Goal: Contribute content: Add original content to the website for others to see

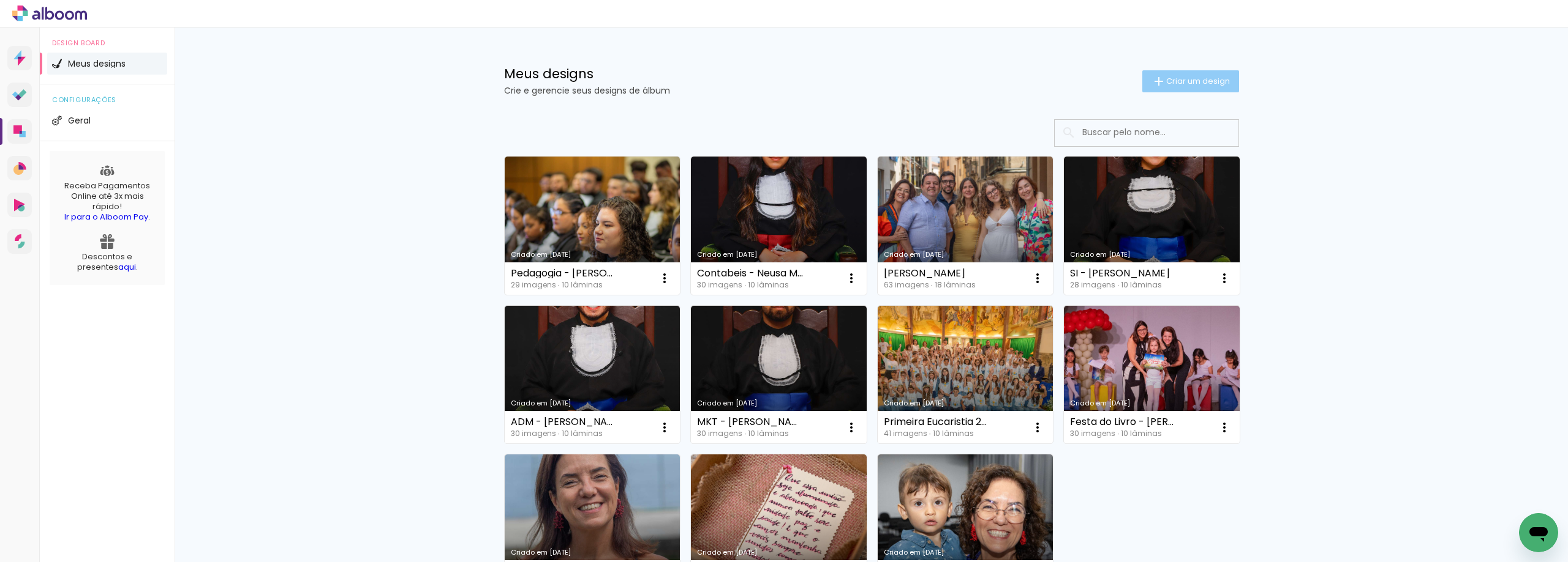
click at [1190, 82] on span "Criar um design" at bounding box center [1198, 81] width 64 height 8
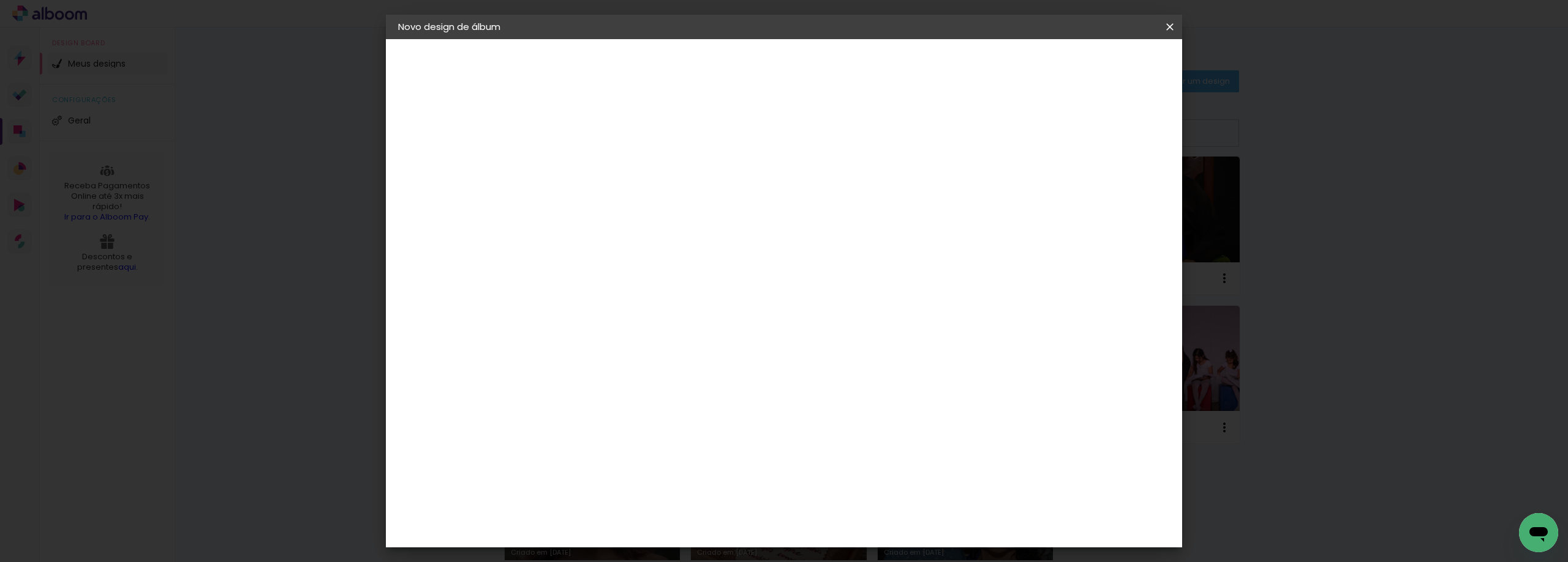
click at [598, 169] on input at bounding box center [598, 164] width 0 height 19
click at [598, 168] on input at bounding box center [598, 164] width 0 height 19
paste input "Marketing - [PERSON_NAME]"
type input "Marketing - [PERSON_NAME]"
type paper-input "Marketing - [PERSON_NAME]"
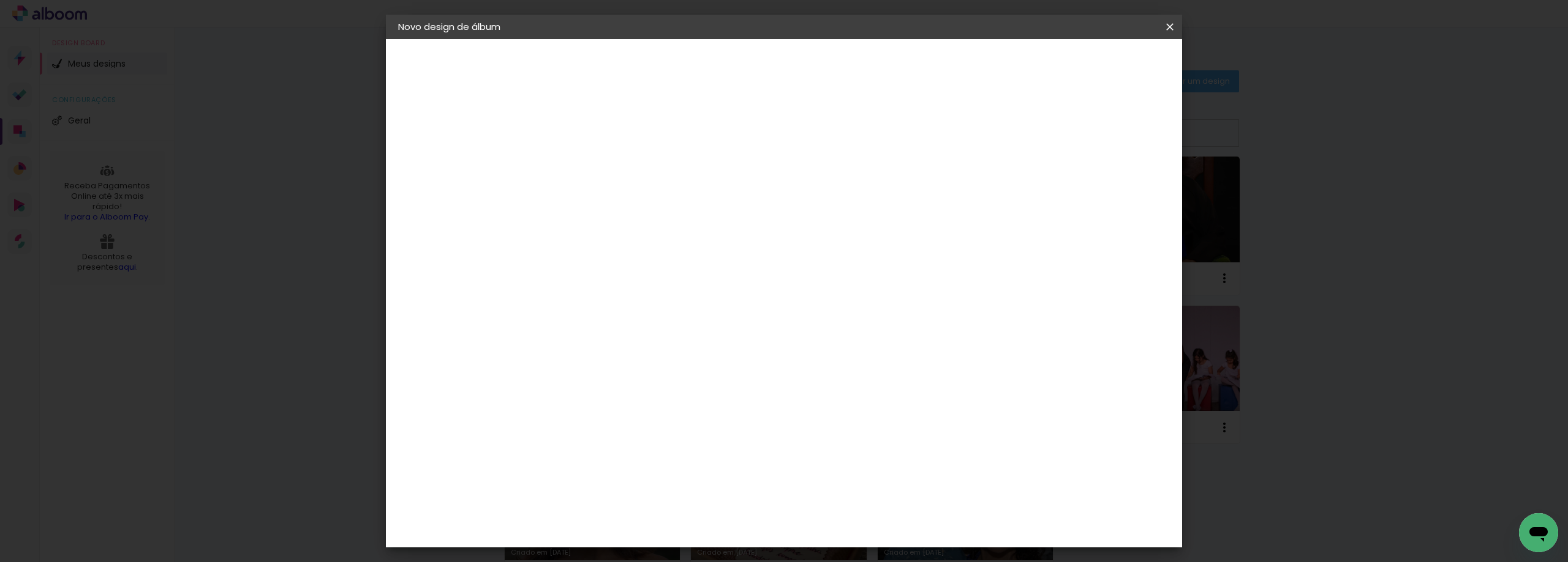
click at [724, 74] on paper-button "Avançar" at bounding box center [693, 65] width 60 height 21
click at [640, 411] on div "AlfaFotoBook" at bounding box center [623, 409] width 65 height 10
click at [0, 0] on slot "Avançar" at bounding box center [0, 0] width 0 height 0
click at [681, 353] on span "Panorama" at bounding box center [652, 369] width 57 height 32
click at [798, 73] on paper-button "Avançar" at bounding box center [767, 65] width 60 height 21
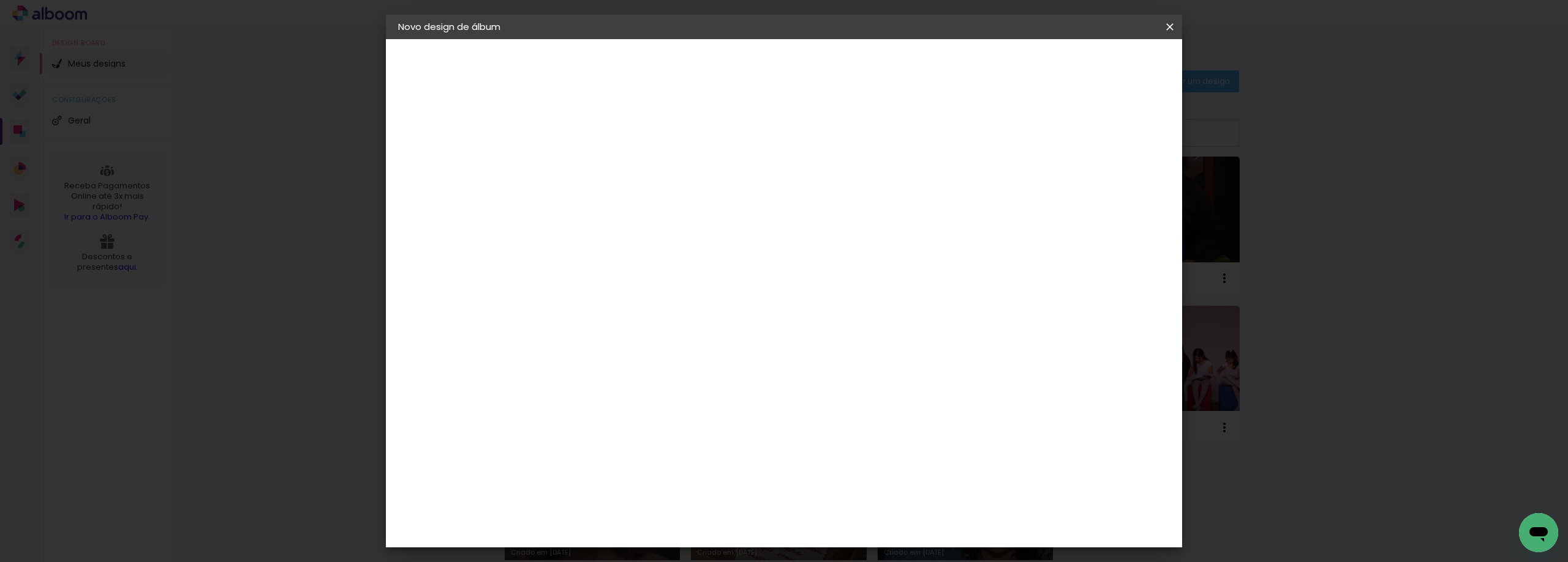
type input "1"
type paper-input "1"
click at [603, 137] on input "1" at bounding box center [589, 131] width 42 height 15
type input "0"
type paper-input "0"
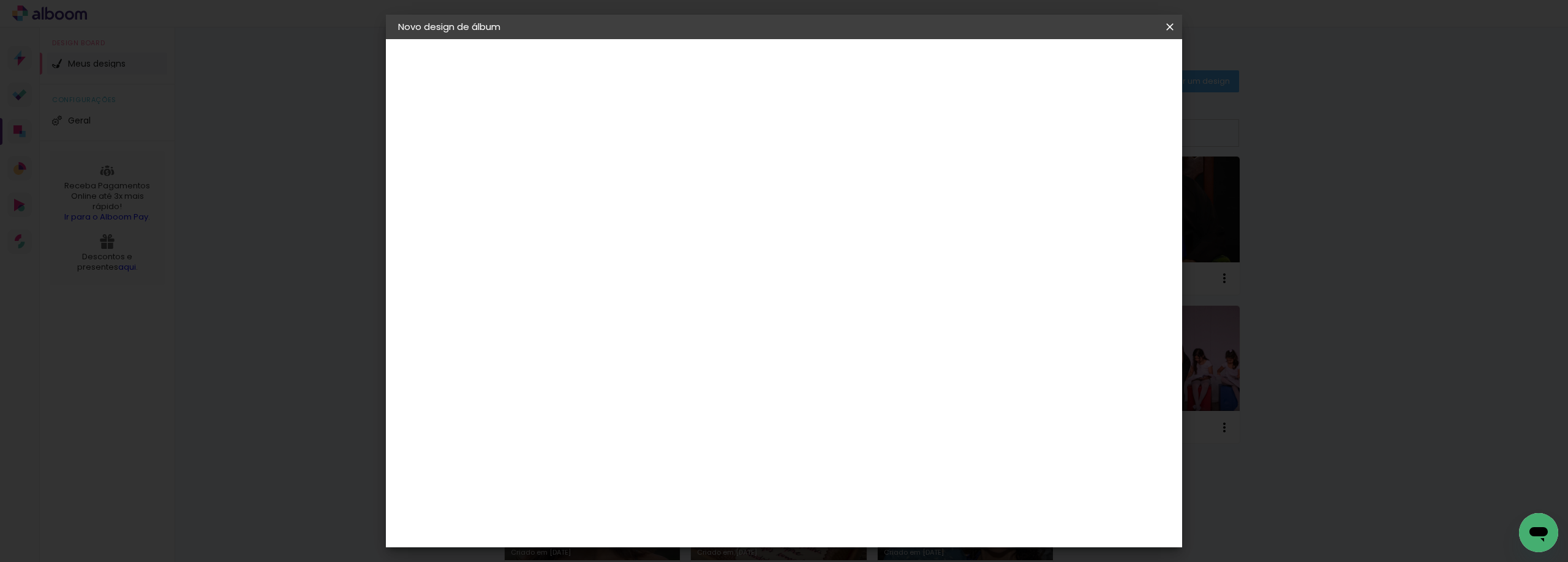
click at [603, 137] on input "0" at bounding box center [589, 131] width 42 height 15
click at [1105, 74] on paper-button "Iniciar design" at bounding box center [1065, 65] width 80 height 21
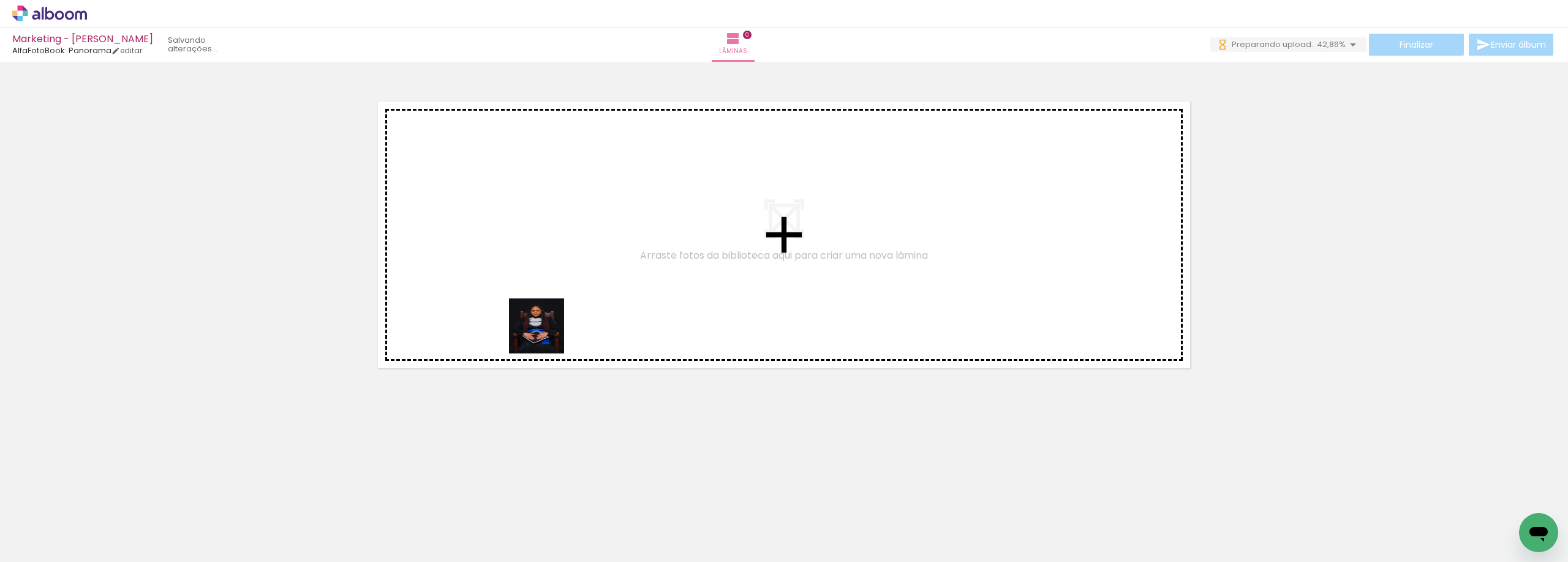
drag, startPoint x: 117, startPoint y: 522, endPoint x: 209, endPoint y: 520, distance: 92.0
click at [581, 314] on quentale-workspace at bounding box center [784, 281] width 1568 height 562
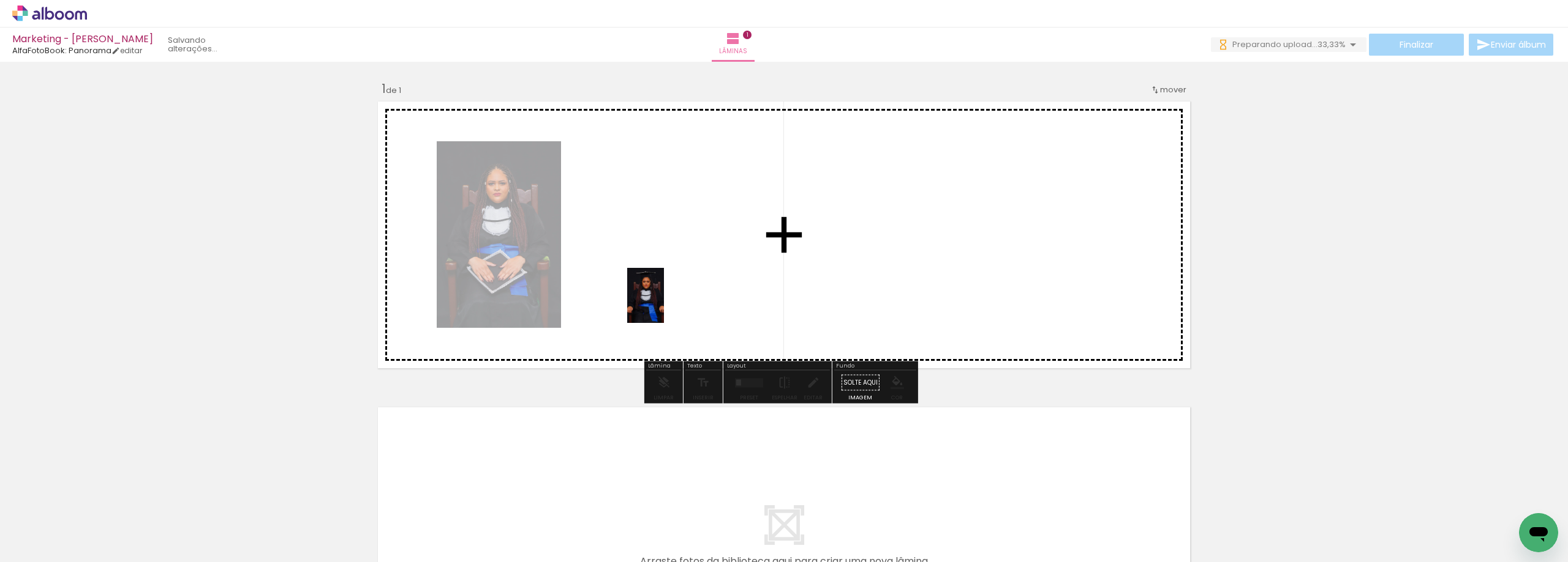
drag, startPoint x: 194, startPoint y: 526, endPoint x: 249, endPoint y: 532, distance: 55.3
click at [711, 290] on quentale-workspace at bounding box center [784, 281] width 1568 height 562
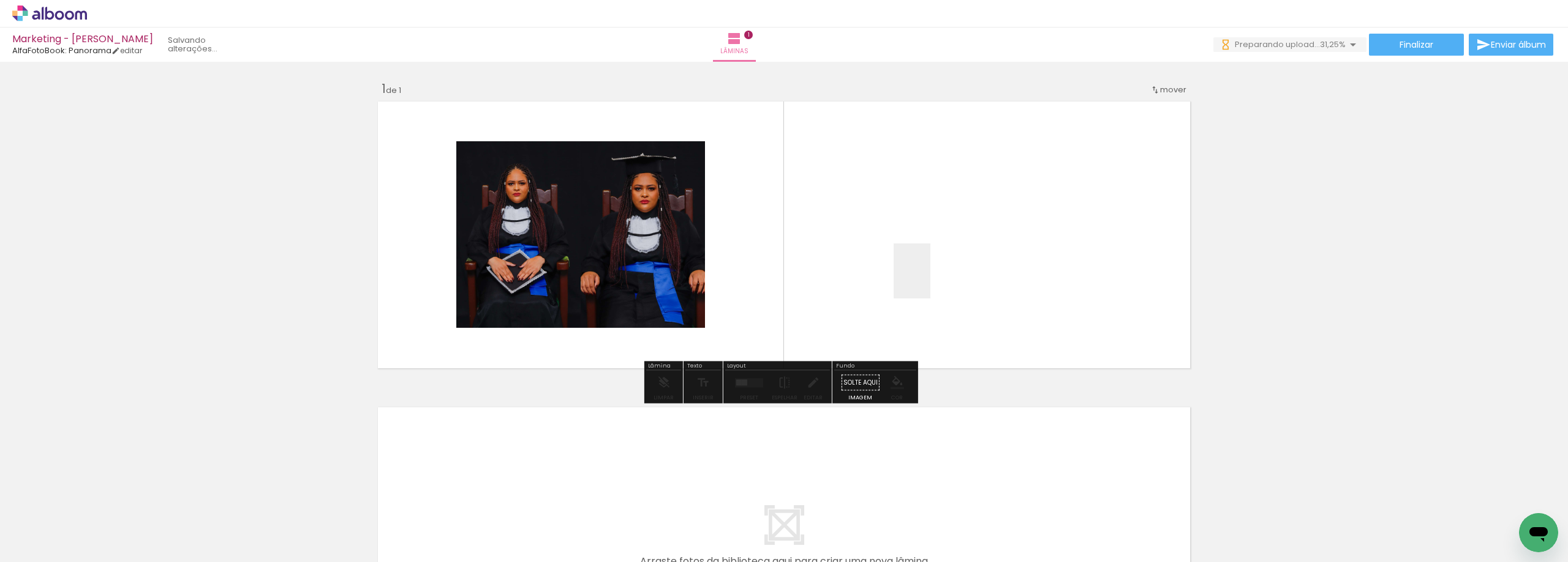
drag, startPoint x: 253, startPoint y: 526, endPoint x: 930, endPoint y: 280, distance: 720.3
click at [930, 280] on quentale-workspace at bounding box center [784, 281] width 1568 height 562
drag, startPoint x: 256, startPoint y: 541, endPoint x: 411, endPoint y: 491, distance: 162.9
click at [826, 241] on quentale-workspace at bounding box center [784, 281] width 1568 height 562
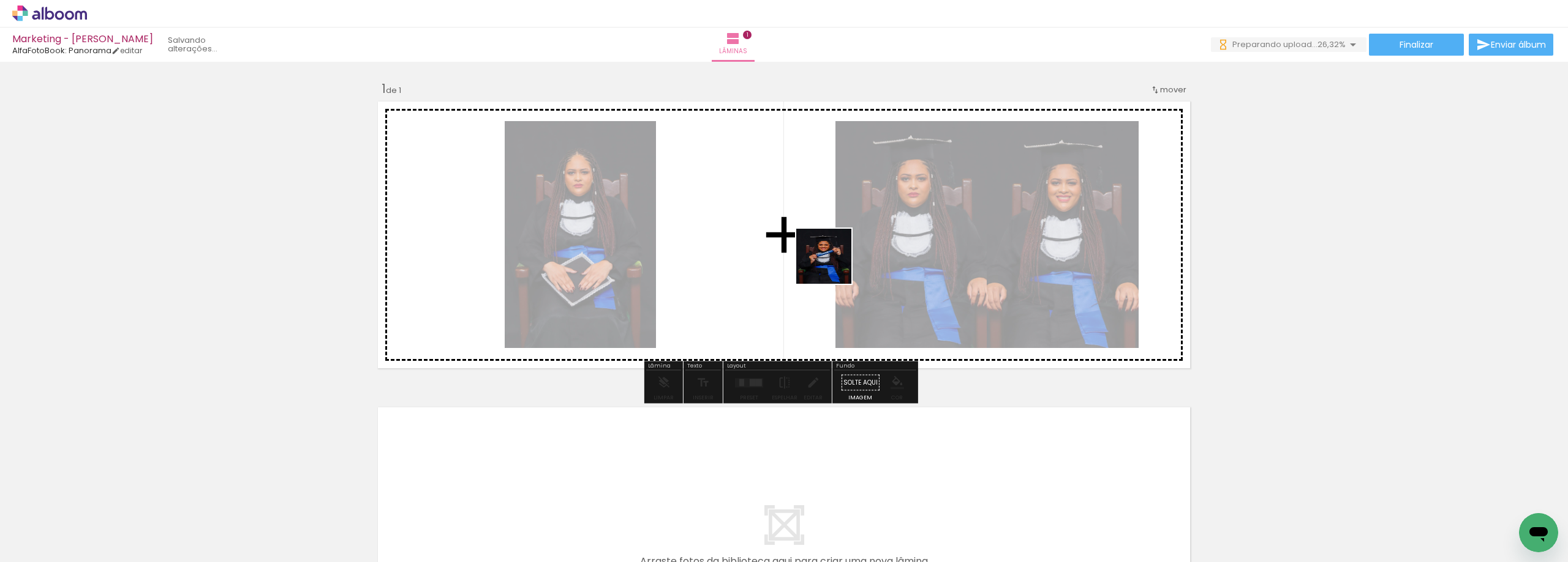
drag, startPoint x: 337, startPoint y: 526, endPoint x: 833, endPoint y: 266, distance: 560.0
click at [833, 266] on quentale-workspace at bounding box center [784, 281] width 1568 height 562
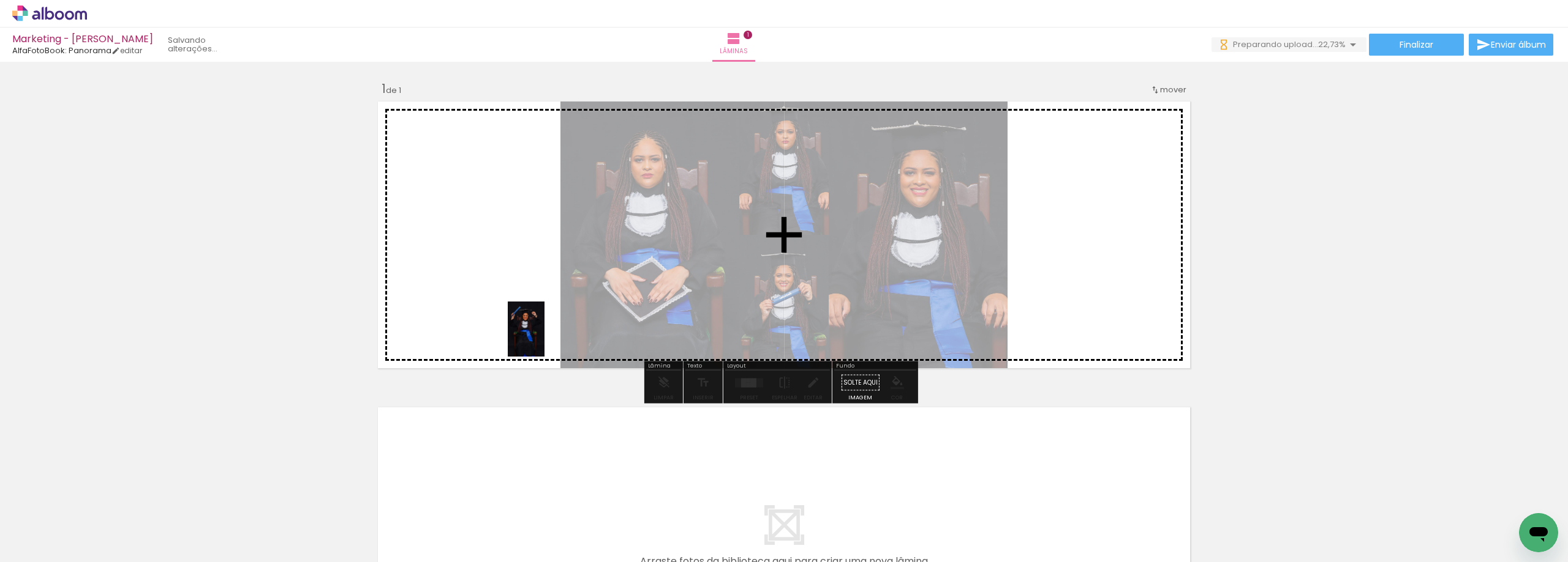
drag, startPoint x: 411, startPoint y: 513, endPoint x: 544, endPoint y: 338, distance: 219.8
click at [544, 338] on quentale-workspace at bounding box center [784, 281] width 1568 height 562
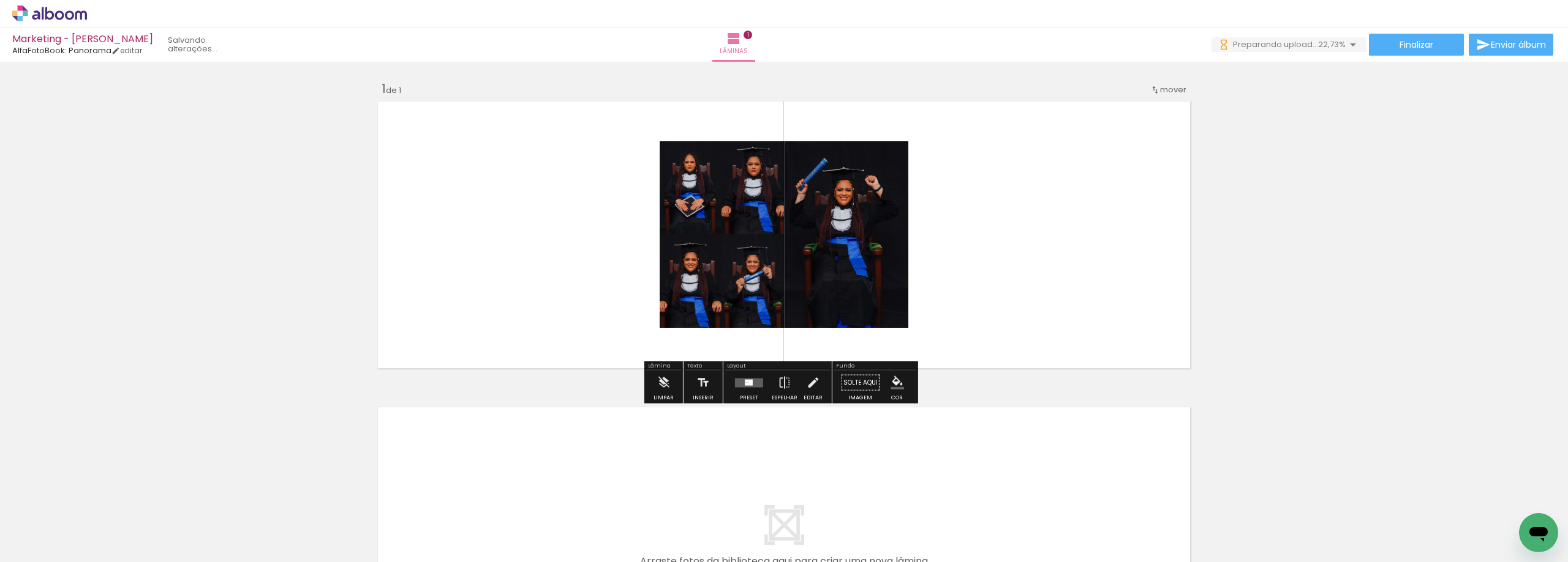
click at [893, 381] on iron-icon "color picker" at bounding box center [897, 383] width 14 height 14
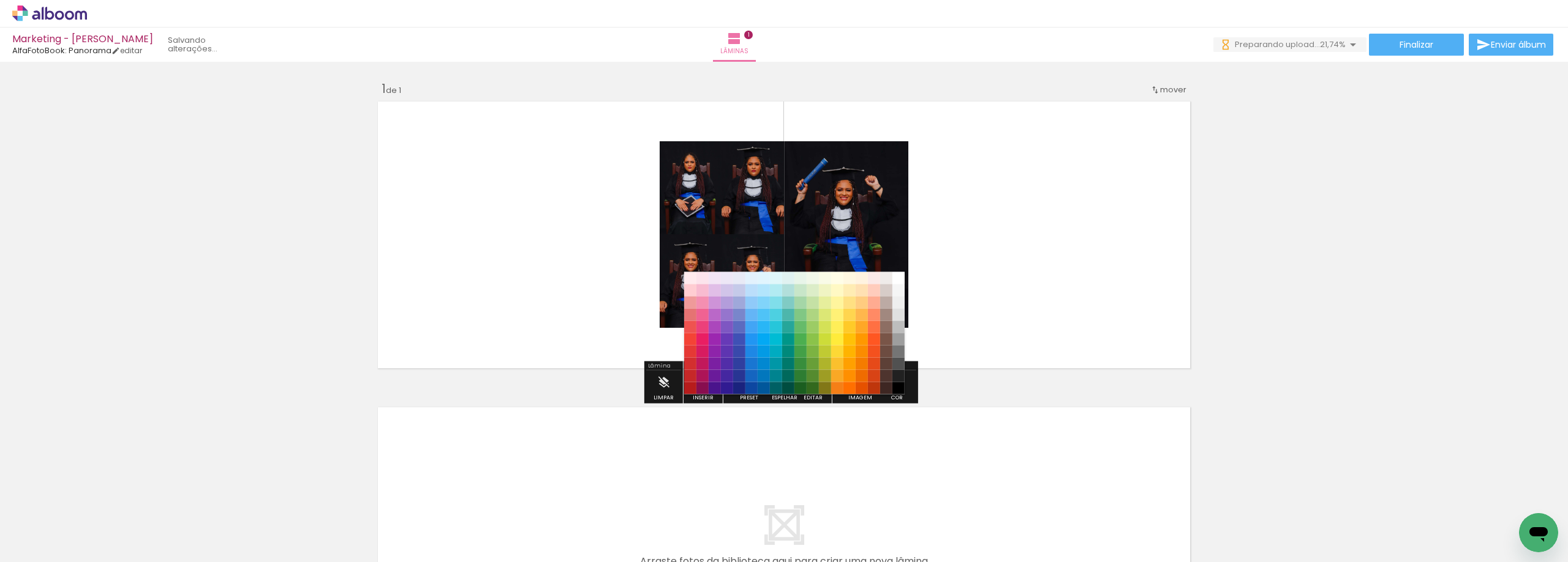
click at [898, 376] on paper-item "#212121" at bounding box center [898, 376] width 12 height 12
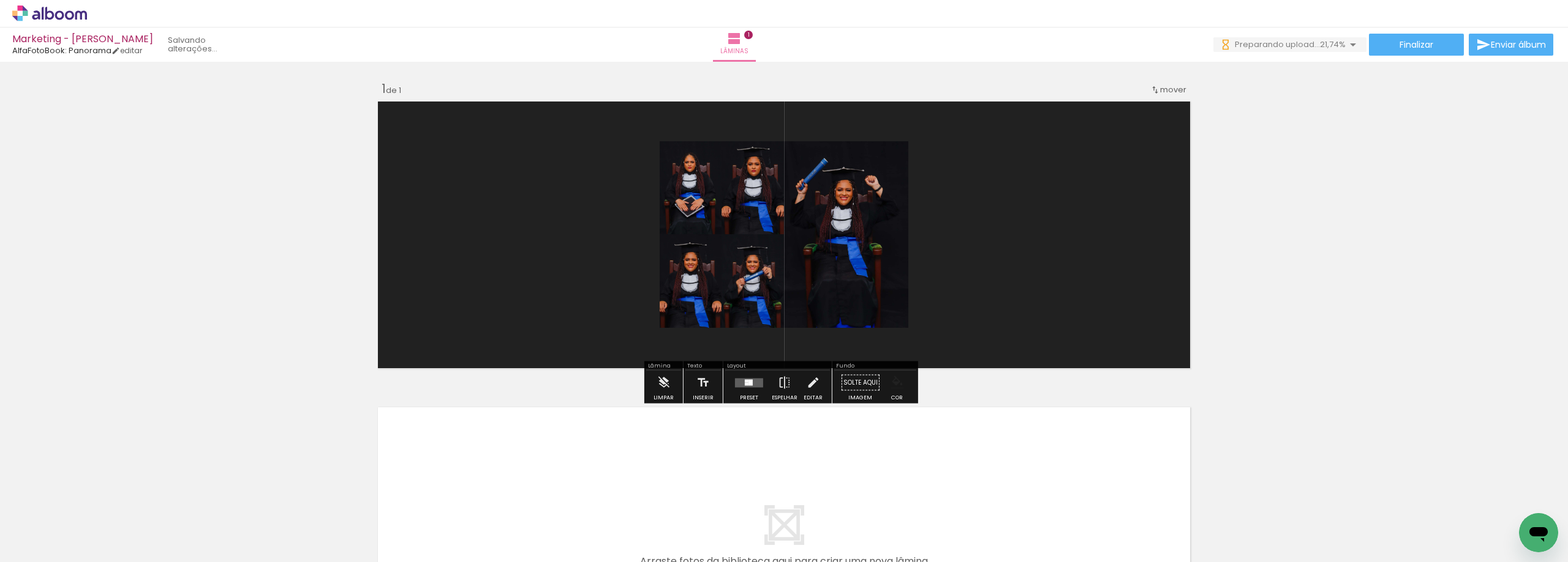
click at [891, 387] on iron-icon "color picker" at bounding box center [897, 383] width 14 height 14
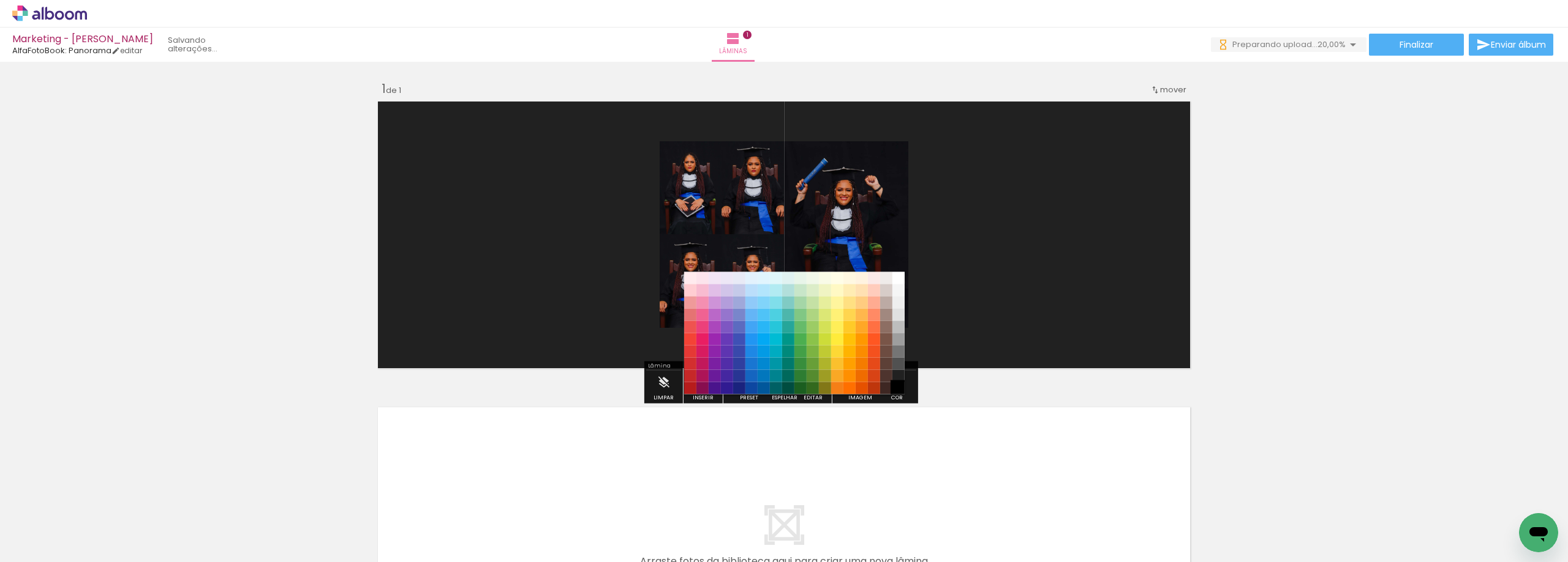
click at [898, 388] on paper-item "#000000" at bounding box center [898, 388] width 12 height 12
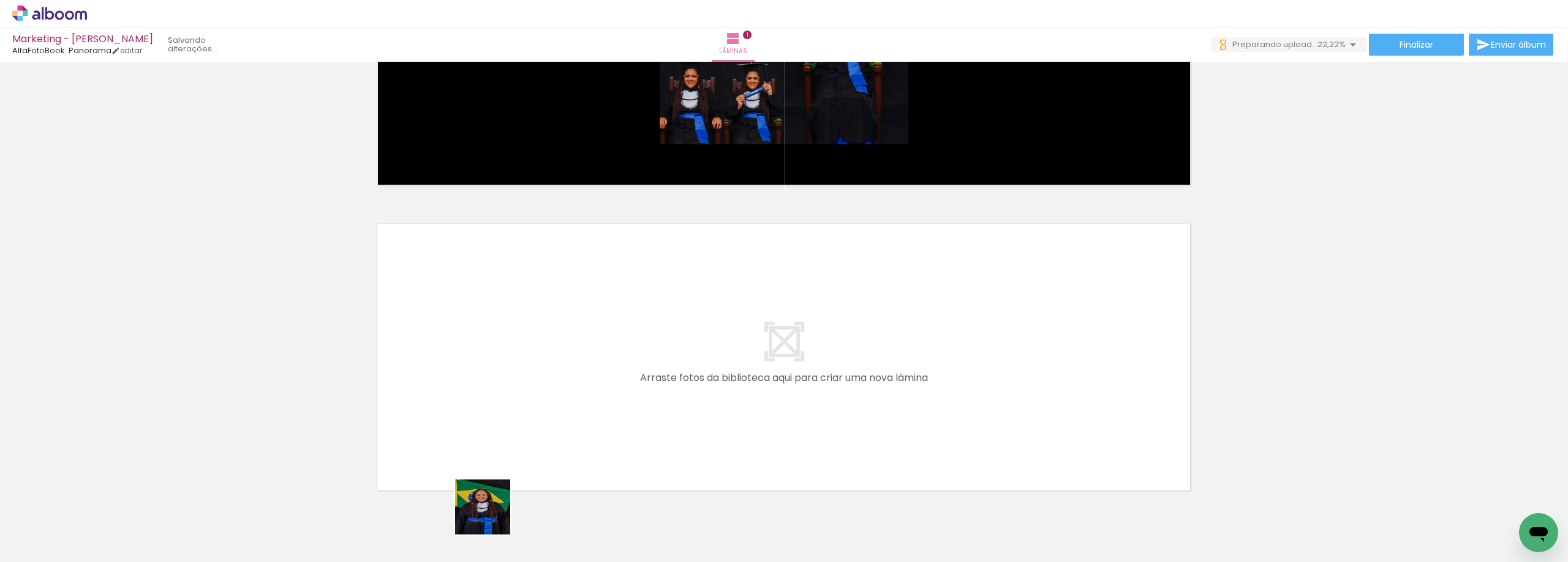
drag, startPoint x: 480, startPoint y: 530, endPoint x: 583, endPoint y: 508, distance: 105.3
click at [568, 346] on quentale-workspace at bounding box center [784, 281] width 1568 height 562
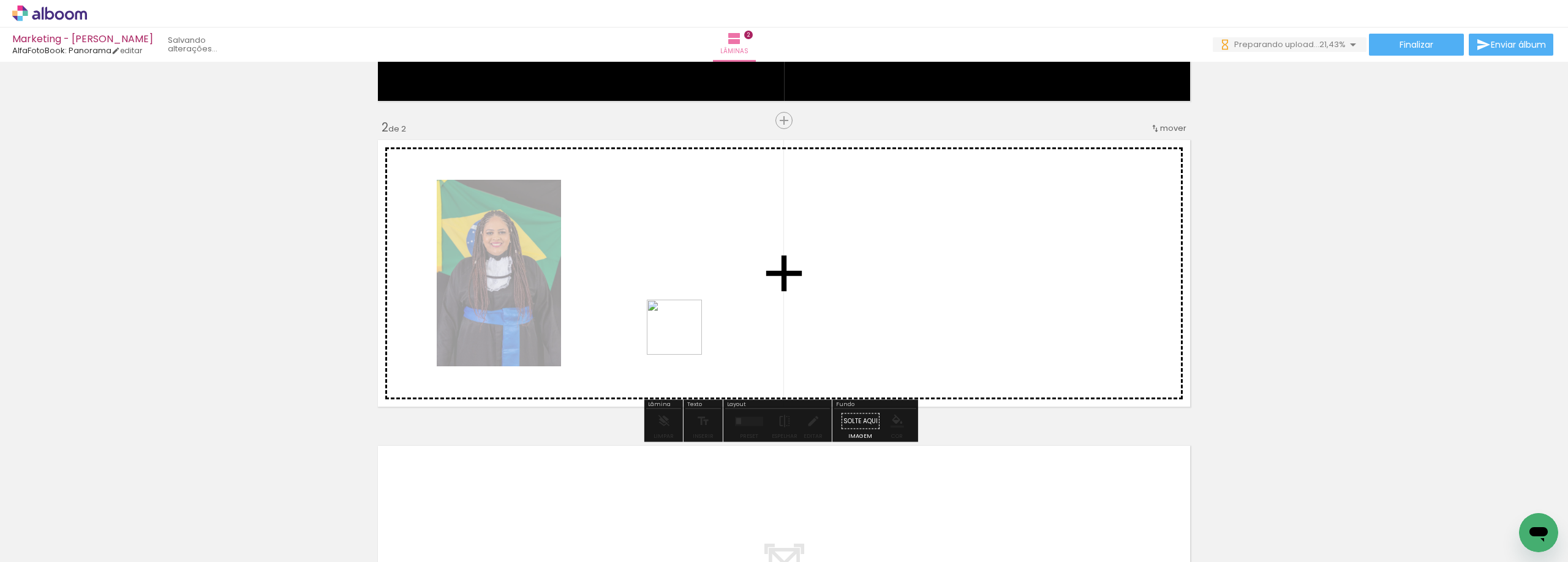
drag, startPoint x: 550, startPoint y: 533, endPoint x: 694, endPoint y: 320, distance: 257.1
click at [694, 320] on quentale-workspace at bounding box center [784, 281] width 1568 height 562
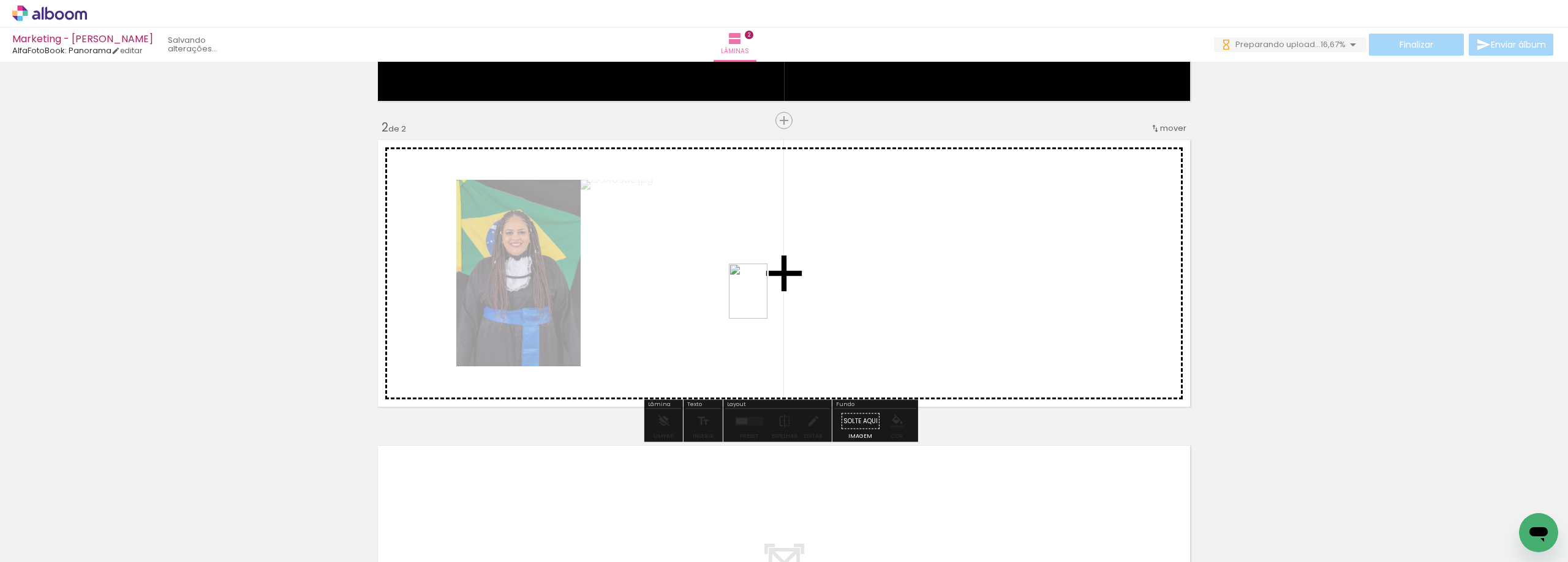
drag, startPoint x: 659, startPoint y: 525, endPoint x: 766, endPoint y: 301, distance: 248.2
click at [766, 301] on quentale-workspace at bounding box center [784, 281] width 1568 height 562
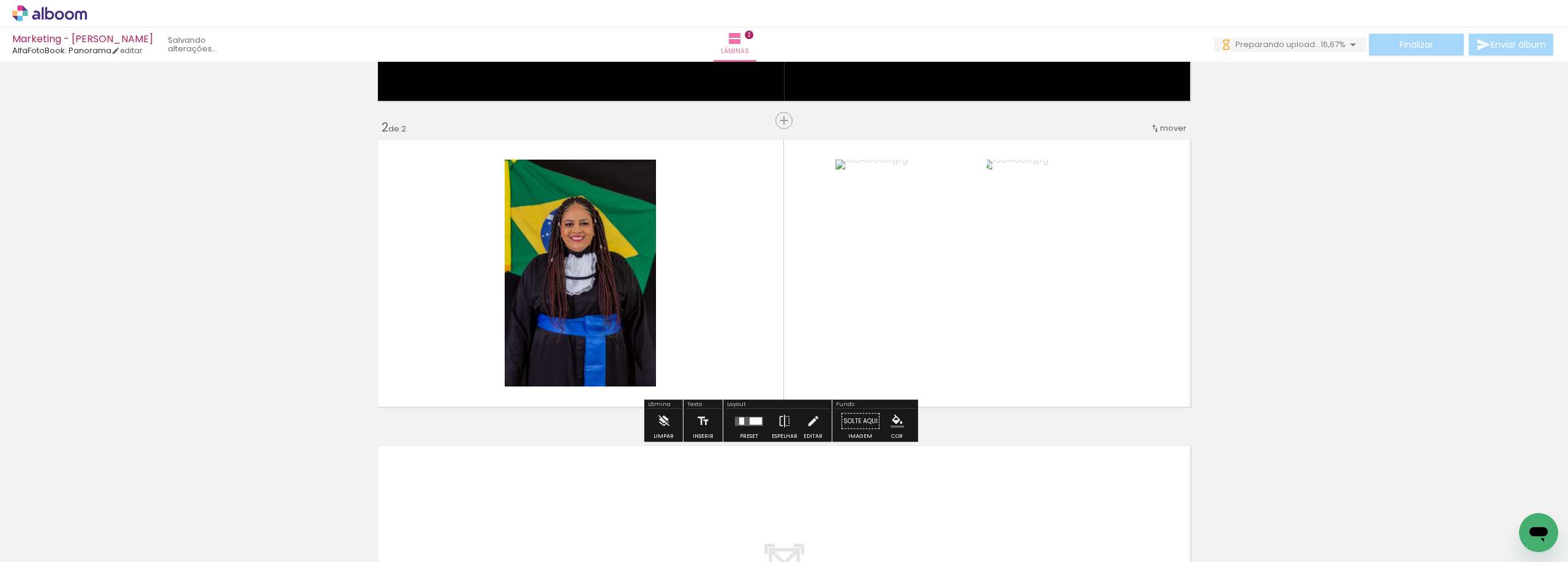
drag, startPoint x: 611, startPoint y: 533, endPoint x: 737, endPoint y: 488, distance: 133.8
click at [730, 327] on quentale-workspace at bounding box center [784, 281] width 1568 height 562
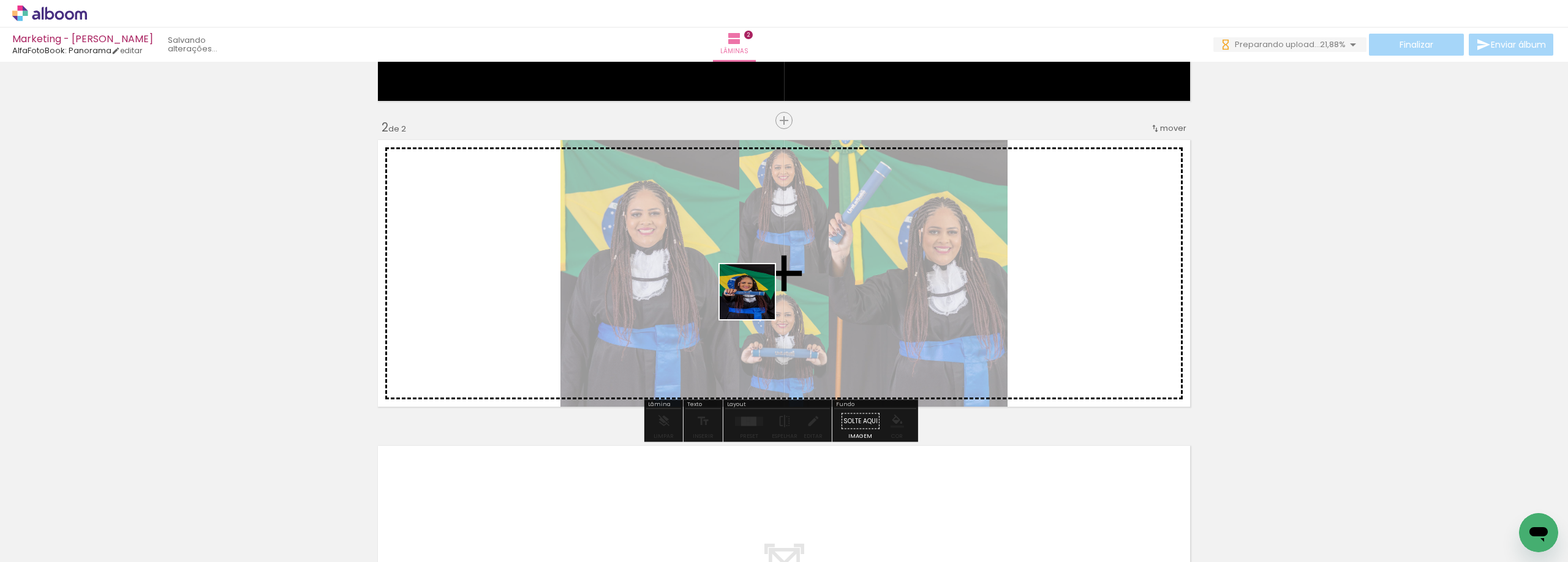
drag, startPoint x: 739, startPoint y: 519, endPoint x: 756, endPoint y: 301, distance: 218.7
click at [756, 301] on quentale-workspace at bounding box center [784, 281] width 1568 height 562
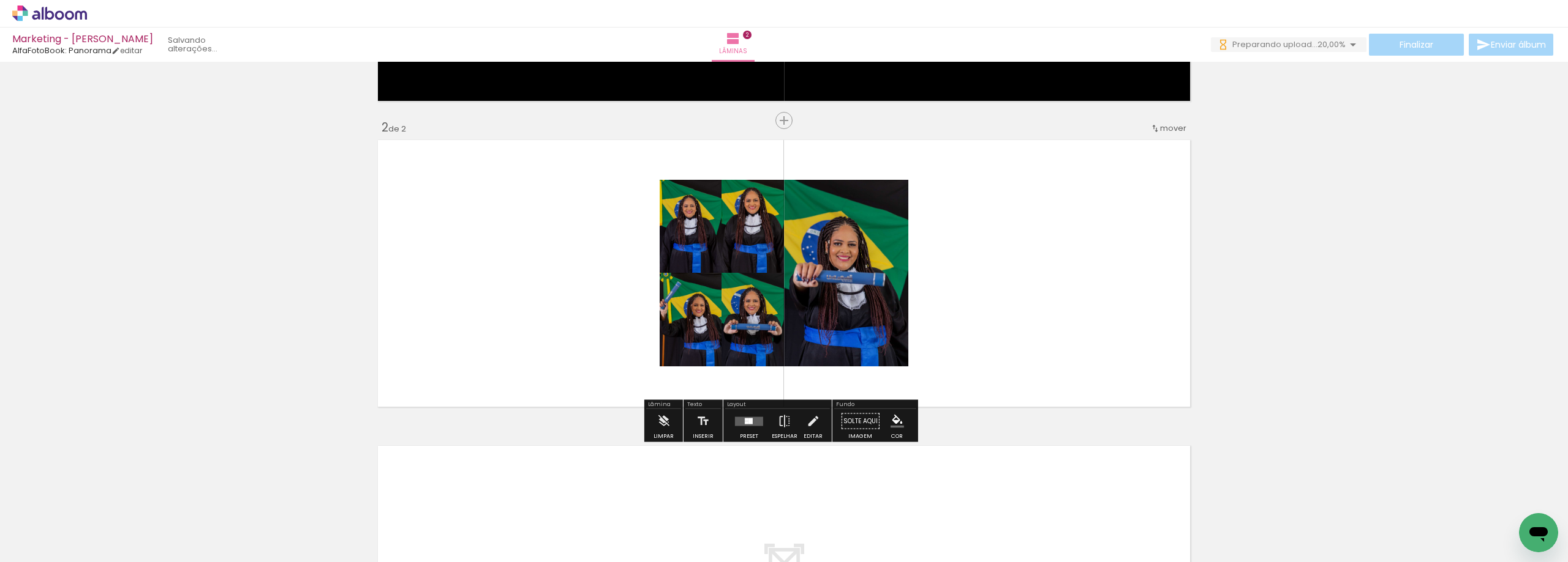
click at [897, 425] on iron-icon "color picker" at bounding box center [897, 422] width 14 height 14
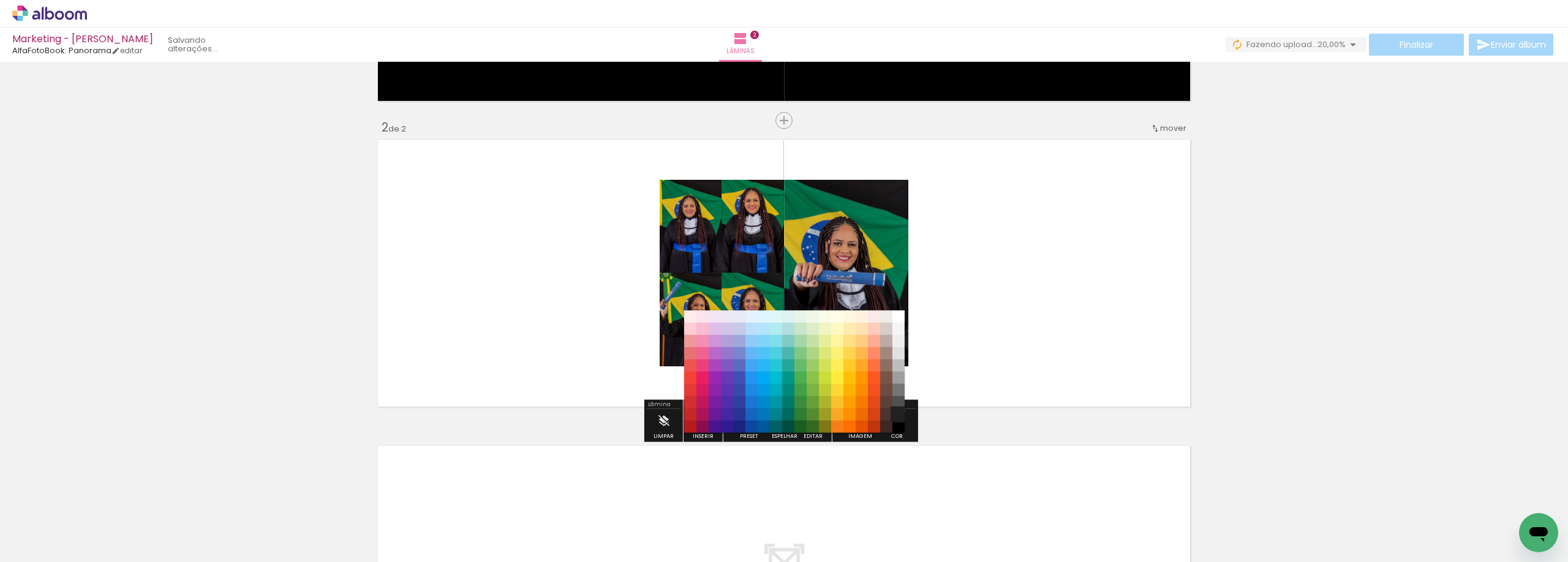
click at [897, 411] on paper-item "#212121" at bounding box center [898, 415] width 12 height 12
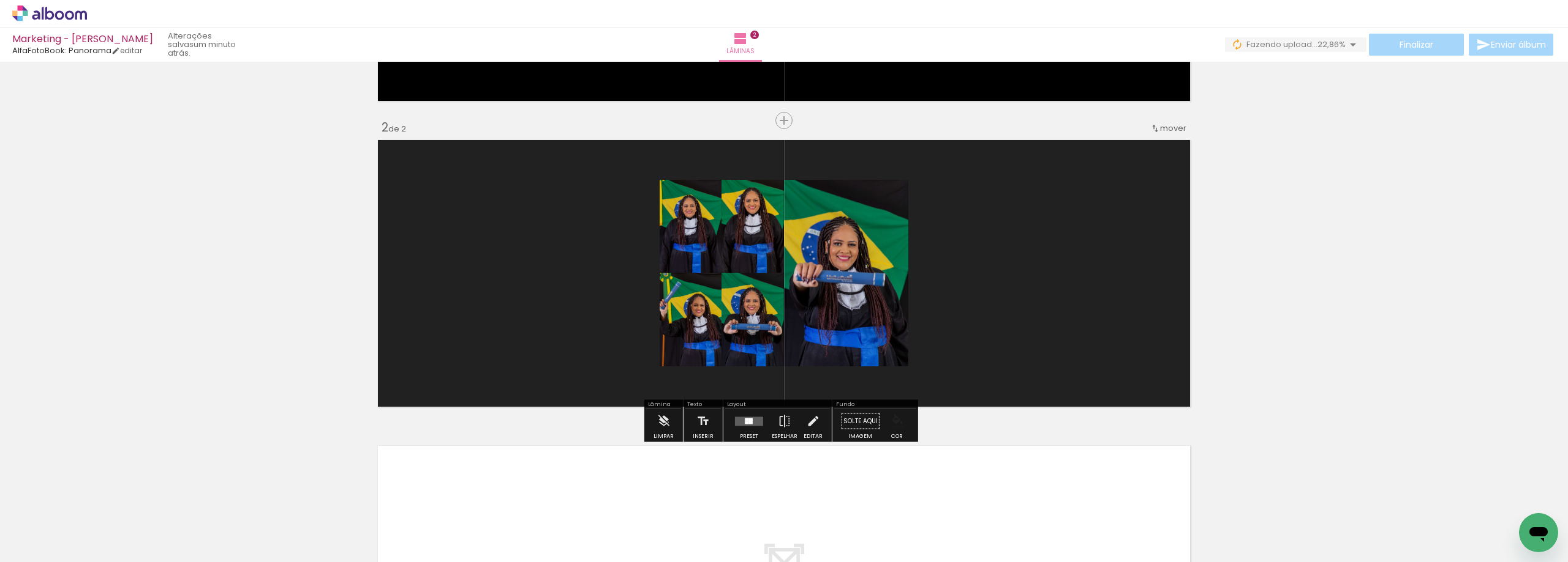
click at [894, 418] on iron-icon "color picker" at bounding box center [897, 422] width 14 height 14
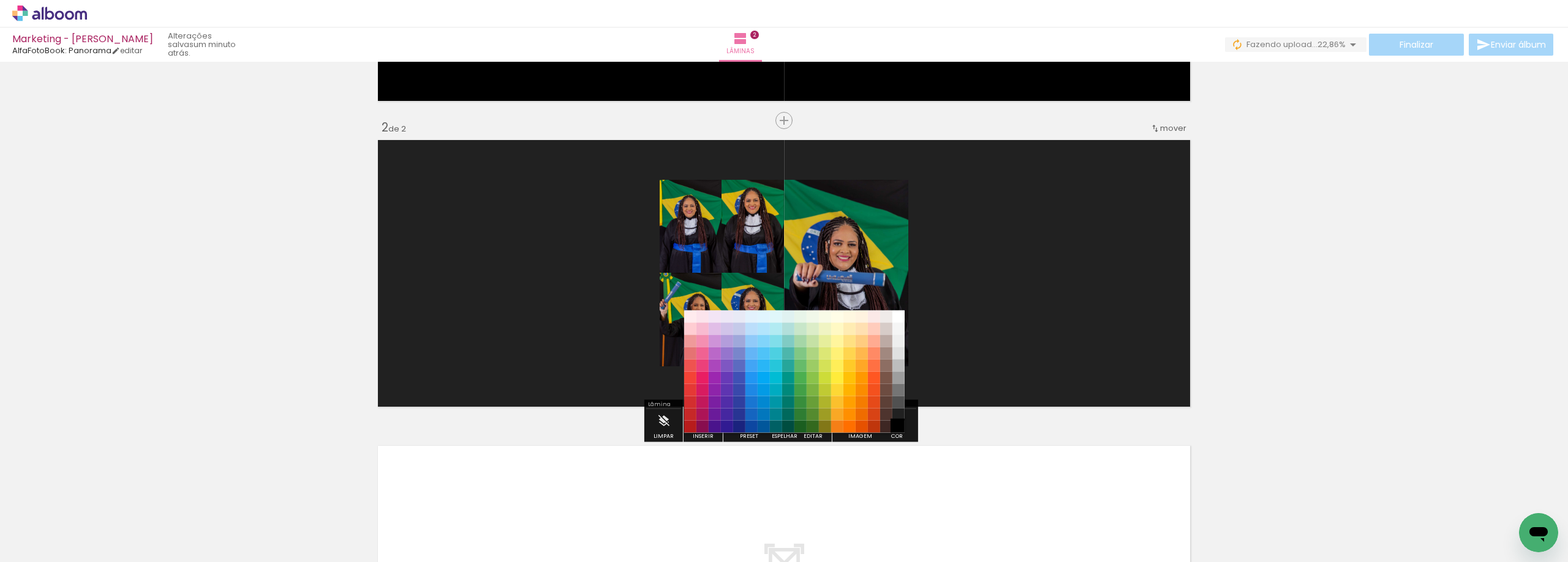
click at [897, 424] on paper-item "#000000" at bounding box center [898, 427] width 12 height 12
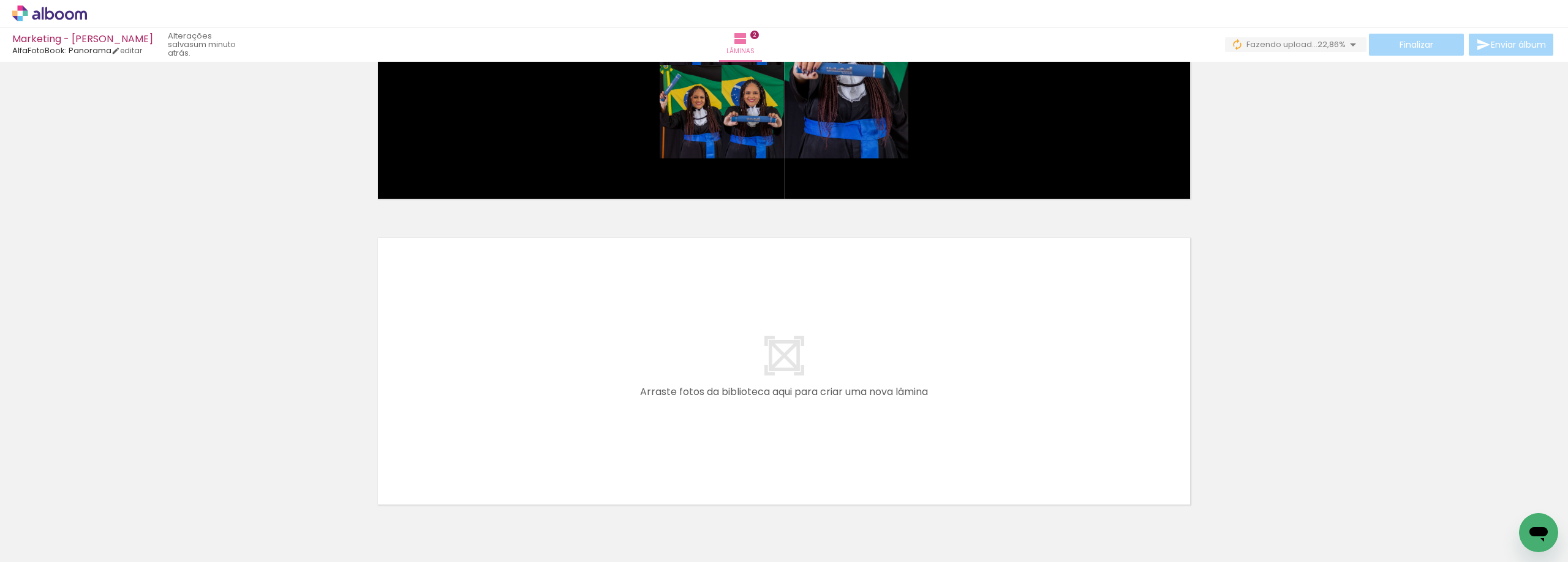
scroll to position [480, 0]
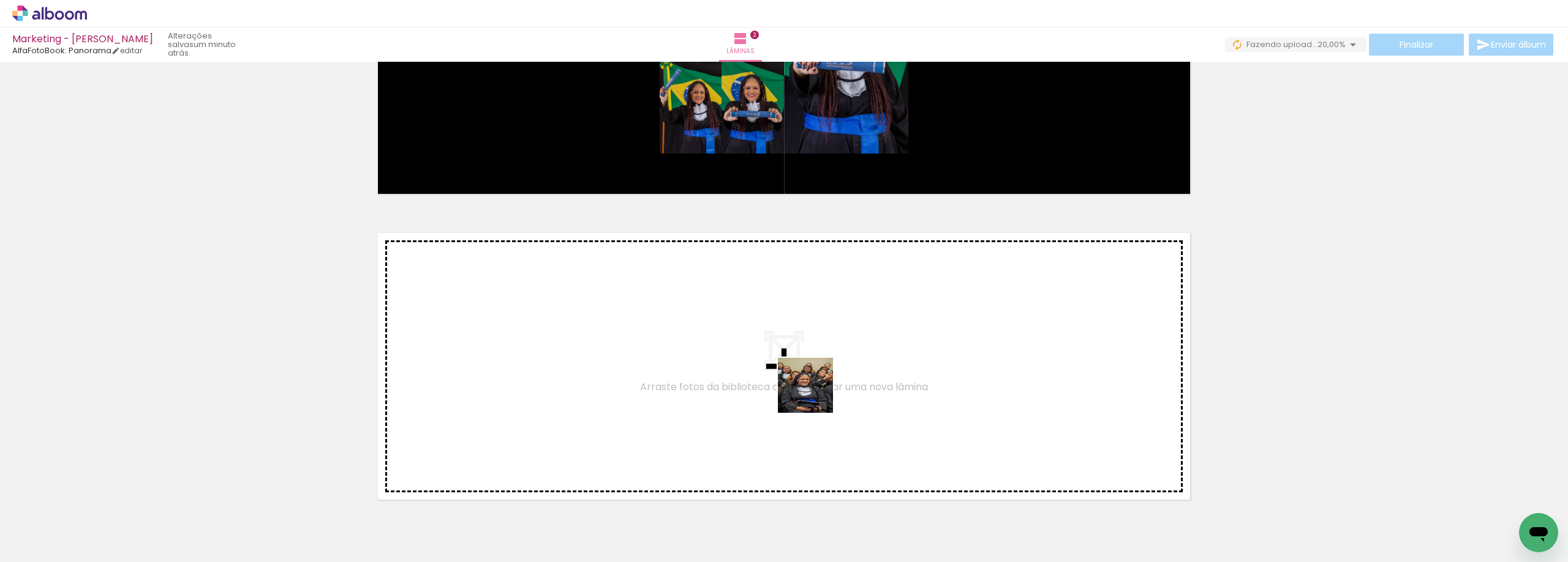
drag, startPoint x: 815, startPoint y: 513, endPoint x: 812, endPoint y: 363, distance: 150.0
click at [812, 363] on quentale-workspace at bounding box center [784, 281] width 1568 height 562
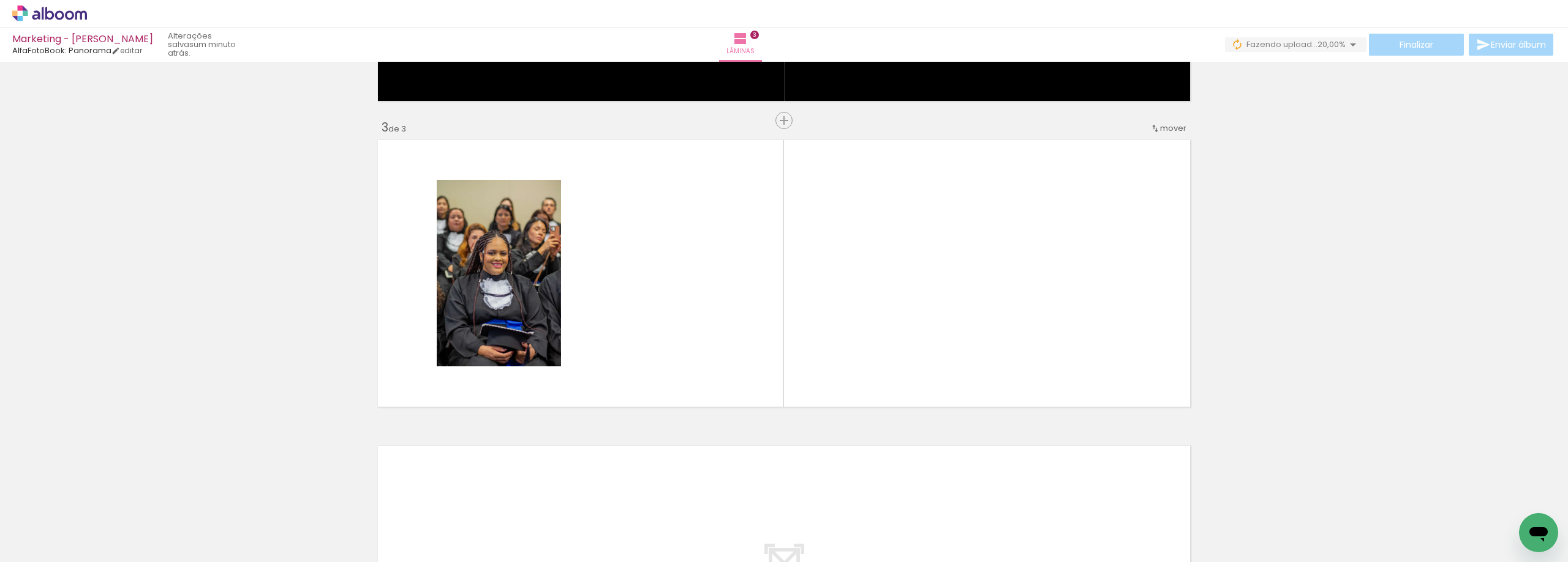
scroll to position [573, 0]
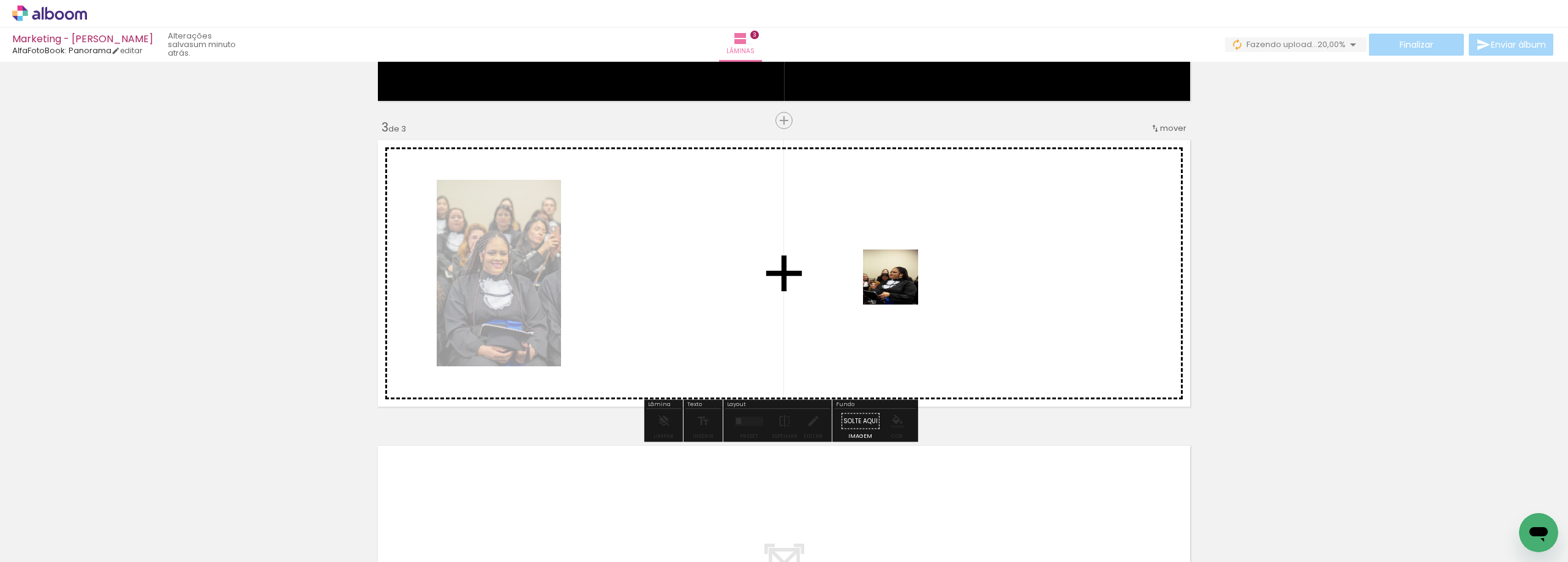
drag, startPoint x: 887, startPoint y: 513, endPoint x: 900, endPoint y: 282, distance: 231.4
click at [900, 282] on quentale-workspace at bounding box center [784, 281] width 1568 height 562
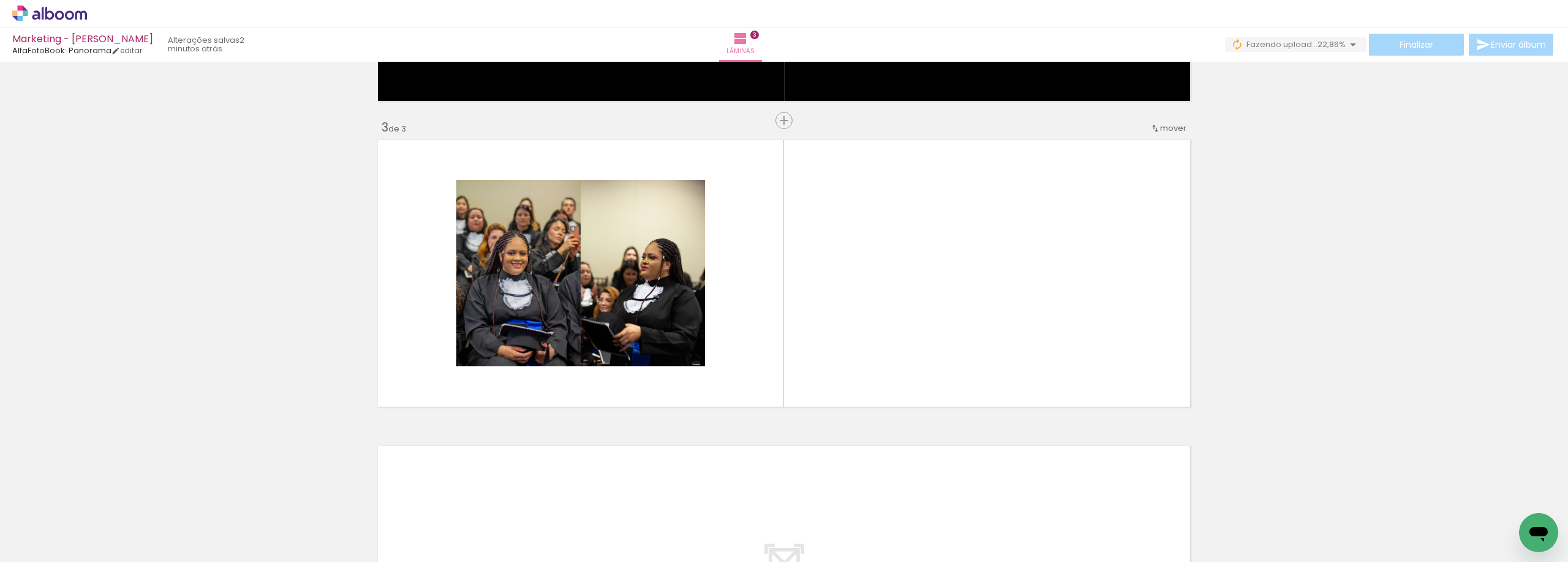
scroll to position [0, 767]
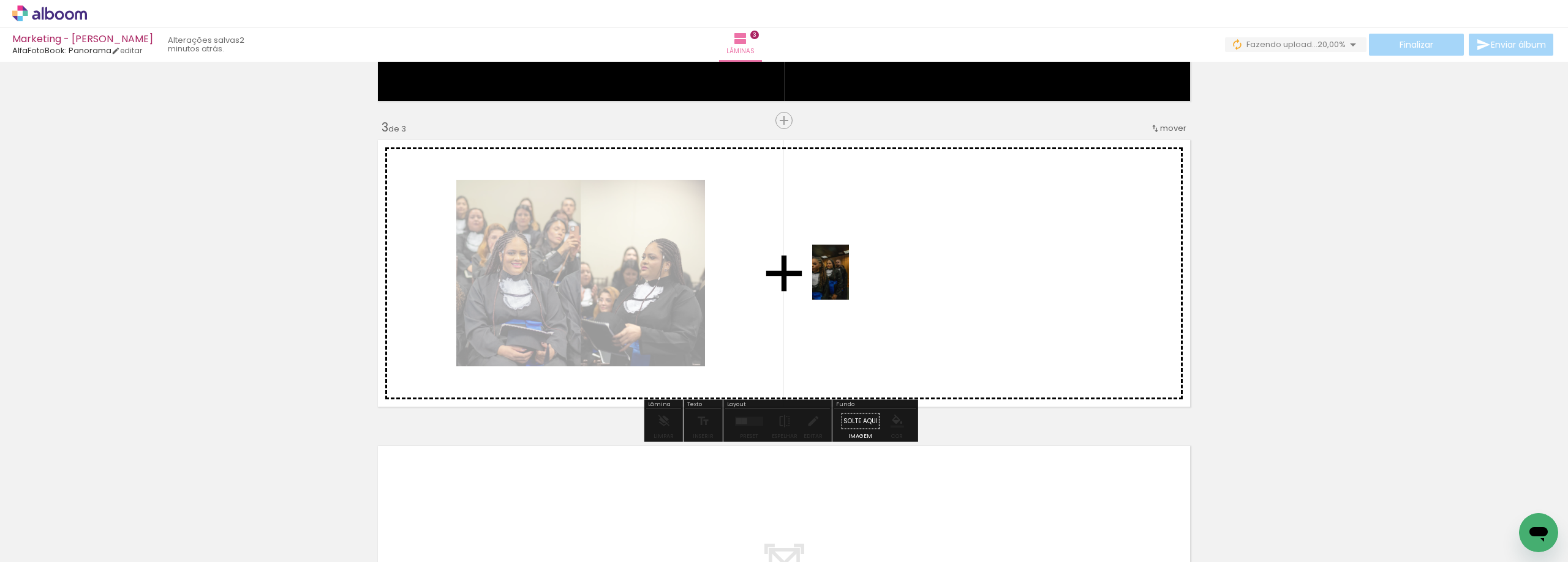
drag, startPoint x: 797, startPoint y: 526, endPoint x: 849, endPoint y: 282, distance: 249.5
click at [849, 282] on quentale-workspace at bounding box center [784, 281] width 1568 height 562
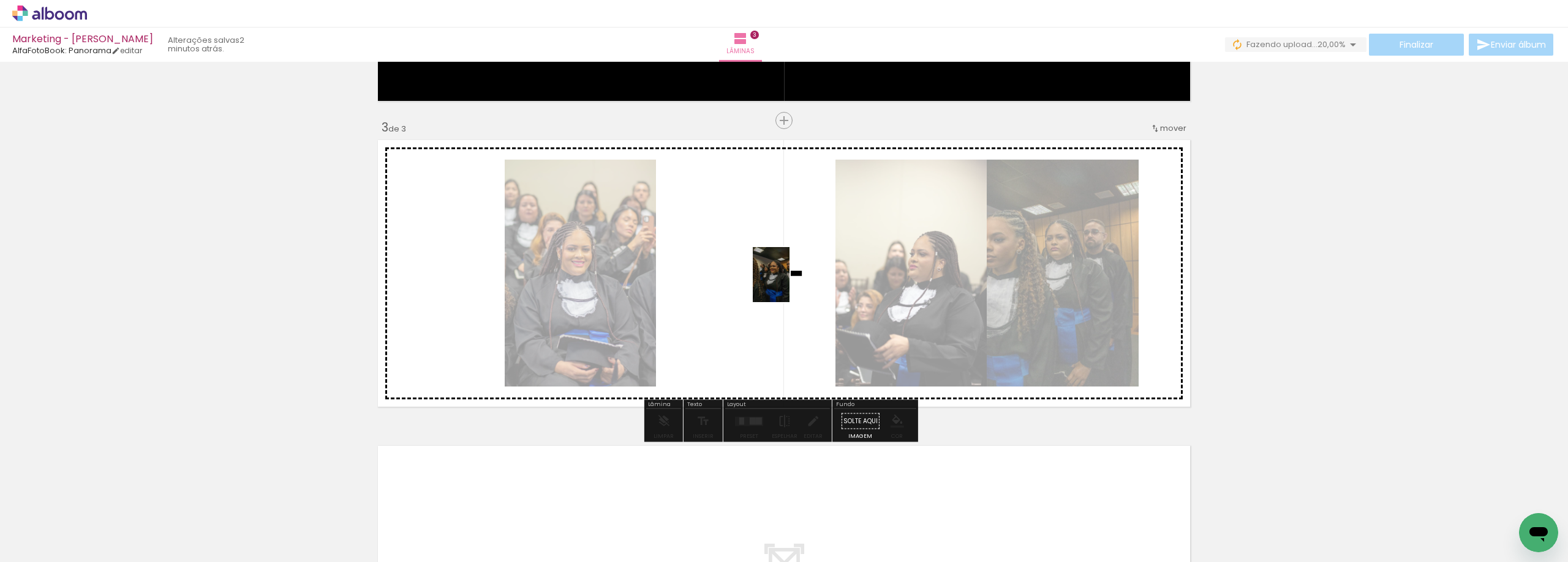
drag, startPoint x: 869, startPoint y: 511, endPoint x: 789, endPoint y: 284, distance: 240.7
click at [789, 284] on quentale-workspace at bounding box center [784, 281] width 1568 height 562
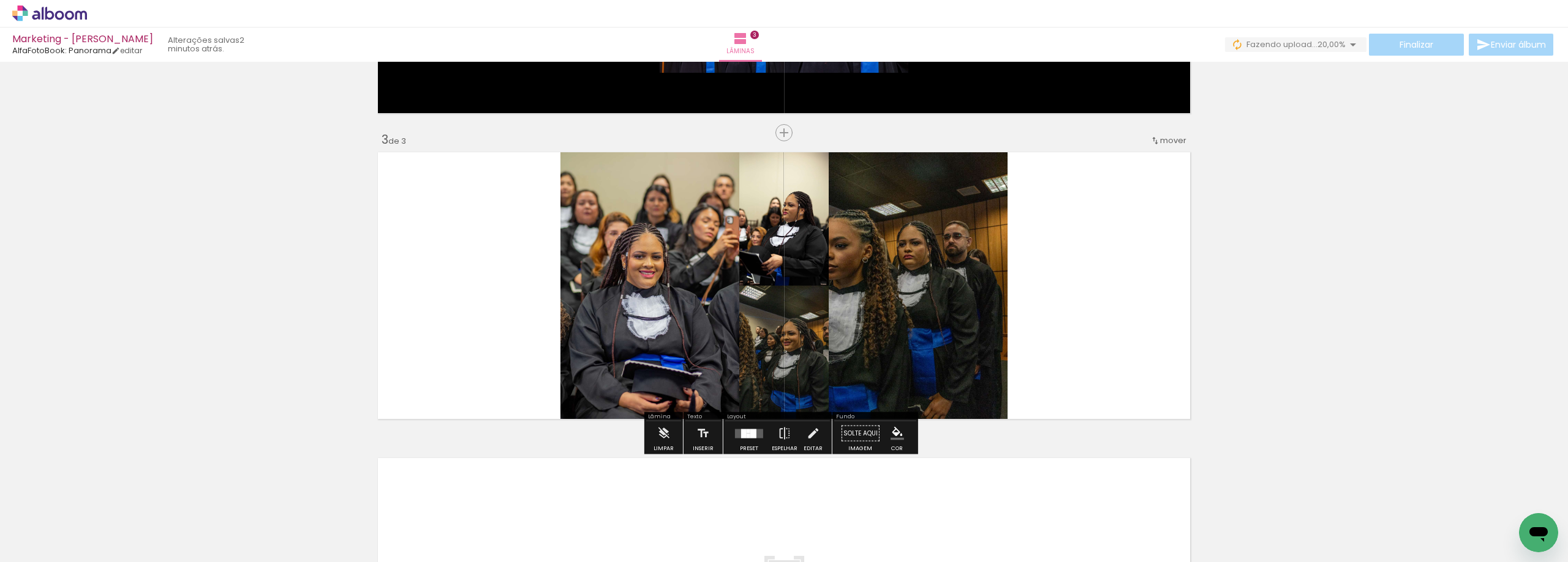
scroll to position [542, 0]
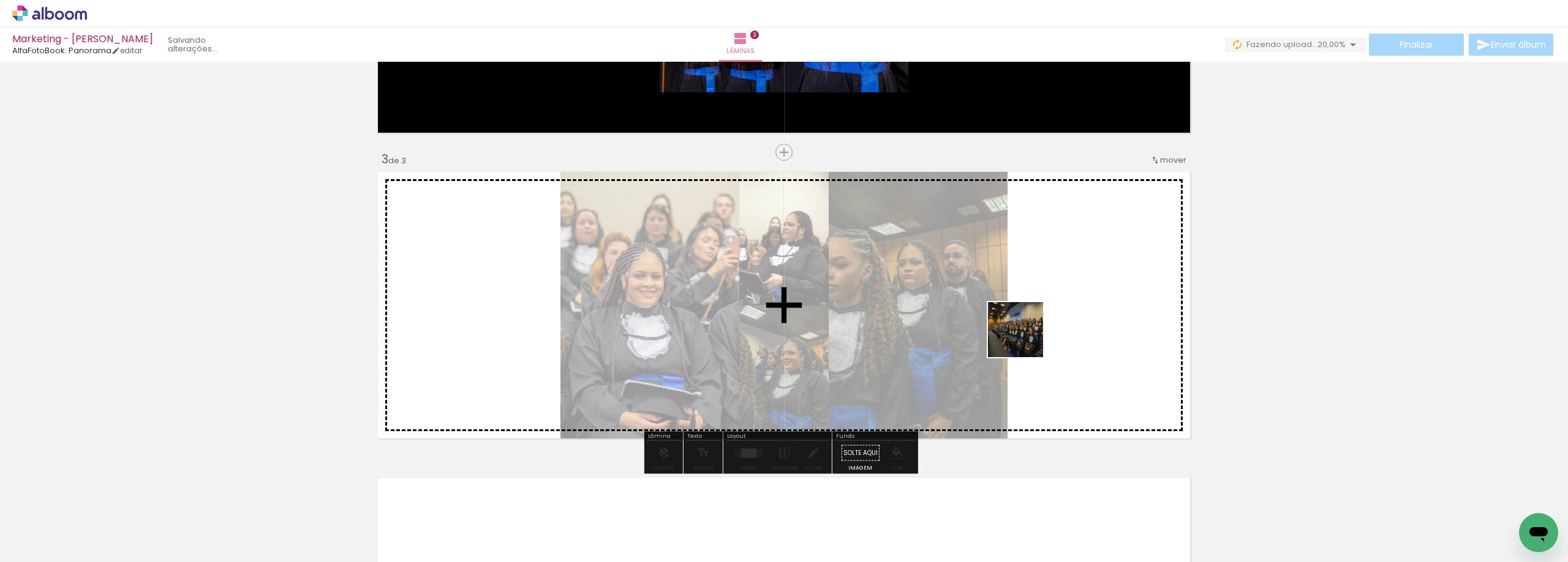
drag, startPoint x: 953, startPoint y: 533, endPoint x: 1036, endPoint y: 328, distance: 221.2
click at [1036, 328] on quentale-workspace at bounding box center [784, 281] width 1568 height 562
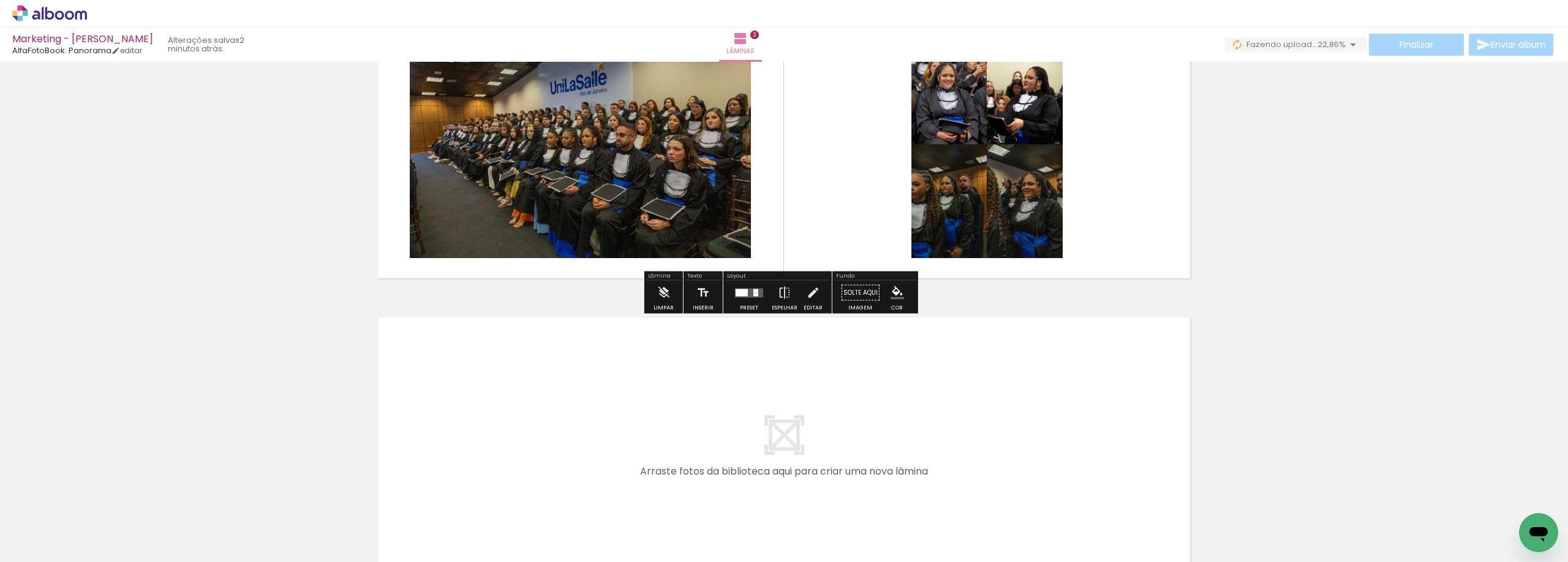
scroll to position [725, 0]
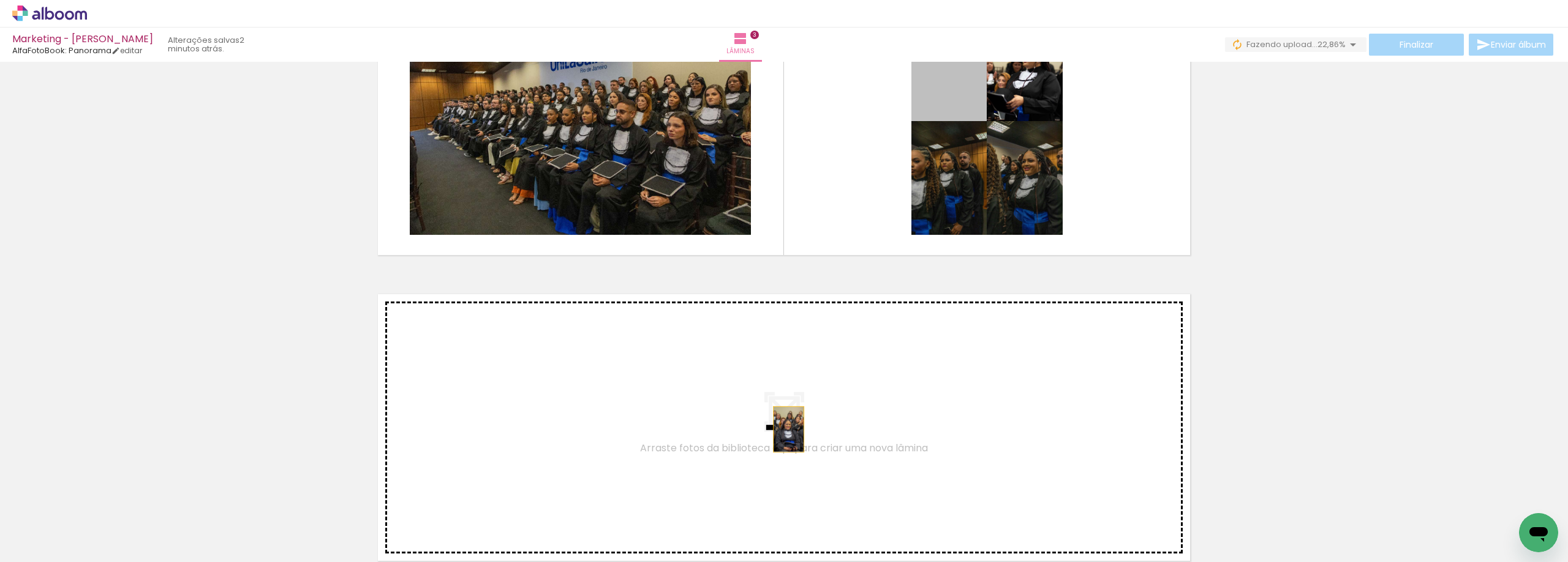
drag, startPoint x: 940, startPoint y: 79, endPoint x: 784, endPoint y: 430, distance: 384.1
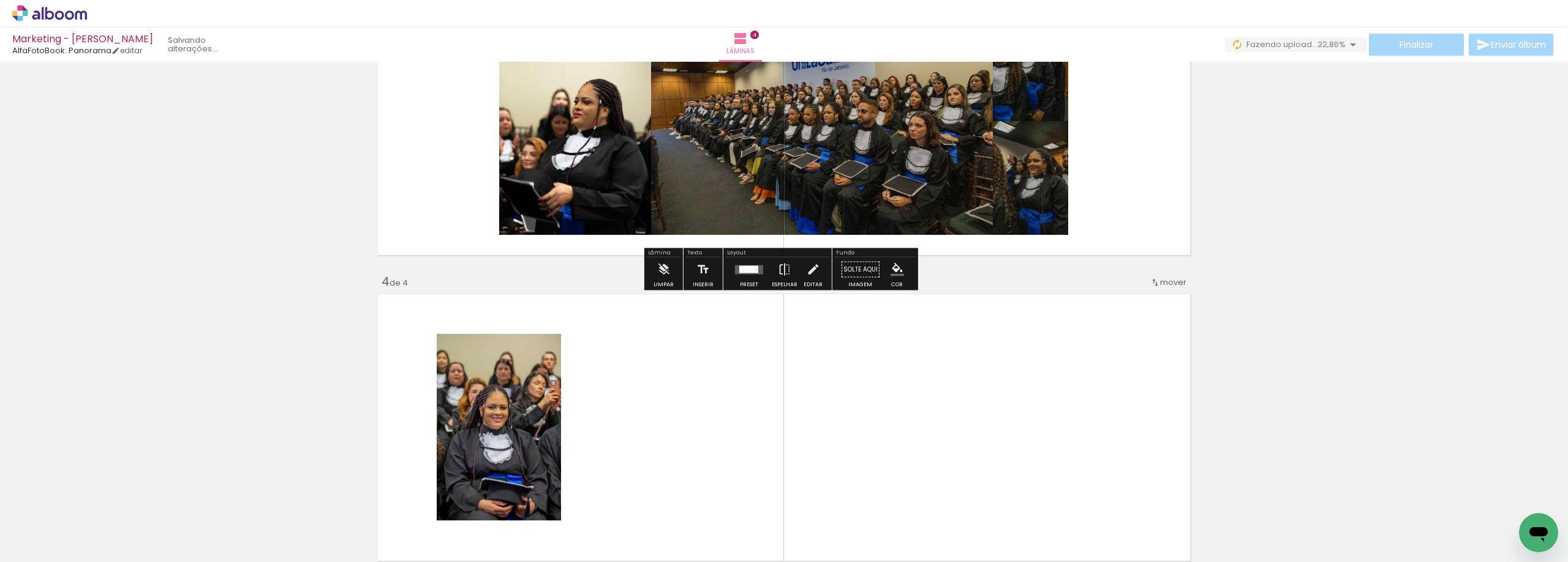
scroll to position [879, 0]
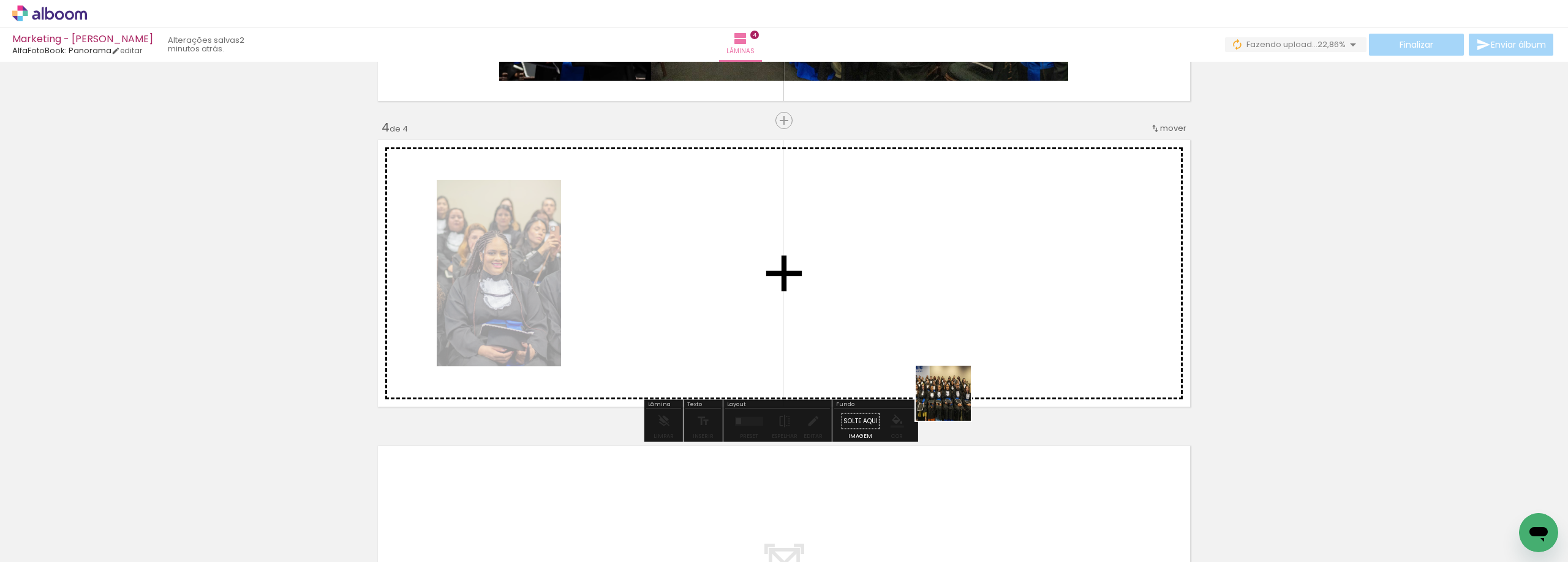
drag, startPoint x: 1003, startPoint y: 519, endPoint x: 928, endPoint y: 363, distance: 173.1
click at [928, 363] on quentale-workspace at bounding box center [784, 281] width 1568 height 562
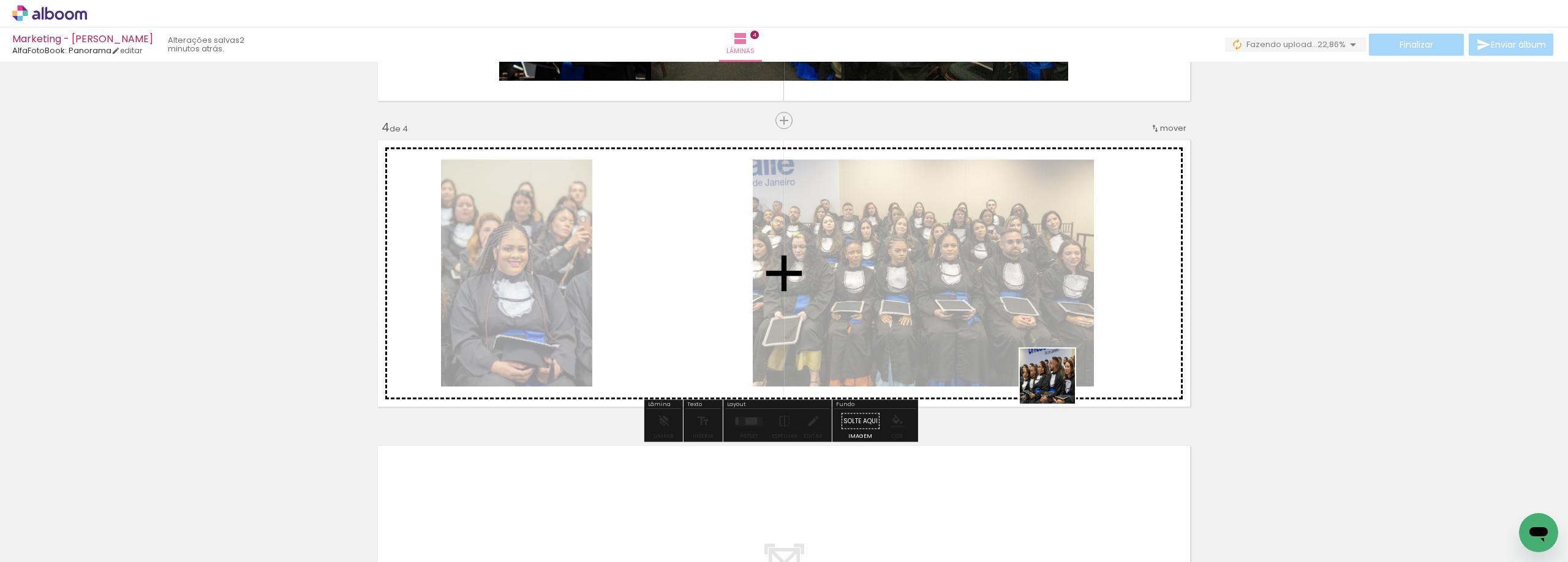
drag, startPoint x: 1073, startPoint y: 537, endPoint x: 1056, endPoint y: 384, distance: 153.9
click at [1056, 384] on quentale-workspace at bounding box center [784, 281] width 1568 height 562
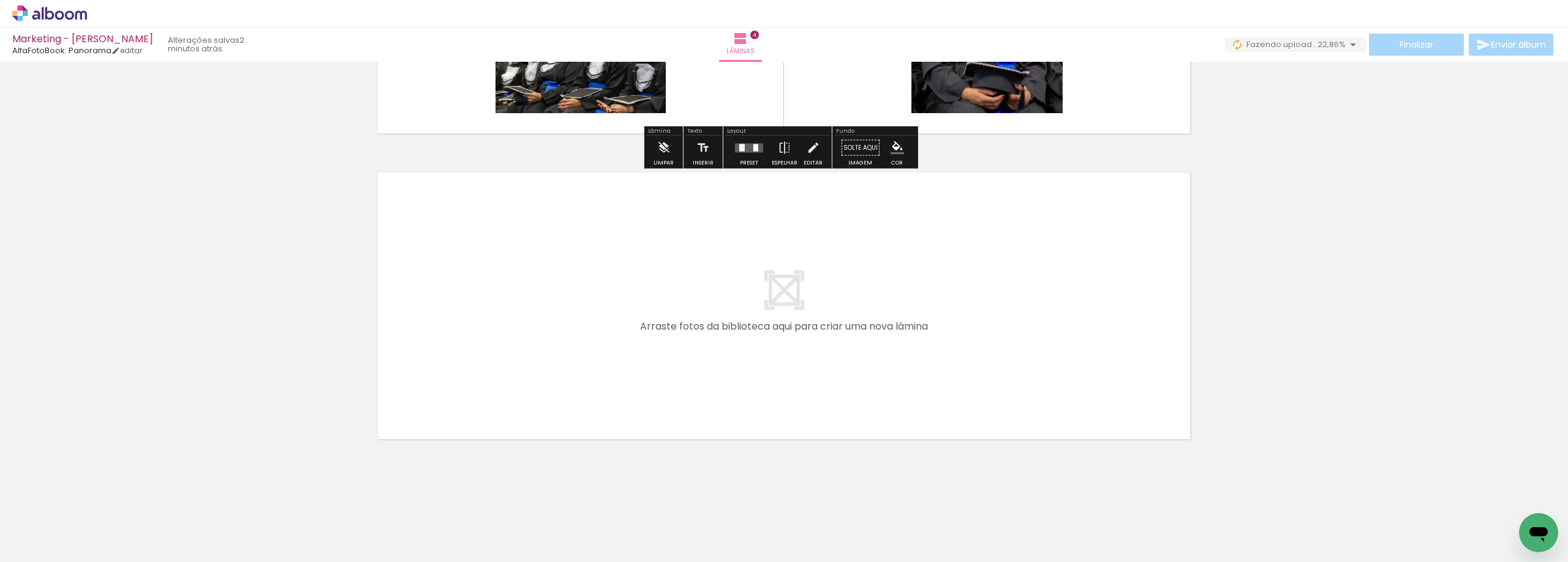
scroll to position [1153, 0]
drag, startPoint x: 1145, startPoint y: 526, endPoint x: 1213, endPoint y: 523, distance: 68.1
click at [1069, 329] on quentale-workspace at bounding box center [784, 281] width 1568 height 562
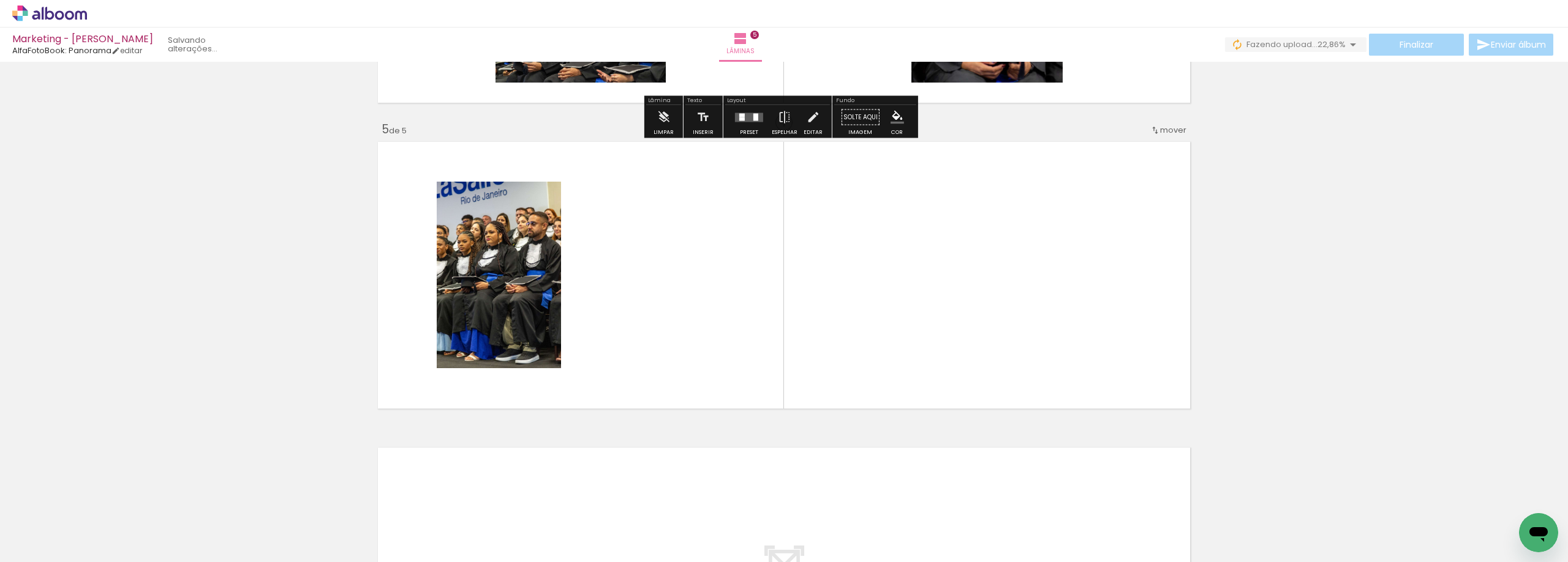
scroll to position [1185, 0]
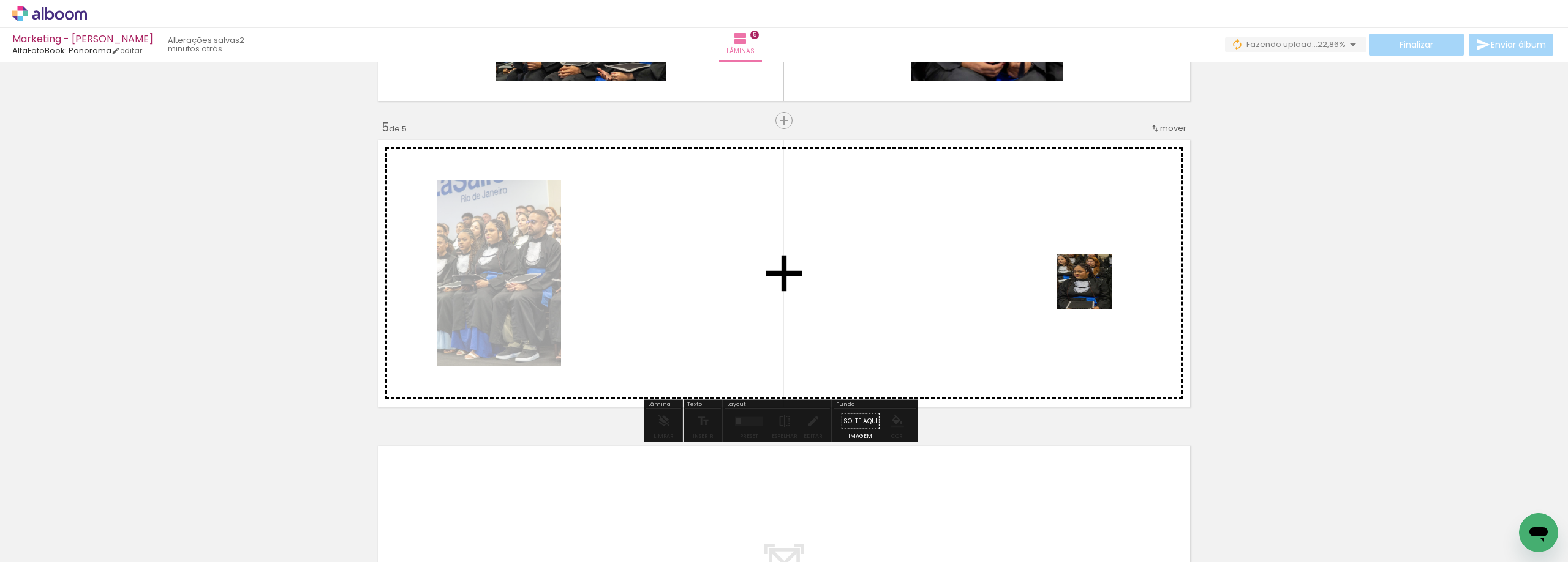
drag, startPoint x: 1213, startPoint y: 523, endPoint x: 1089, endPoint y: 283, distance: 270.1
click at [1089, 283] on quentale-workspace at bounding box center [784, 281] width 1568 height 562
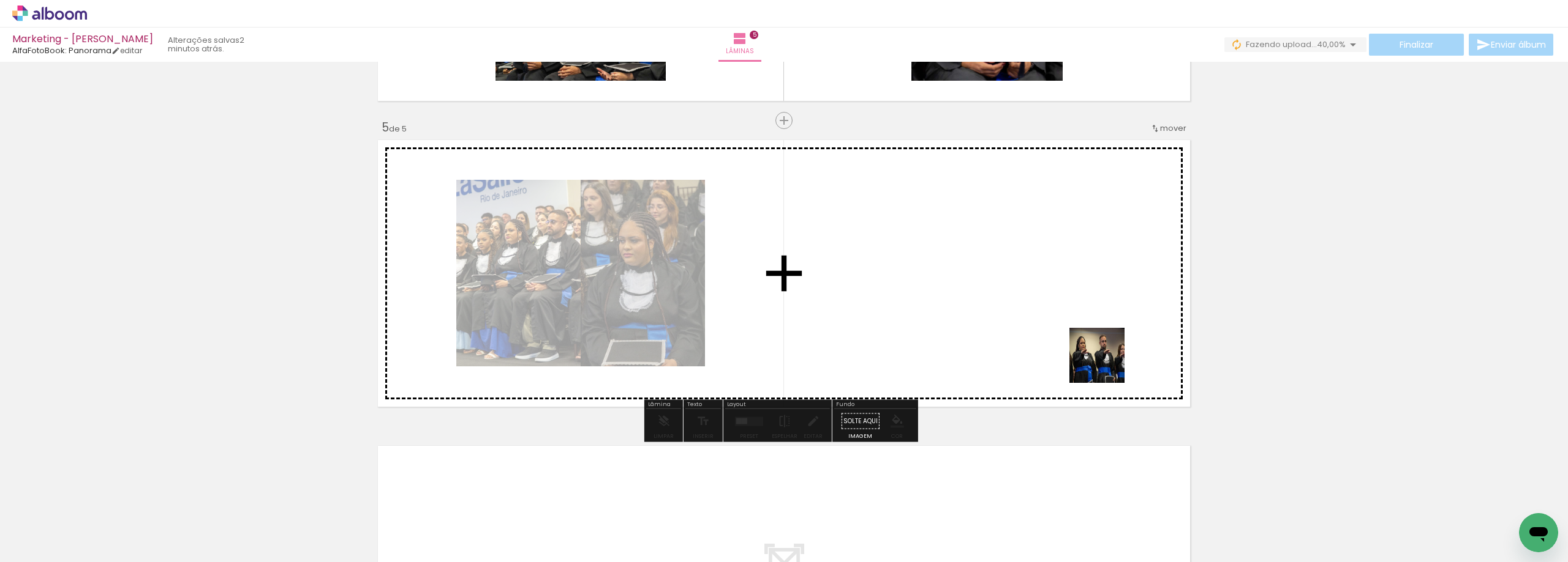
drag, startPoint x: 1284, startPoint y: 527, endPoint x: 1086, endPoint y: 352, distance: 264.3
click at [1086, 352] on quentale-workspace at bounding box center [784, 281] width 1568 height 562
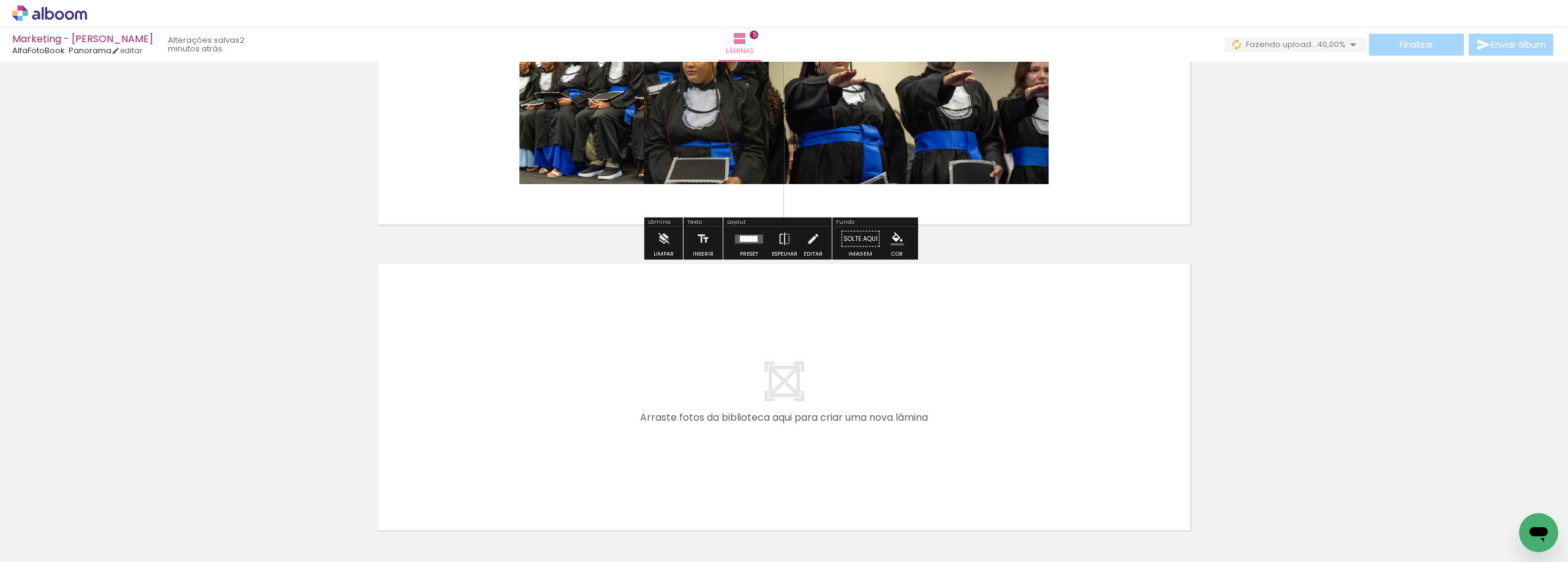
scroll to position [0, 0]
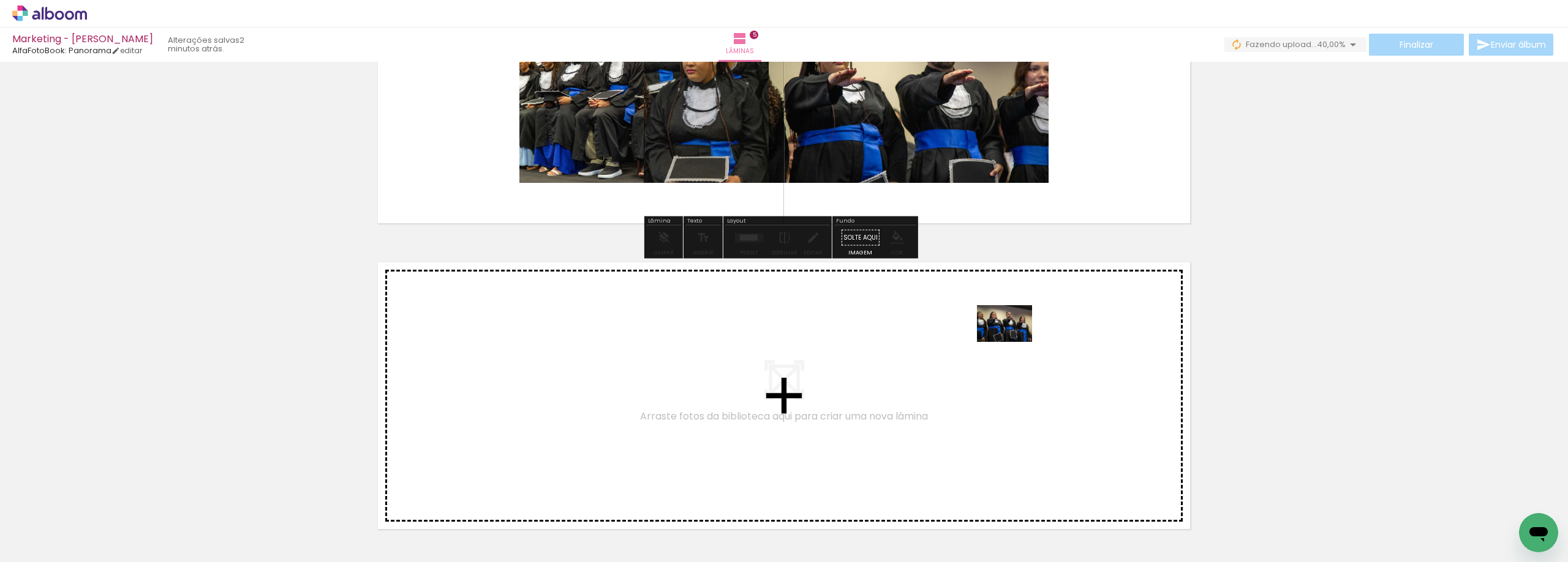
drag, startPoint x: 1350, startPoint y: 526, endPoint x: 1012, endPoint y: 341, distance: 385.3
click at [1012, 341] on quentale-workspace at bounding box center [784, 281] width 1568 height 562
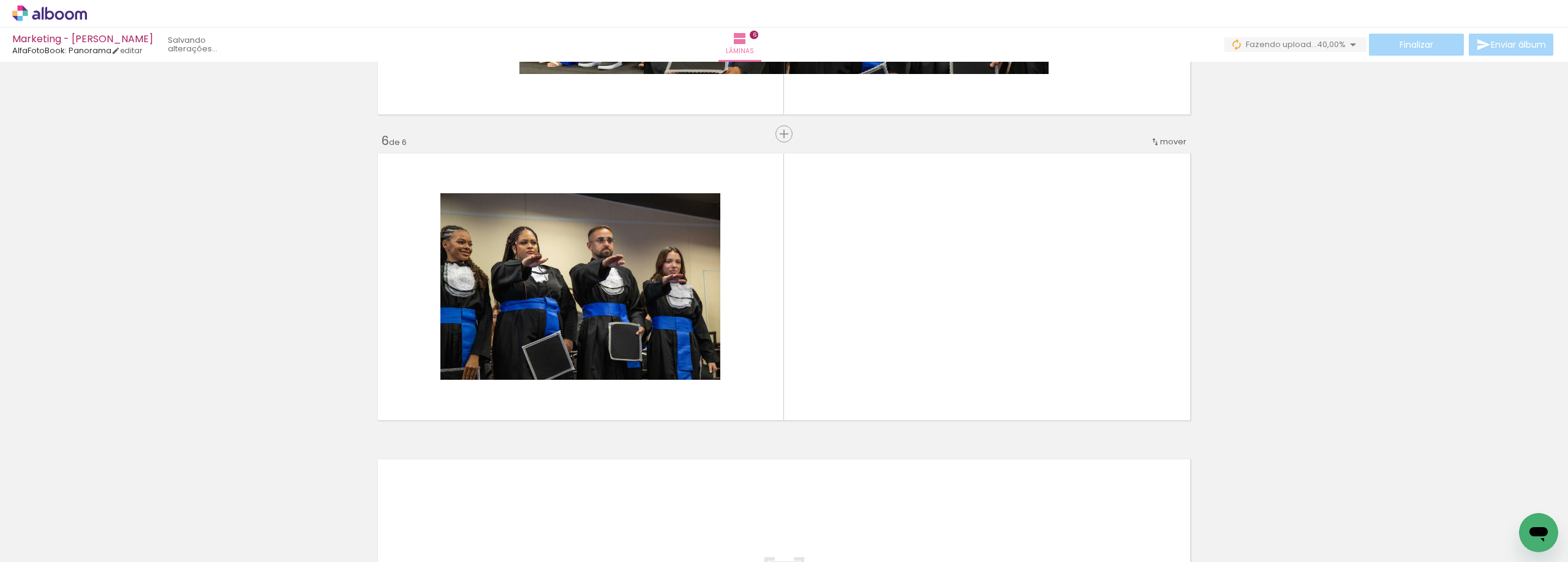
scroll to position [1491, 0]
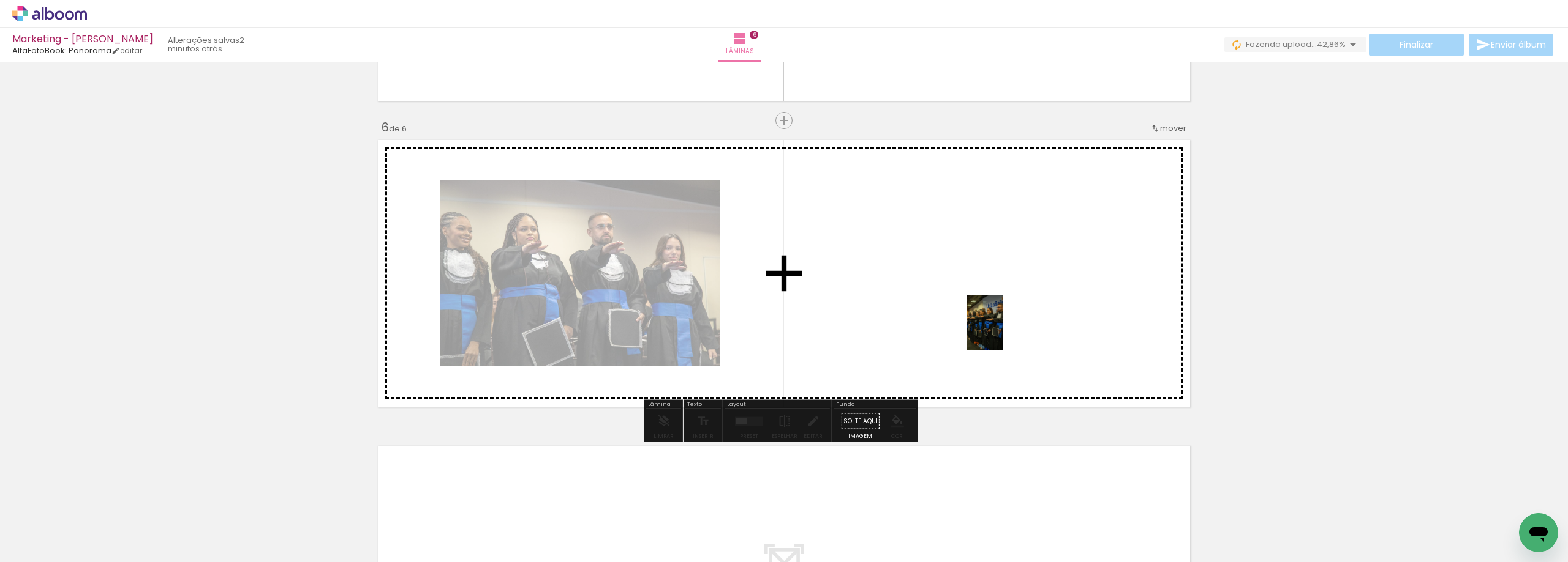
drag, startPoint x: 1407, startPoint y: 536, endPoint x: 1002, endPoint y: 332, distance: 453.5
click at [1002, 332] on quentale-workspace at bounding box center [784, 281] width 1568 height 562
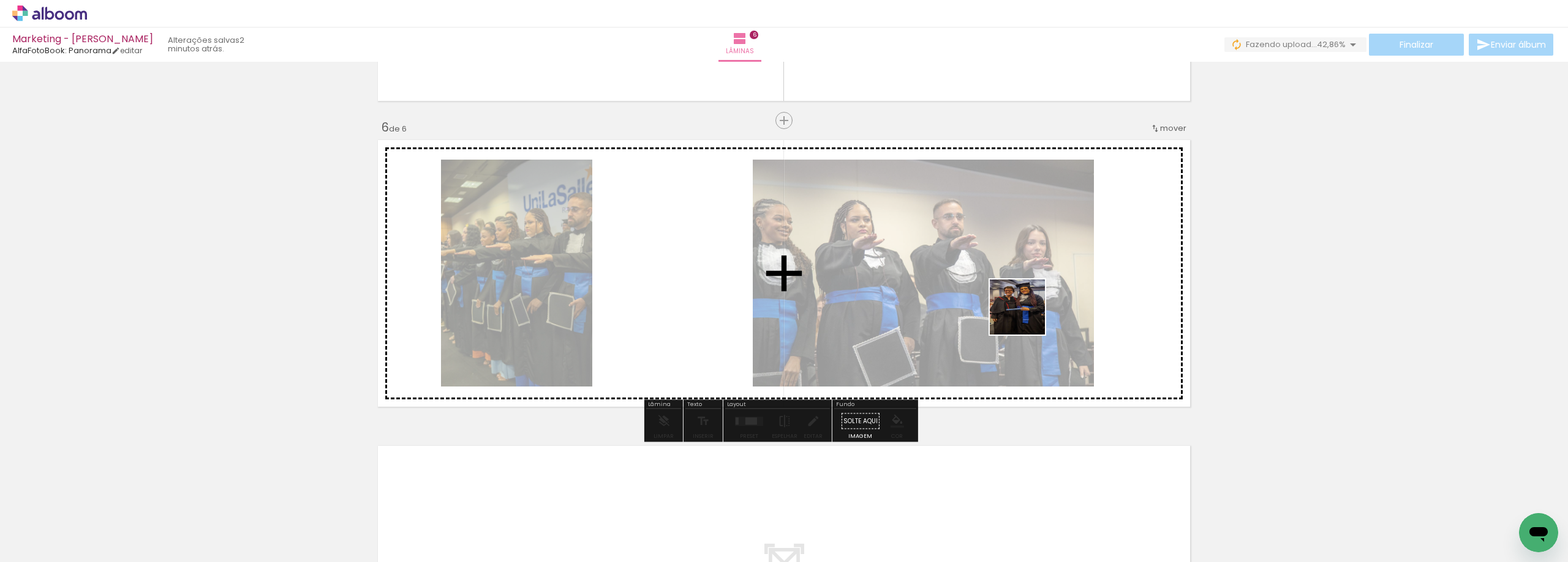
drag, startPoint x: 1487, startPoint y: 536, endPoint x: 1024, endPoint y: 316, distance: 512.6
click at [1024, 316] on quentale-workspace at bounding box center [784, 281] width 1568 height 562
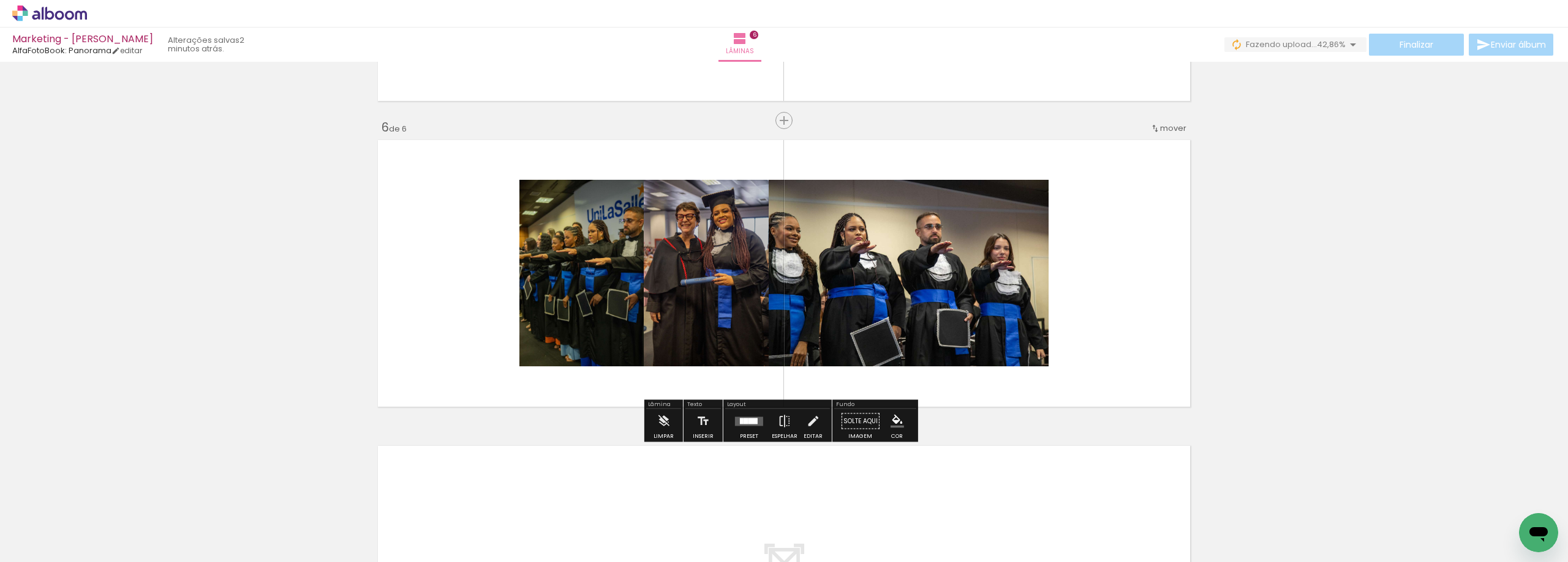
scroll to position [0, 937]
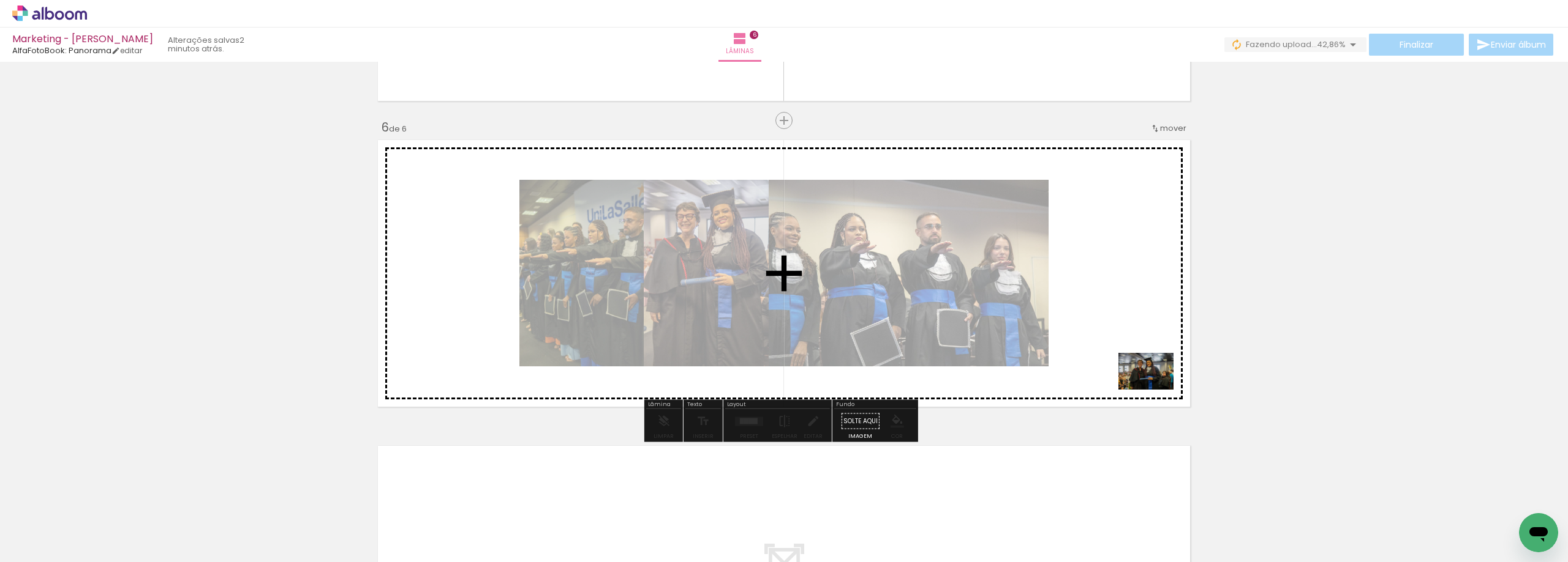
drag, startPoint x: 1399, startPoint y: 530, endPoint x: 1152, endPoint y: 381, distance: 288.5
click at [1152, 381] on quentale-workspace at bounding box center [784, 281] width 1568 height 562
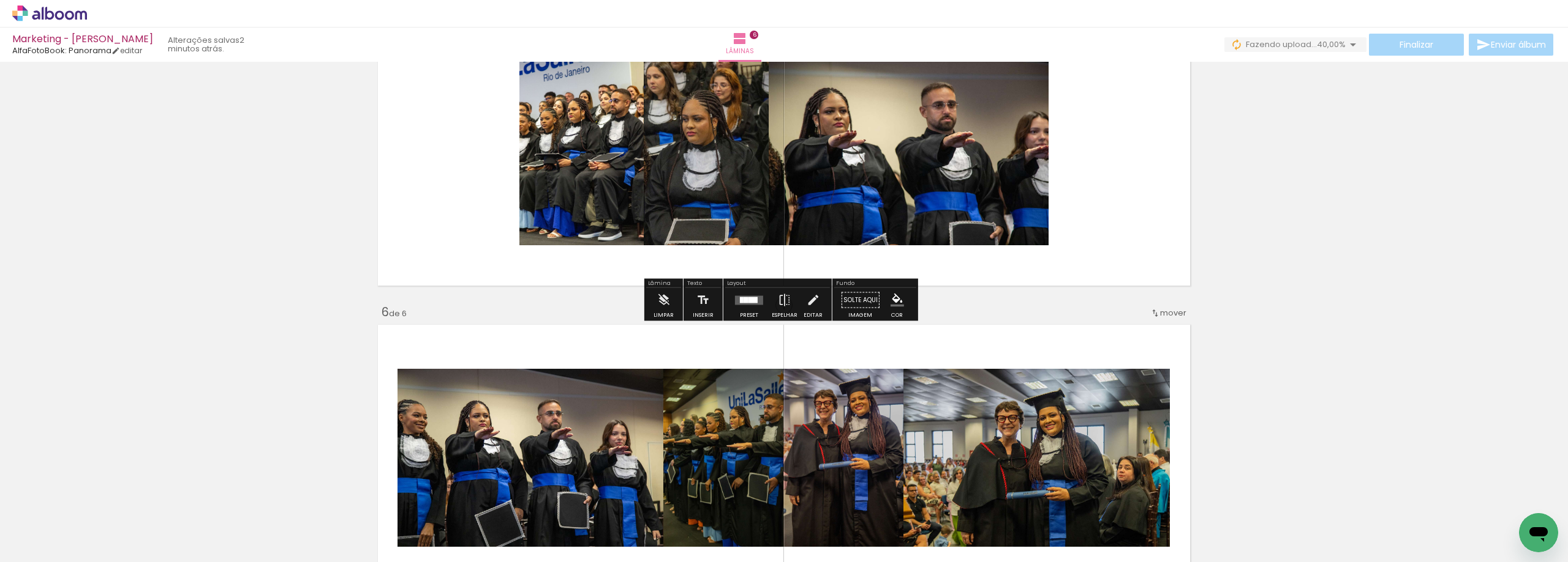
scroll to position [1308, 0]
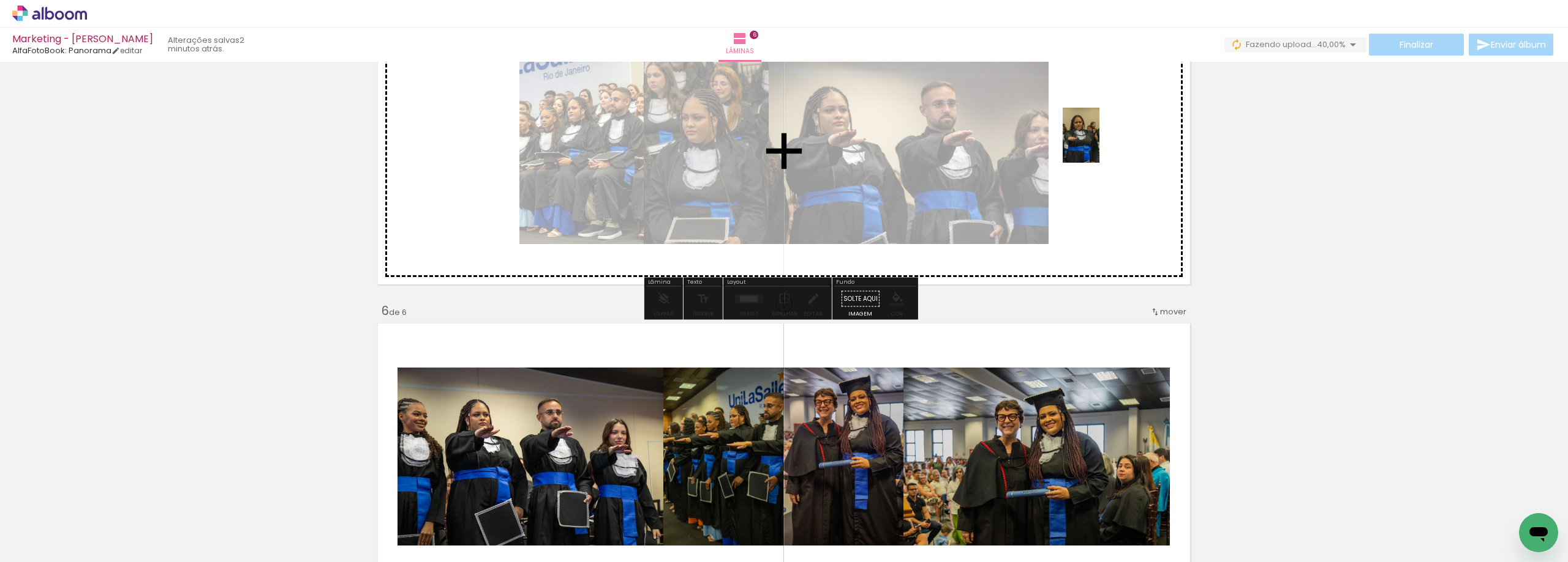
drag, startPoint x: 1458, startPoint y: 528, endPoint x: 1099, endPoint y: 144, distance: 525.7
click at [1099, 144] on quentale-workspace at bounding box center [784, 281] width 1568 height 562
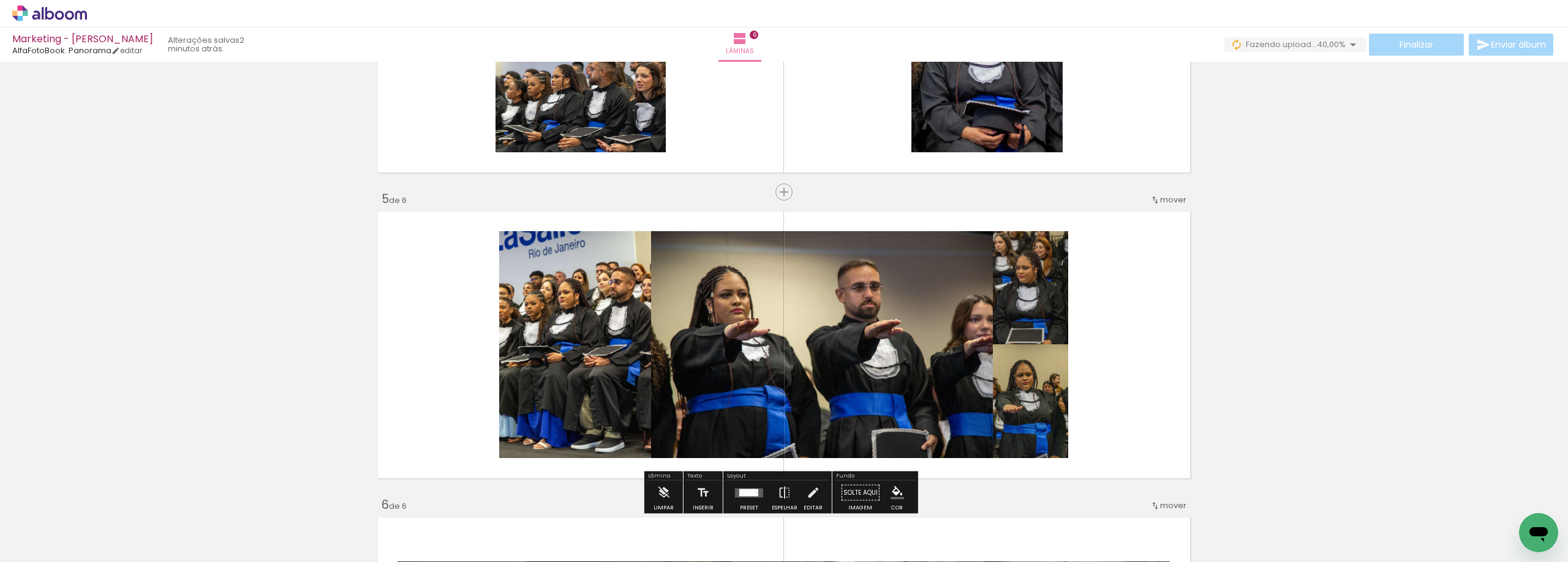
scroll to position [1063, 0]
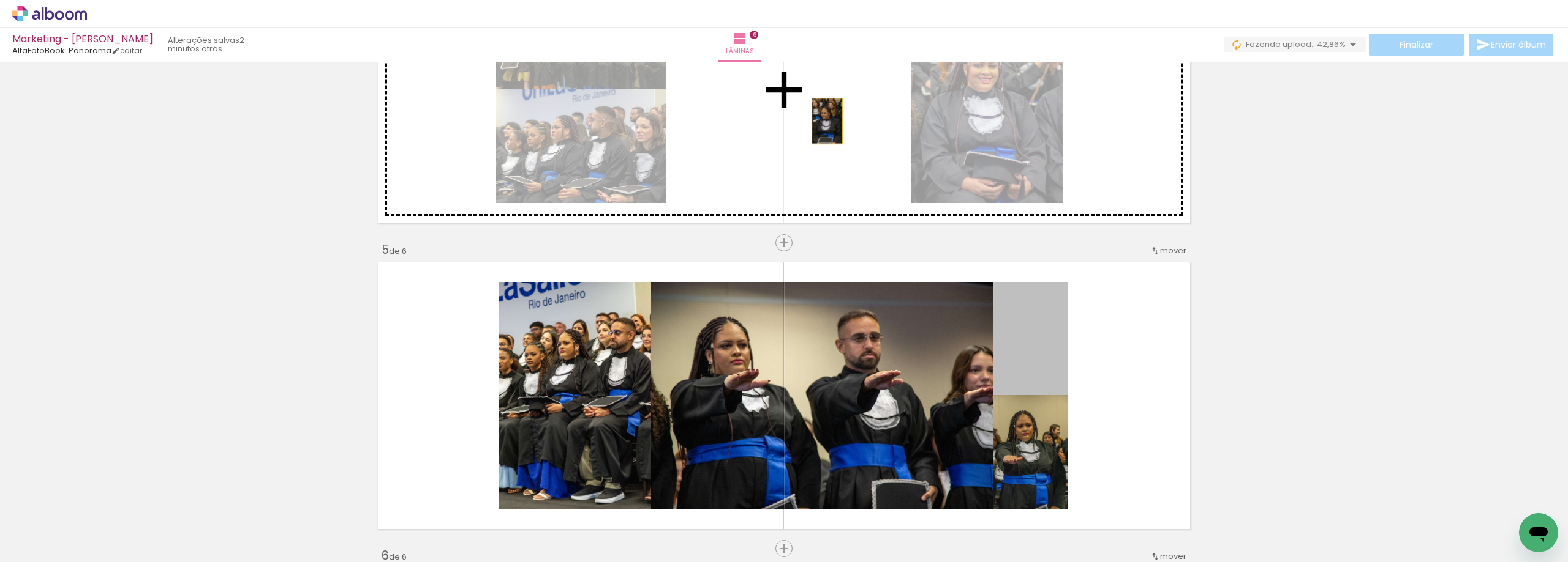
drag, startPoint x: 1025, startPoint y: 353, endPoint x: 17, endPoint y: 8, distance: 1065.4
click at [823, 122] on div "Inserir lâmina 1 de 6 Inserir lâmina 2 de 6 Inserir lâmina 3 de 6 Inserir lâmin…" at bounding box center [784, 75] width 1568 height 2142
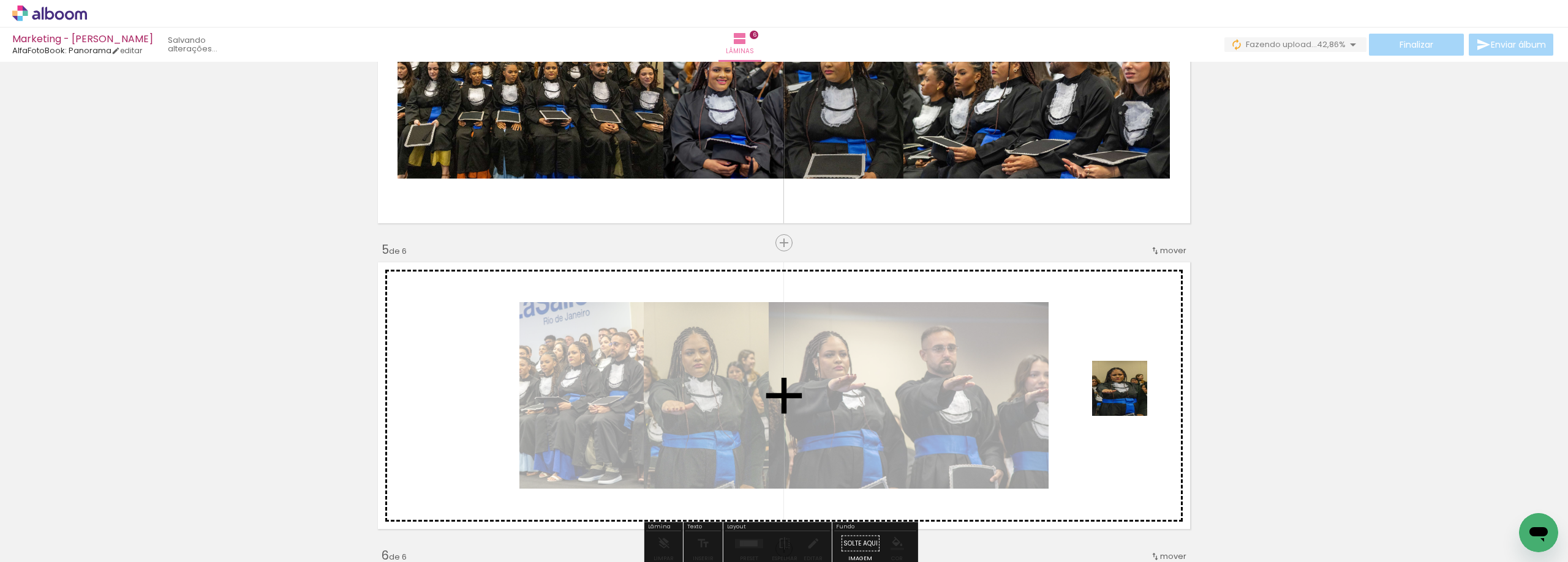
drag, startPoint x: 1515, startPoint y: 511, endPoint x: 1115, endPoint y: 397, distance: 415.9
click at [1115, 397] on quentale-workspace at bounding box center [784, 281] width 1568 height 562
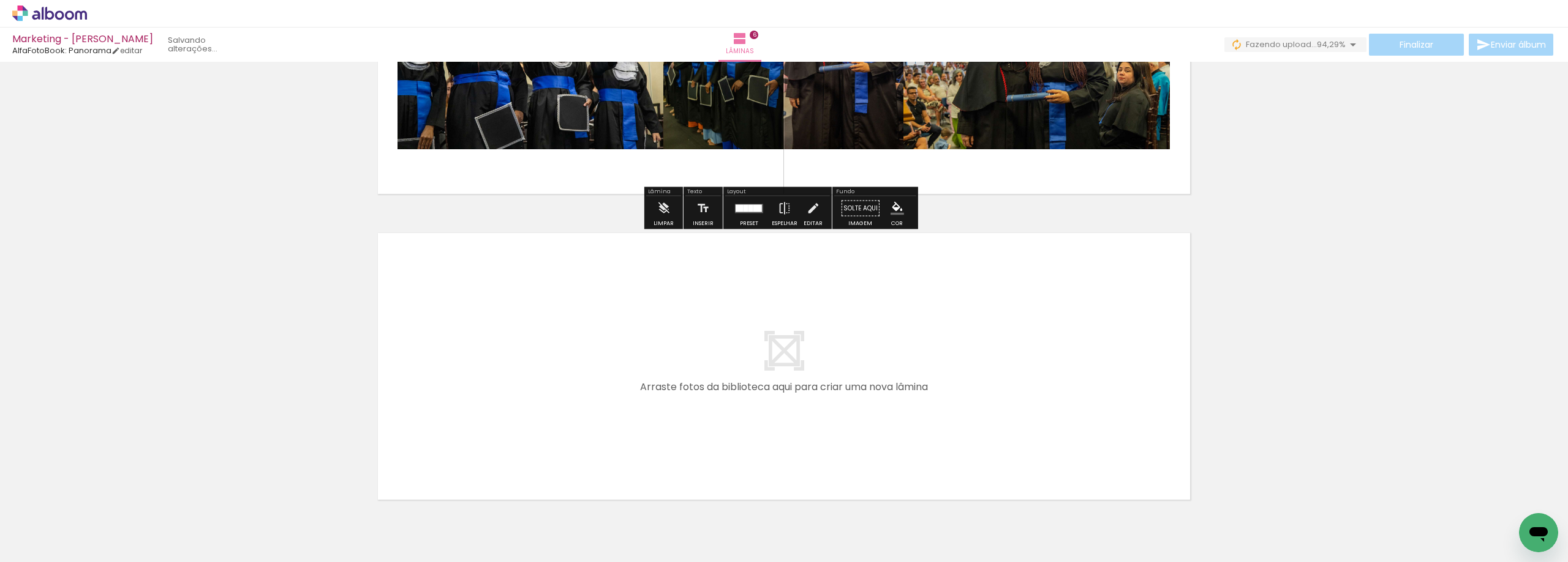
scroll to position [1765, 0]
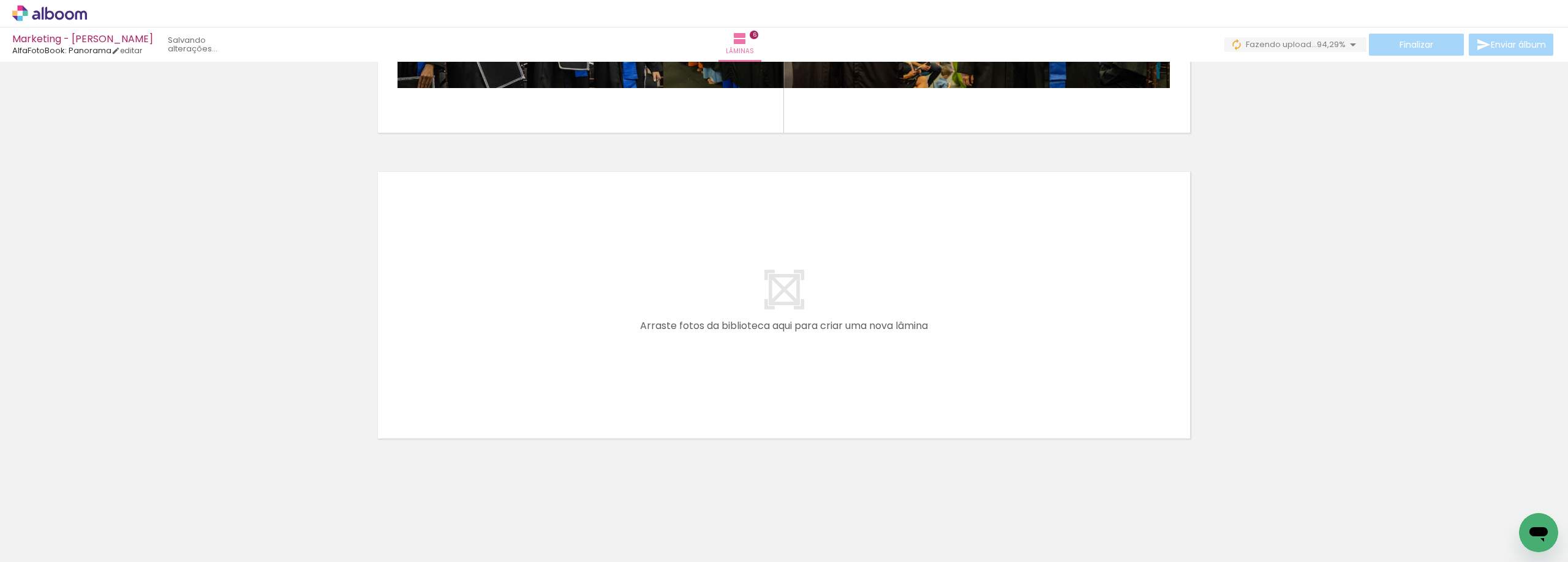
click at [186, 496] on iron-icon at bounding box center [187, 496] width 13 height 13
click at [124, 500] on iron-icon at bounding box center [119, 496] width 13 height 13
click at [121, 498] on iron-icon at bounding box center [119, 496] width 13 height 13
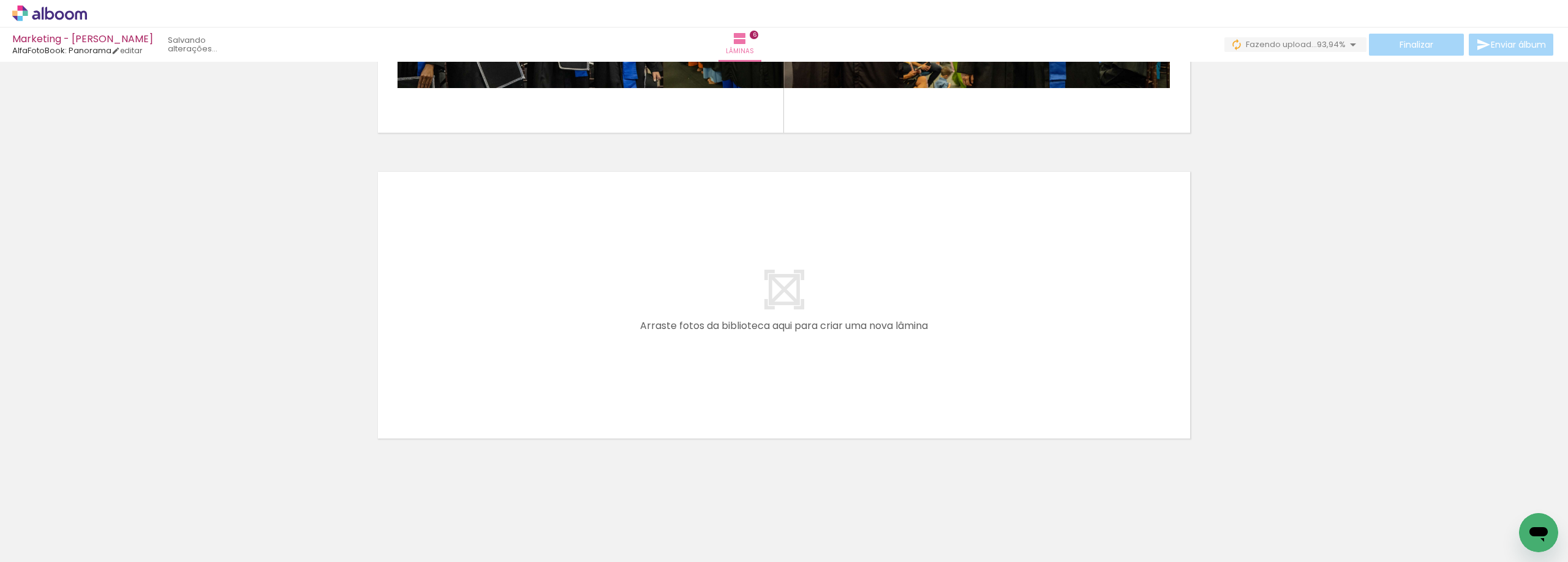
scroll to position [0, 731]
click at [194, 504] on paper-icon-button at bounding box center [187, 496] width 15 height 15
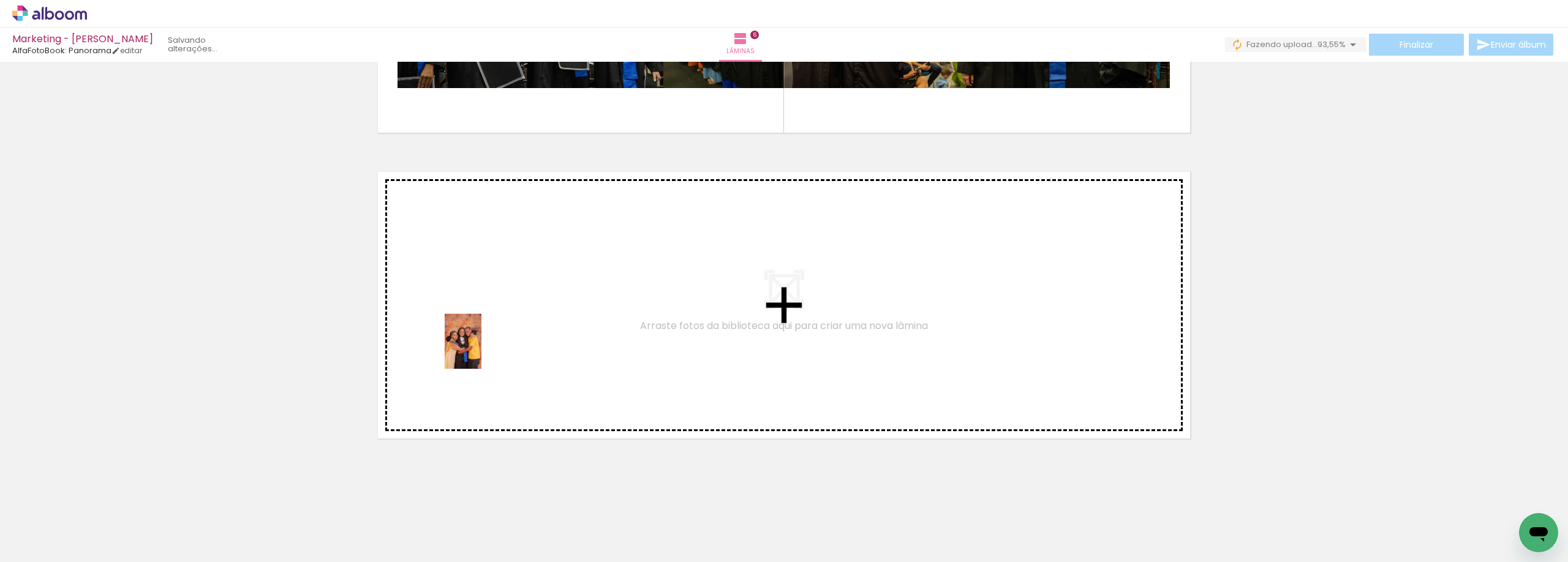
drag, startPoint x: 296, startPoint y: 533, endPoint x: 482, endPoint y: 350, distance: 260.9
click at [482, 350] on quentale-workspace at bounding box center [784, 281] width 1568 height 562
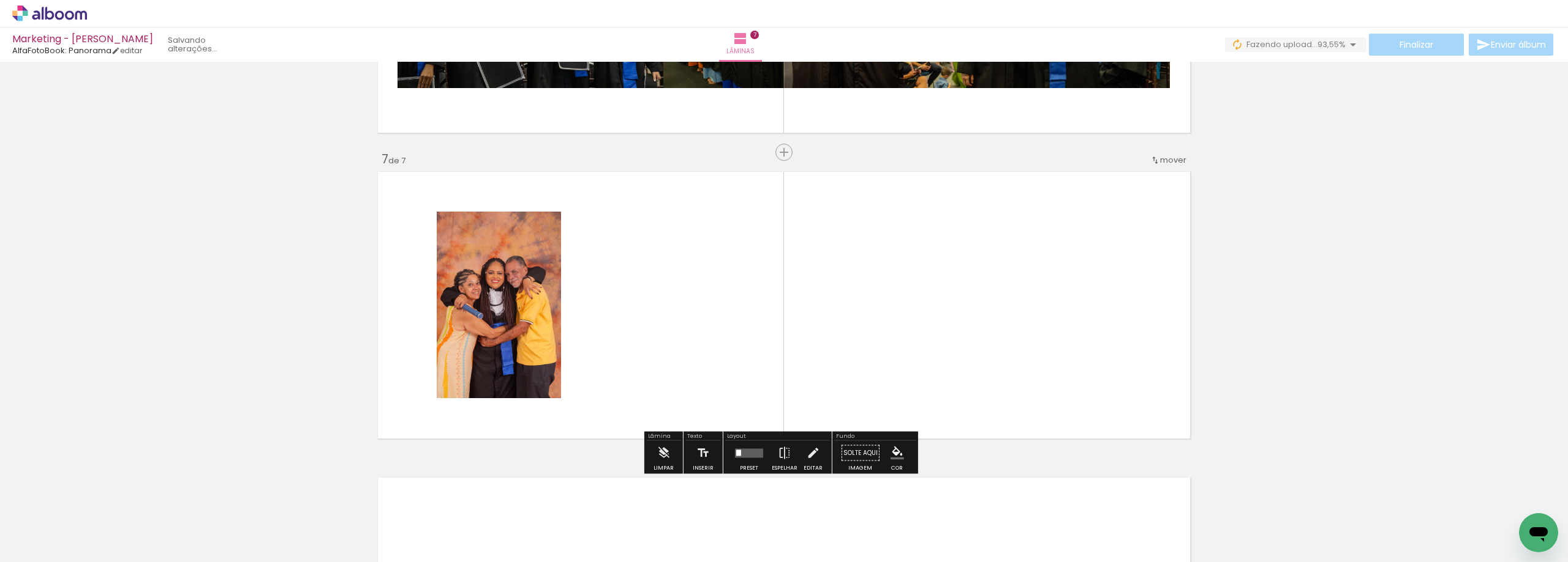
scroll to position [1797, 0]
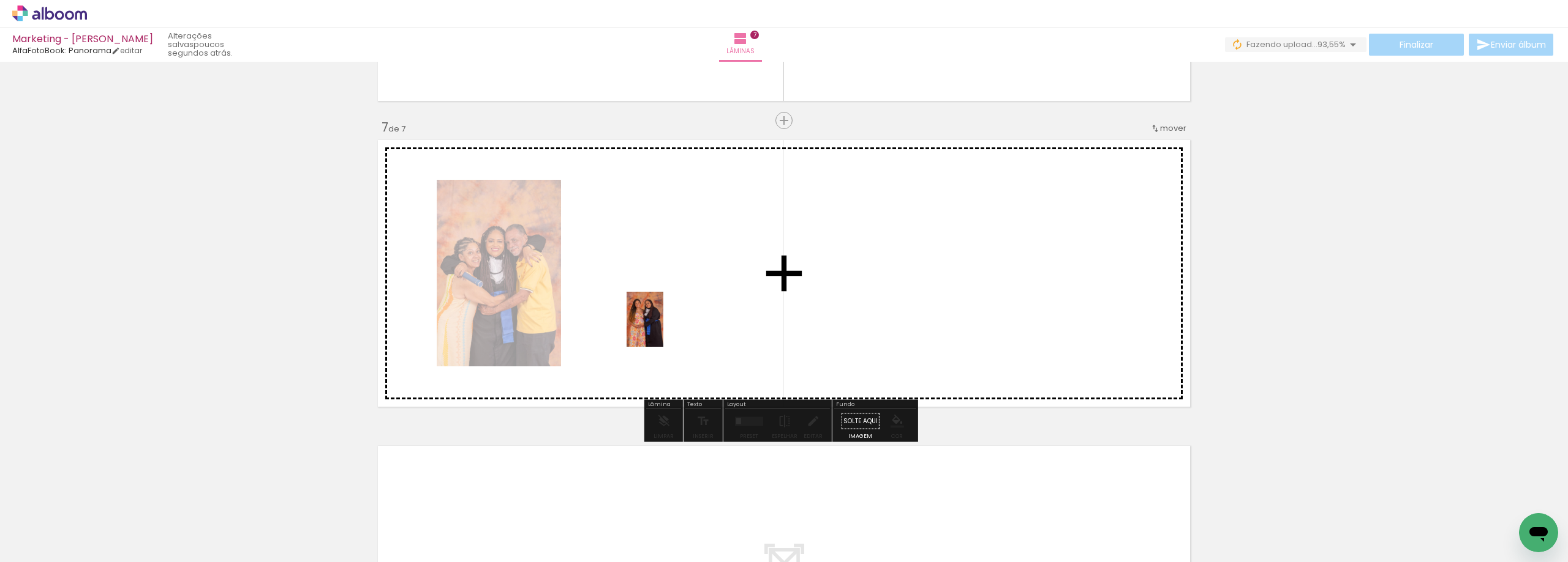
drag, startPoint x: 363, startPoint y: 523, endPoint x: 663, endPoint y: 329, distance: 357.3
click at [663, 329] on quentale-workspace at bounding box center [784, 281] width 1568 height 562
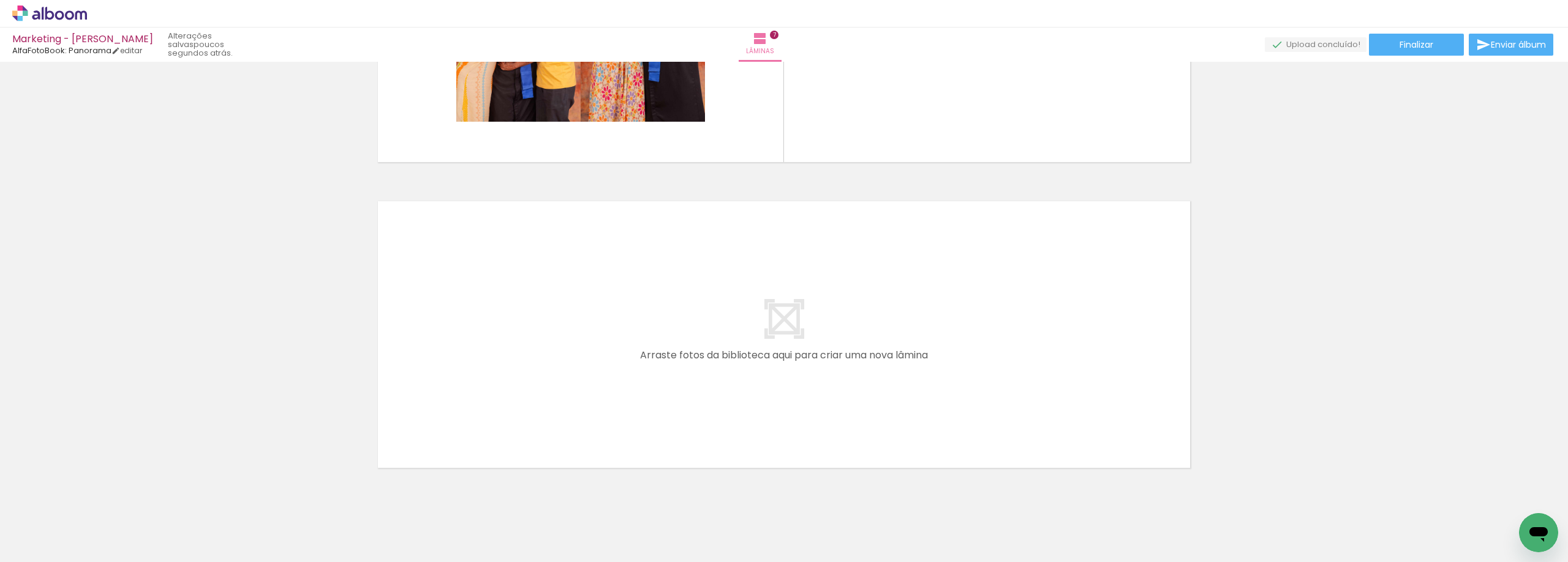
scroll to position [0, 662]
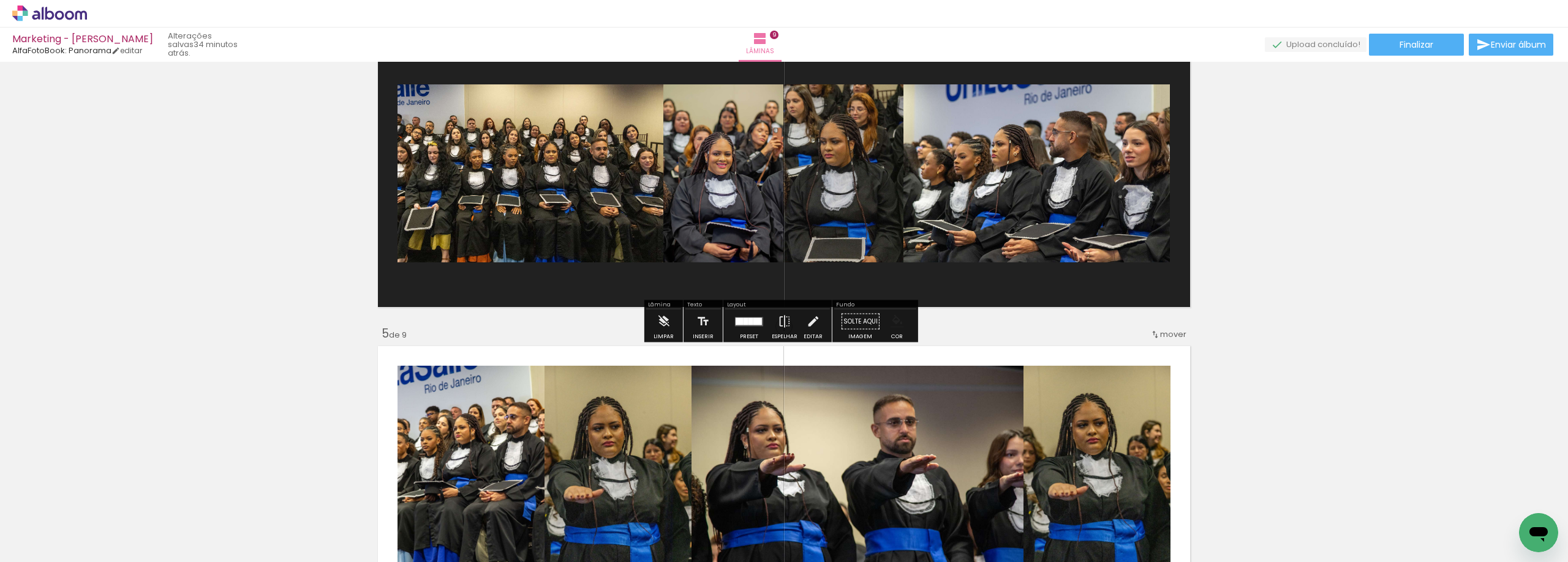
scroll to position [0, 662]
click at [897, 329] on paper-menu-button "#ffebee #ffcdd2 #ef9a9a #e57373 #ef5350 #f44336 #e53935 #d32f2f #c62828 #b71c1c…" at bounding box center [897, 322] width 23 height 23
click at [894, 323] on iron-icon "color picker" at bounding box center [897, 322] width 14 height 14
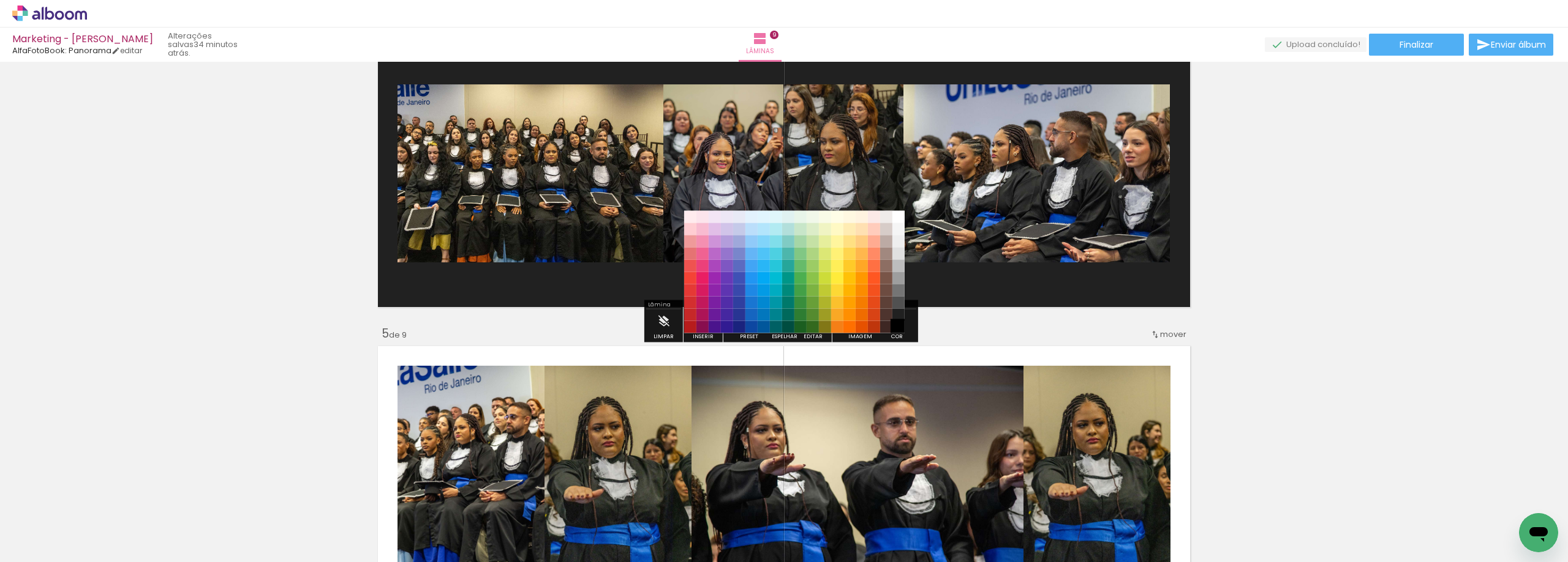
click at [903, 328] on paper-item "#000000" at bounding box center [898, 327] width 12 height 12
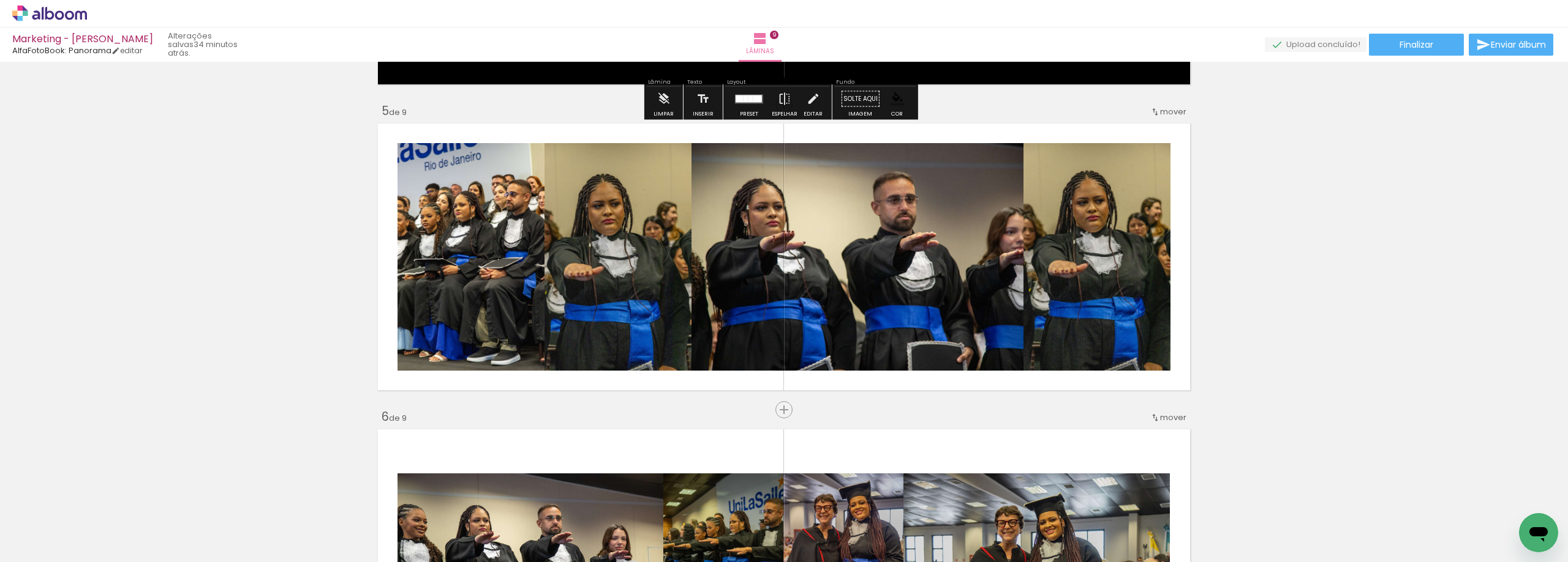
scroll to position [1285, 0]
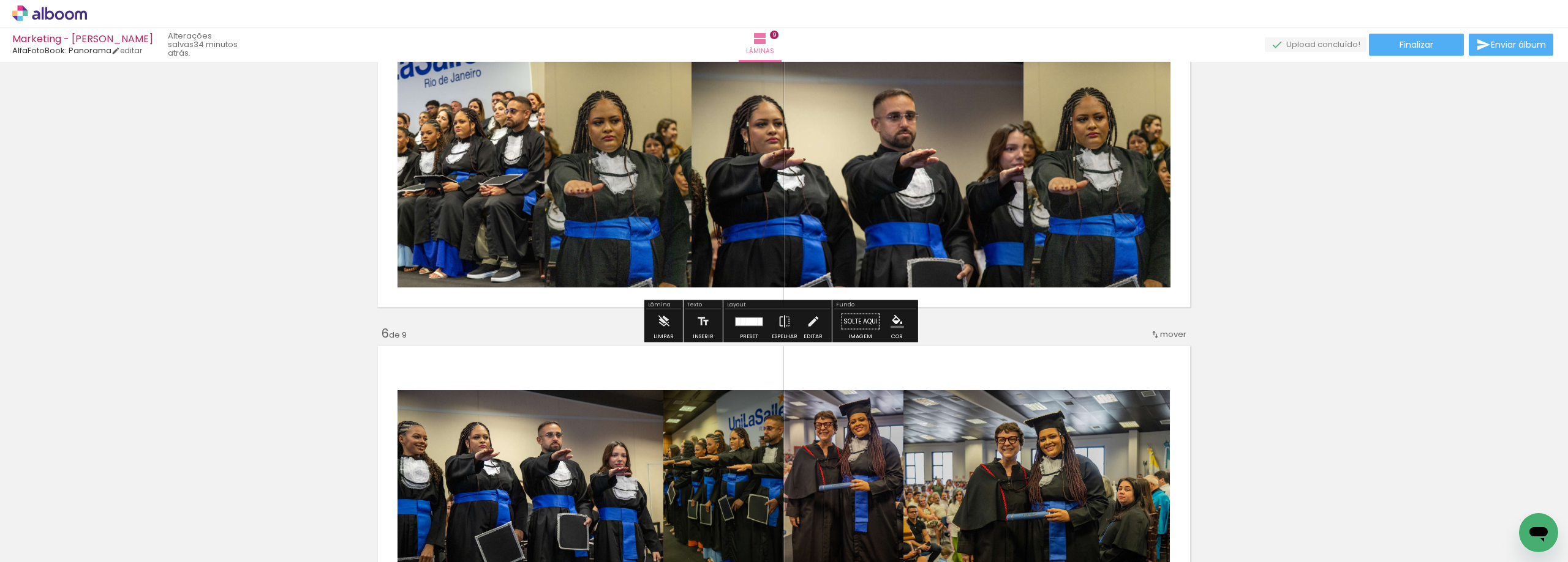
click at [891, 323] on iron-icon "color picker" at bounding box center [897, 322] width 14 height 14
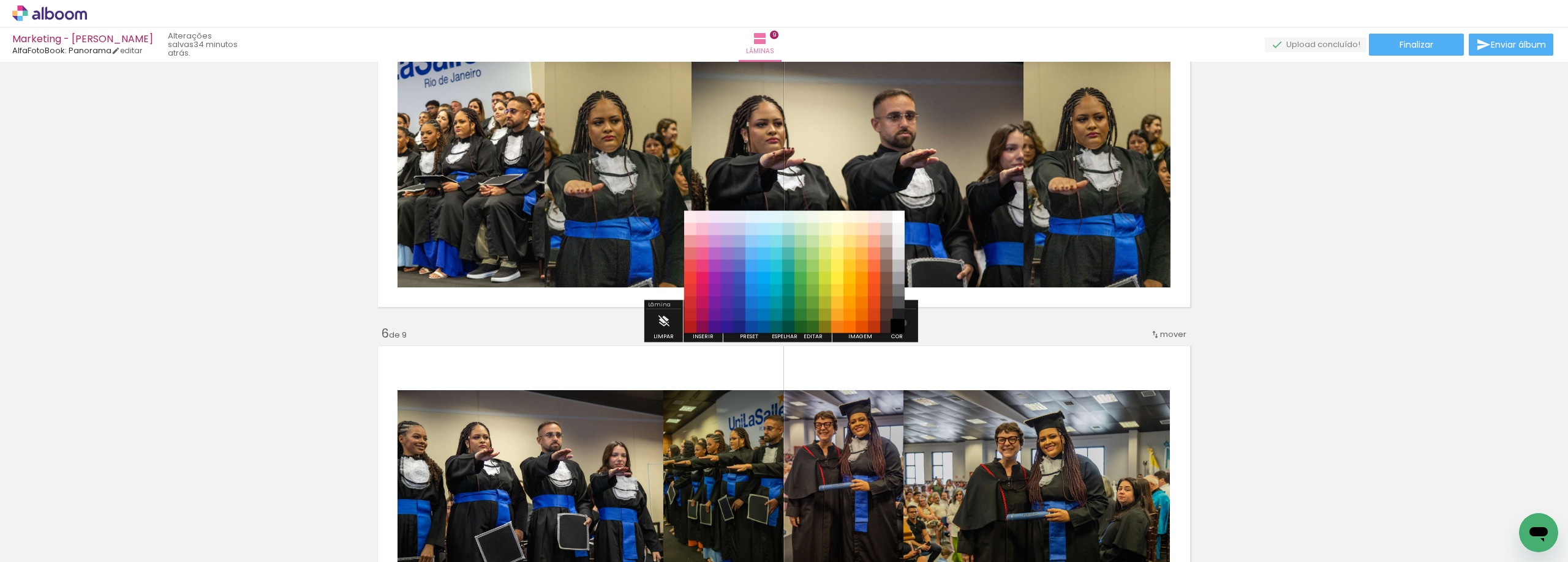
click at [898, 323] on paper-item "#000000" at bounding box center [898, 327] width 12 height 12
click at [897, 313] on paper-item "#212121" at bounding box center [898, 315] width 12 height 12
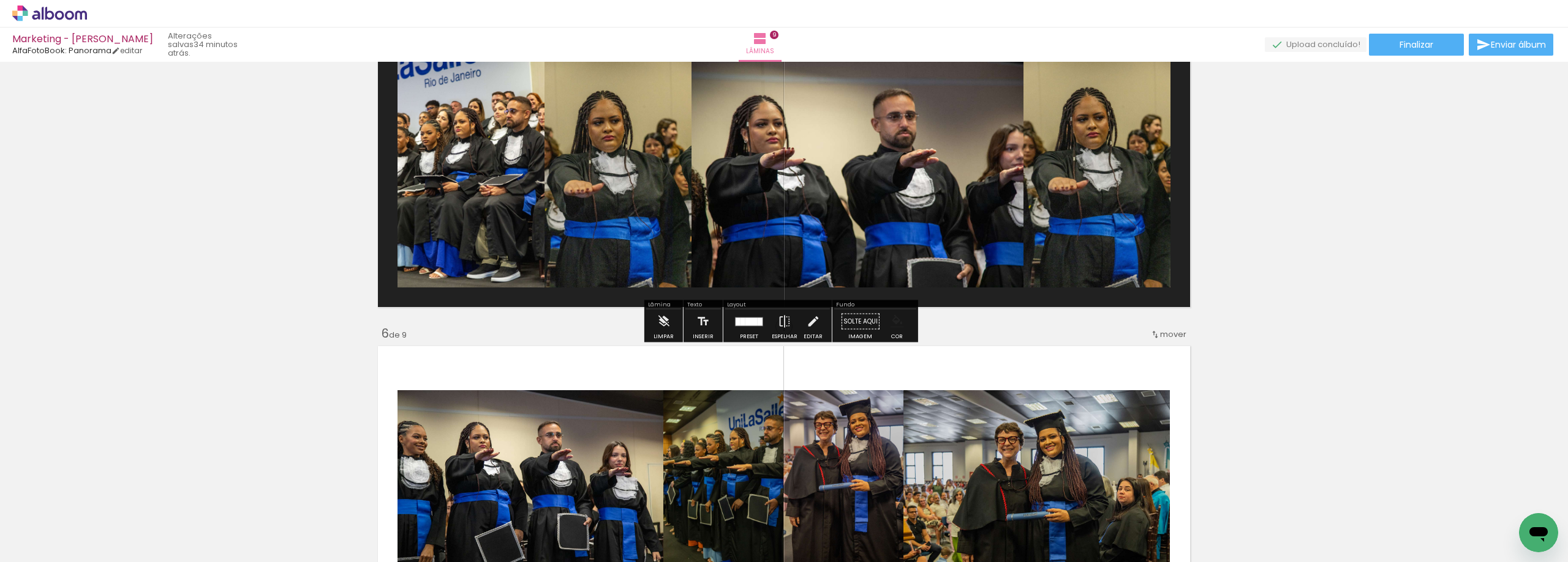
click at [897, 326] on iron-icon "color picker" at bounding box center [897, 322] width 14 height 14
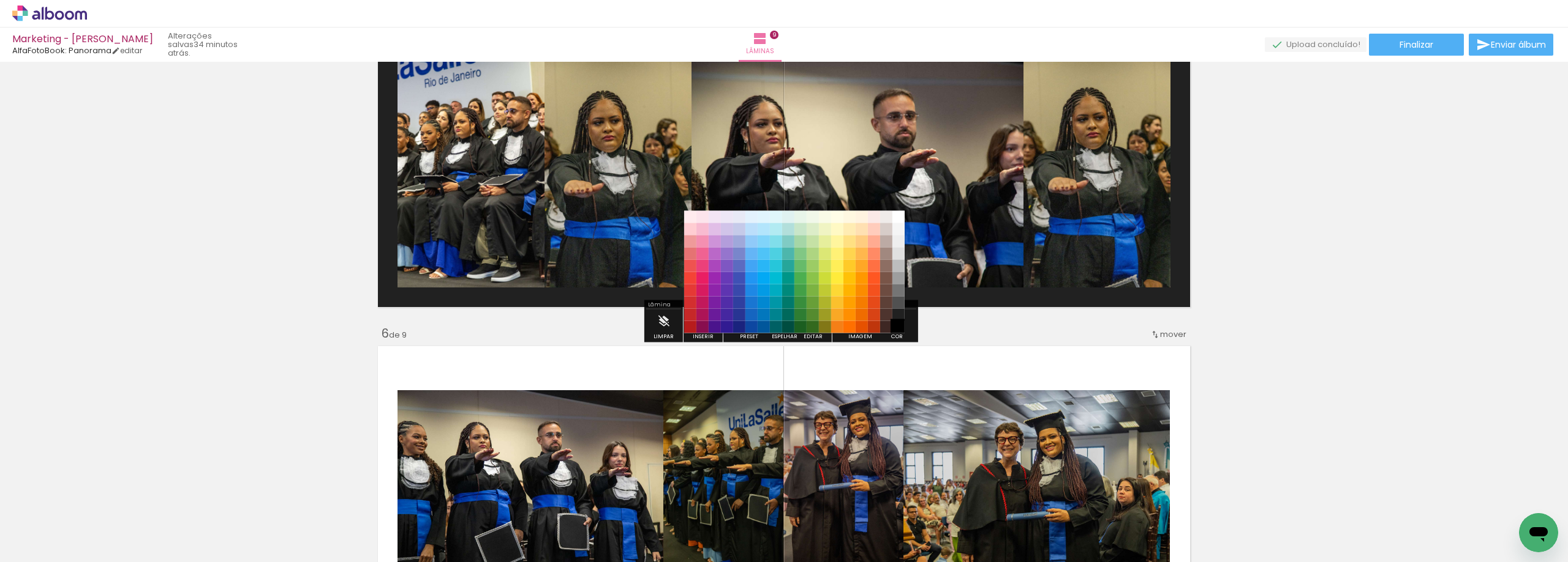
click at [897, 330] on paper-item "#000000" at bounding box center [898, 327] width 12 height 12
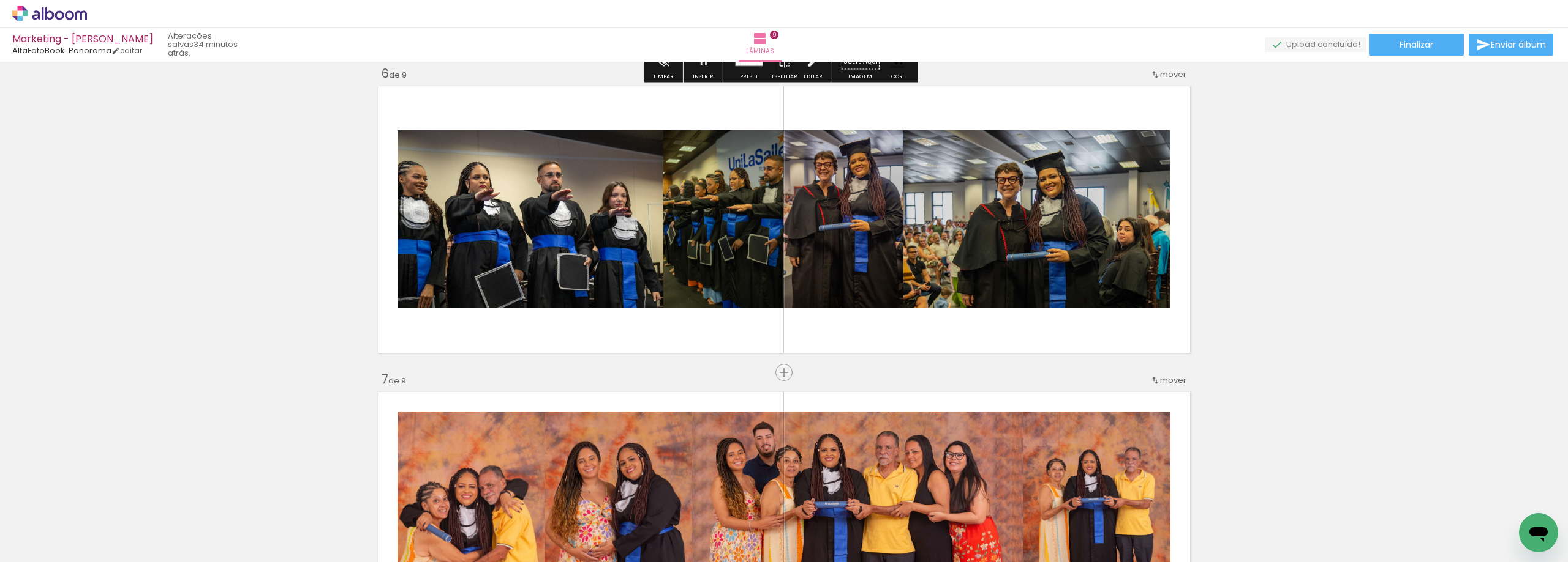
scroll to position [1468, 0]
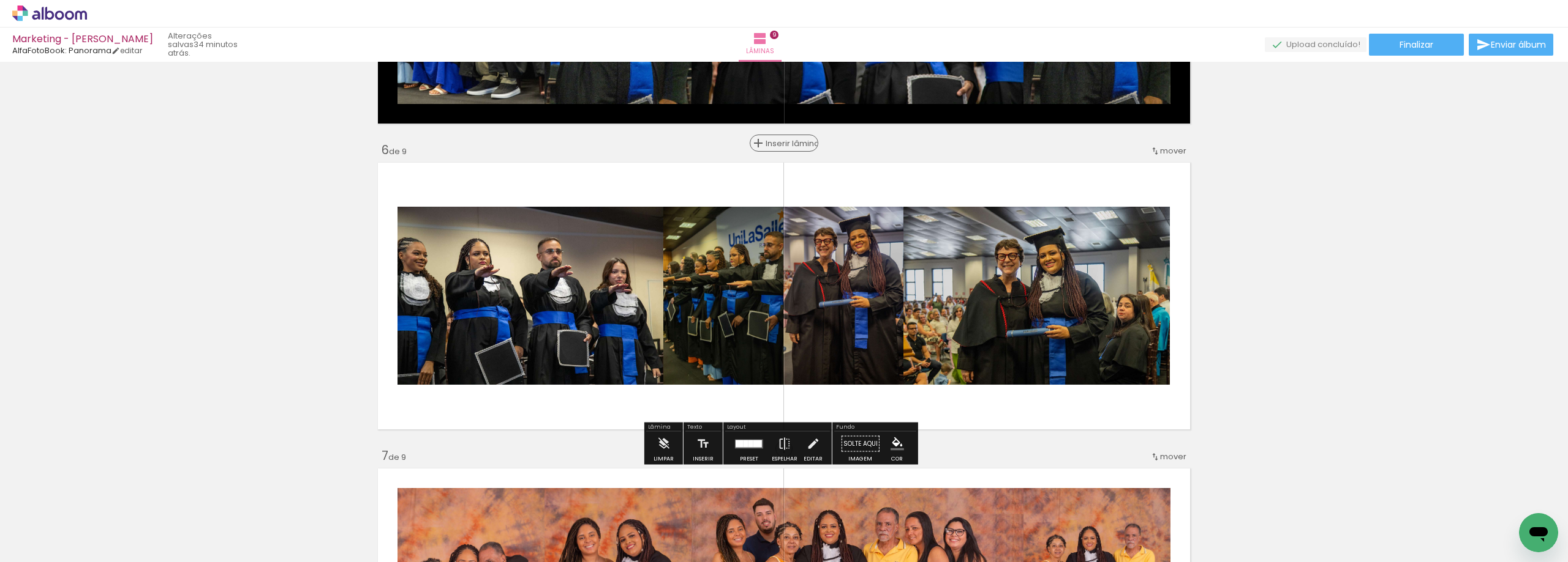
click at [783, 144] on span "Inserir lâmina" at bounding box center [789, 144] width 48 height 8
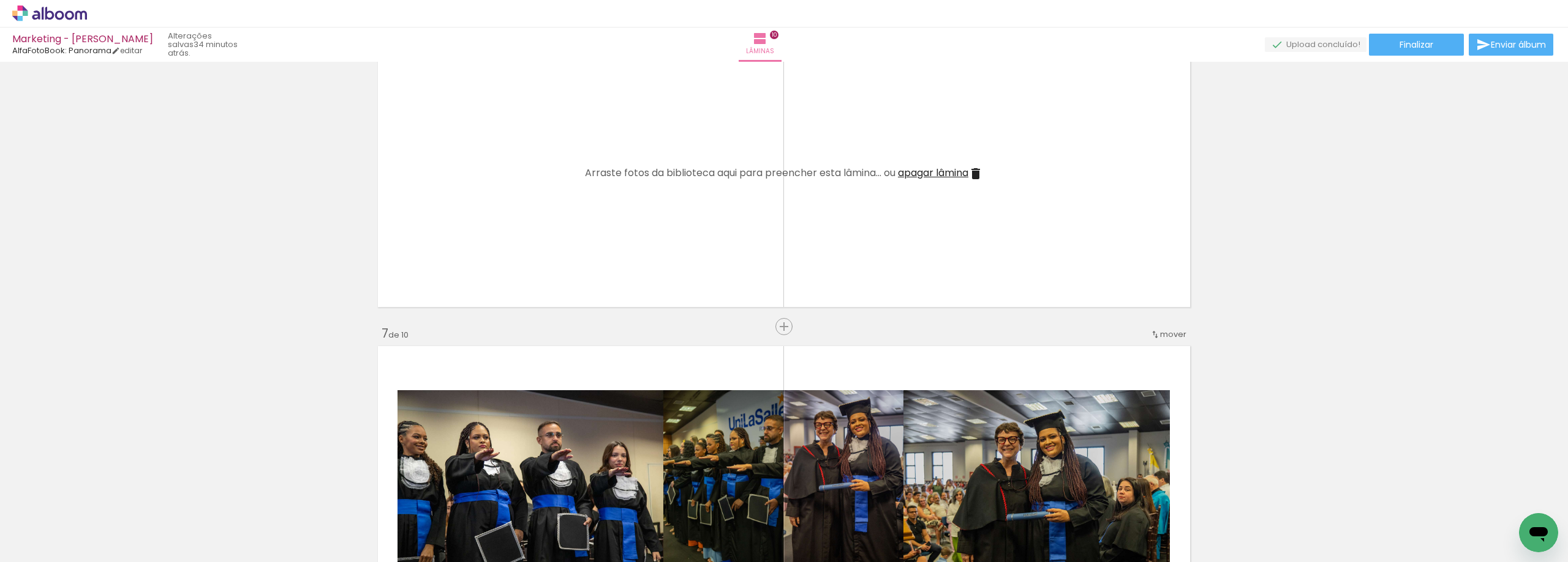
scroll to position [1774, 0]
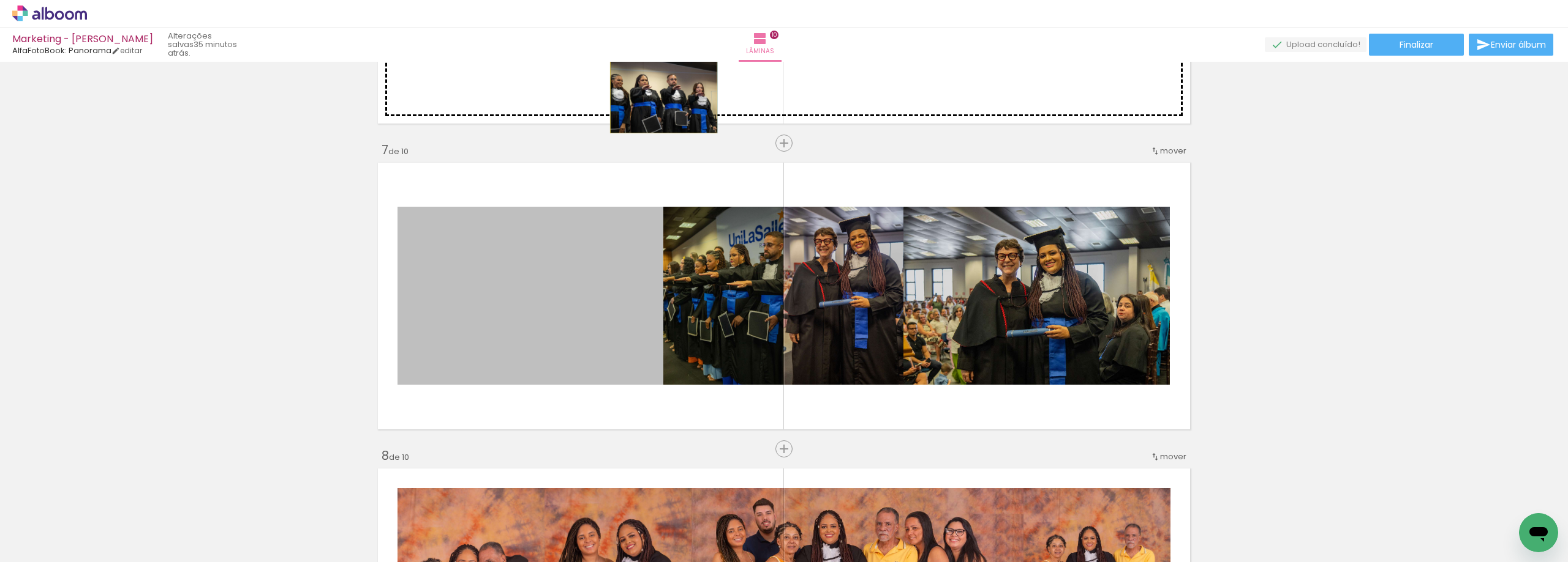
drag, startPoint x: 544, startPoint y: 309, endPoint x: 659, endPoint y: 97, distance: 241.2
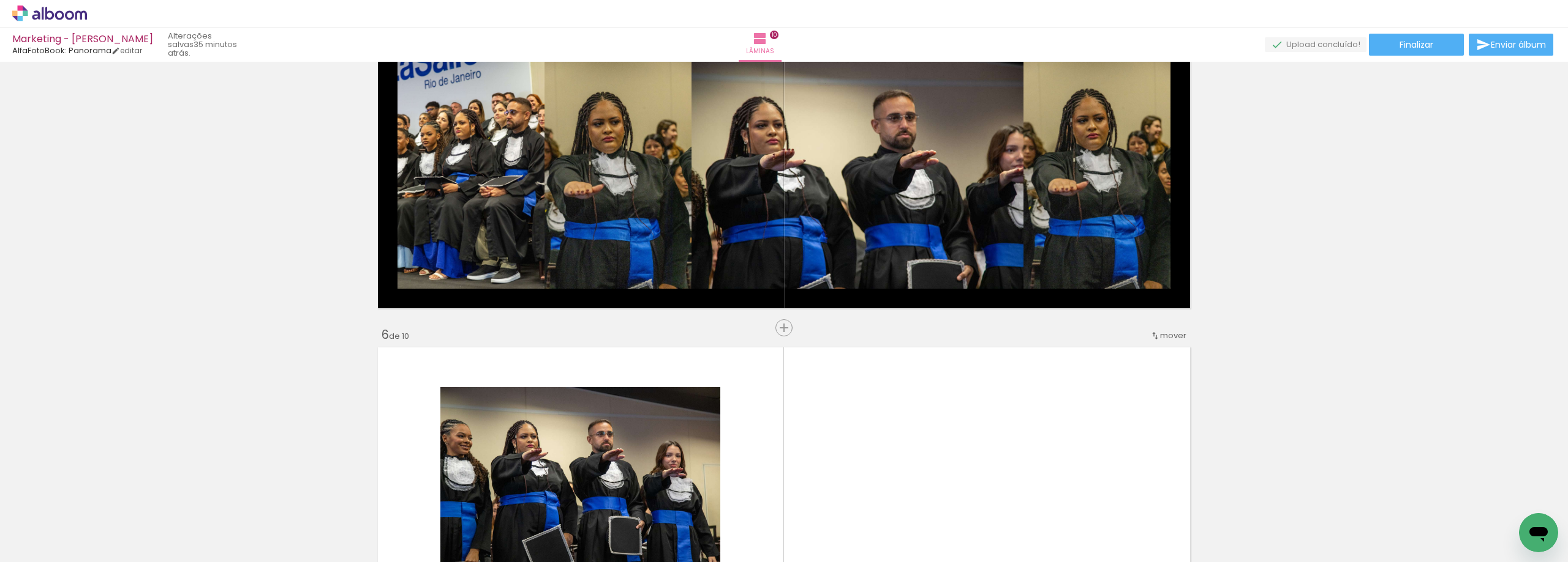
scroll to position [1285, 0]
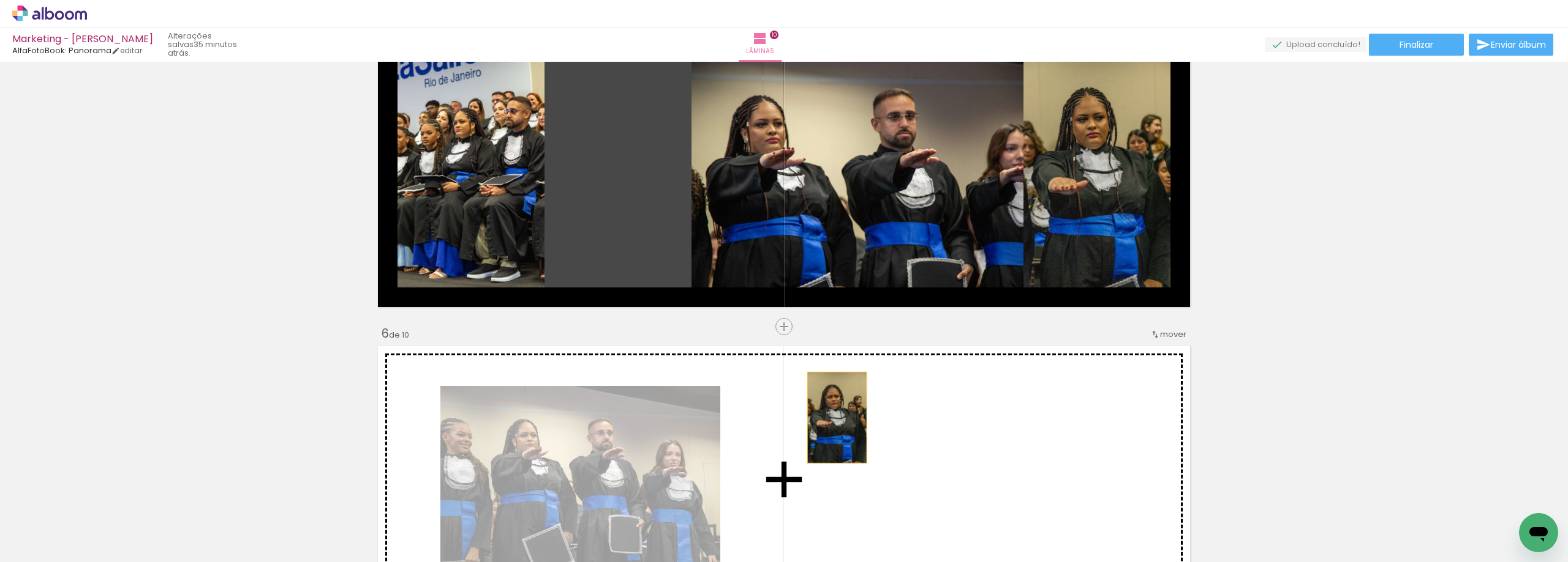
drag, startPoint x: 647, startPoint y: 201, endPoint x: 832, endPoint y: 418, distance: 285.2
click at [832, 418] on div "Inserir lâmina 1 de 10 Inserir lâmina 2 de 10 Inserir lâmina 3 de 10 Inserir lâ…" at bounding box center [784, 464] width 1568 height 3366
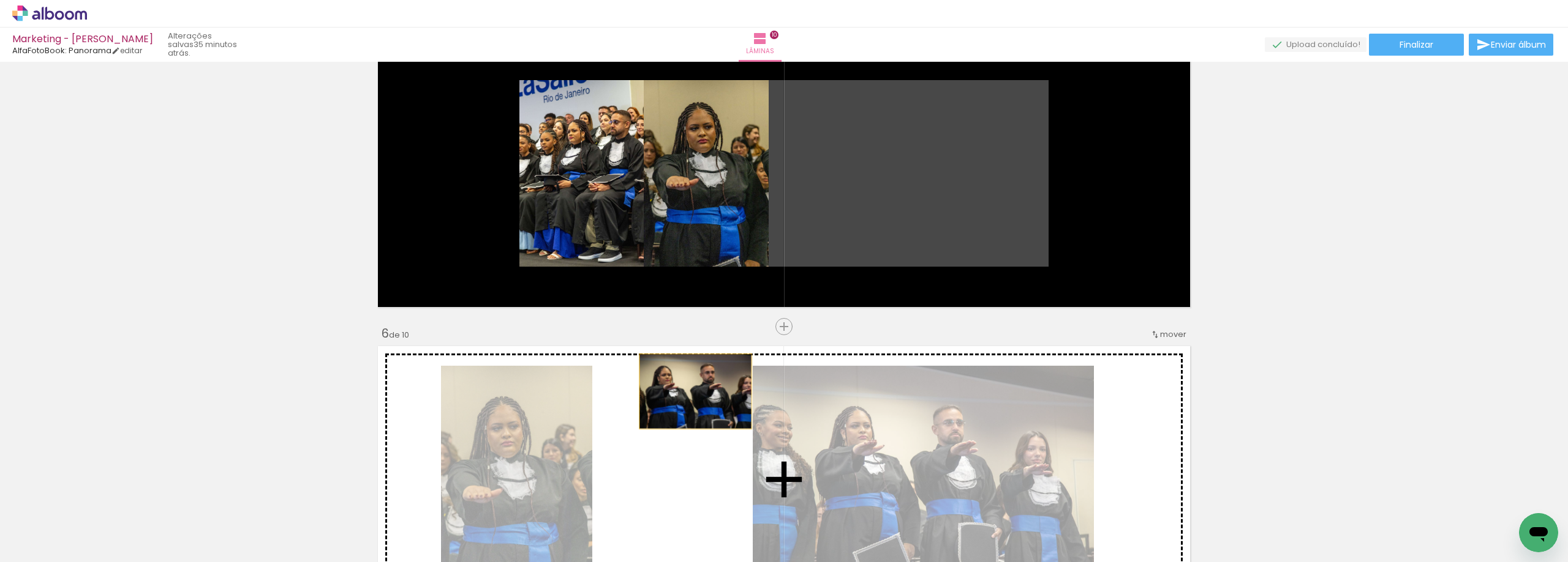
drag, startPoint x: 922, startPoint y: 178, endPoint x: 690, endPoint y: 391, distance: 314.9
click at [690, 391] on div "Inserir lâmina 1 de 10 Inserir lâmina 2 de 10 Inserir lâmina 3 de 10 Inserir lâ…" at bounding box center [784, 464] width 1568 height 3366
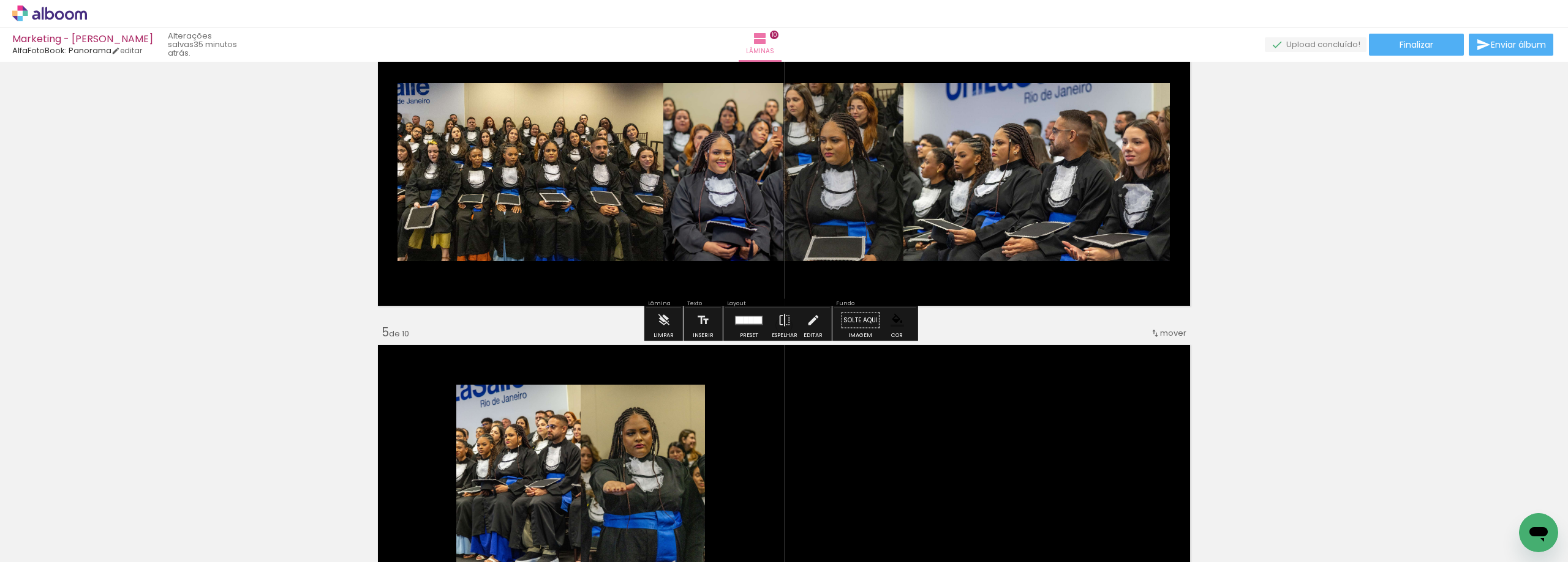
scroll to position [1040, 0]
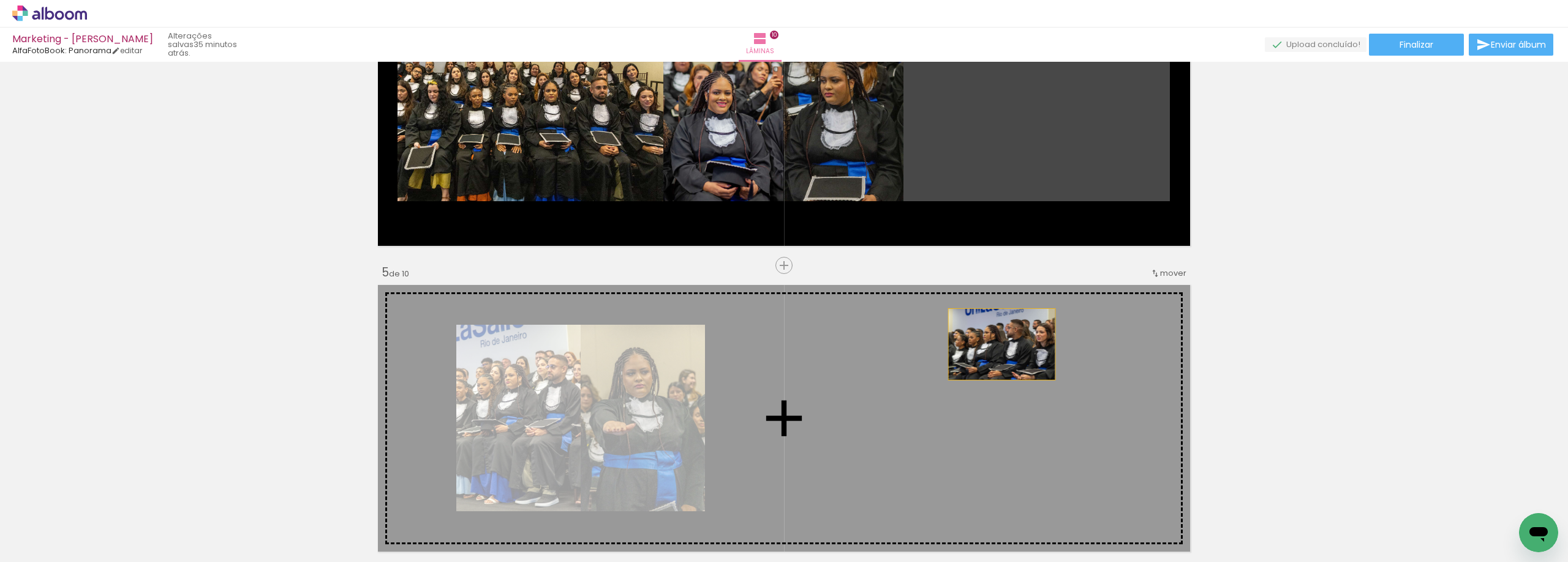
drag, startPoint x: 1029, startPoint y: 157, endPoint x: 996, endPoint y: 349, distance: 194.8
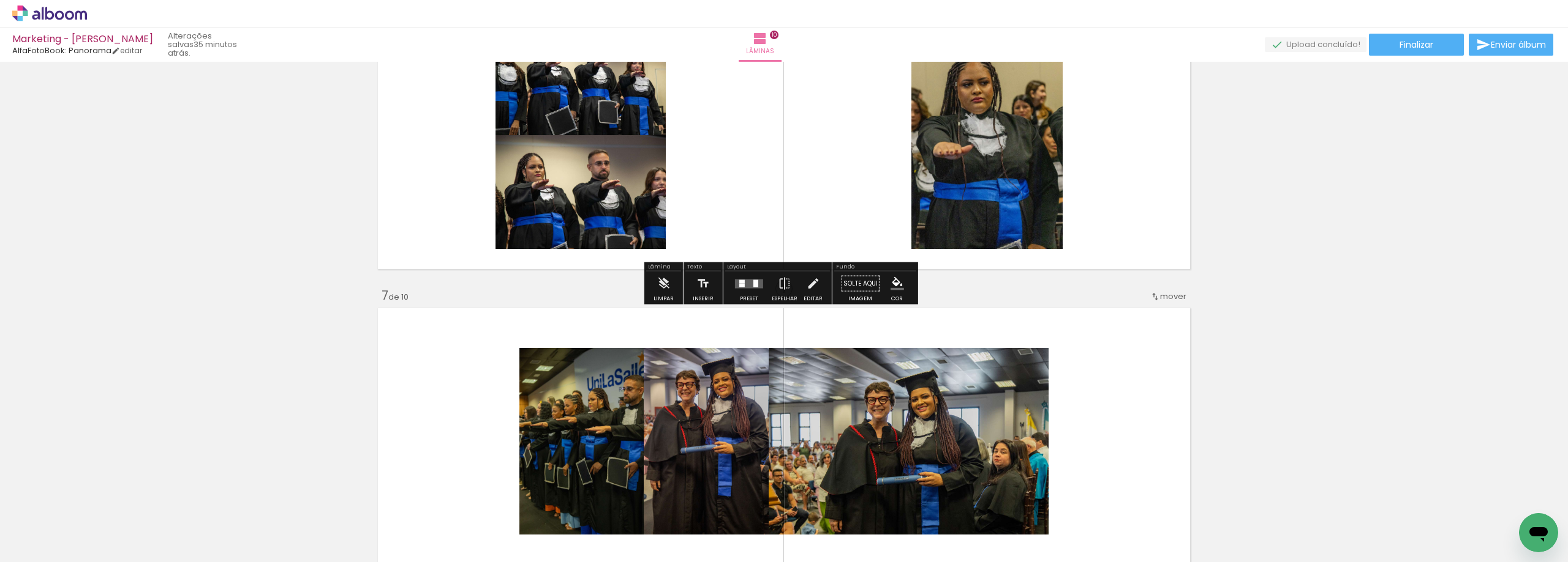
scroll to position [1652, 0]
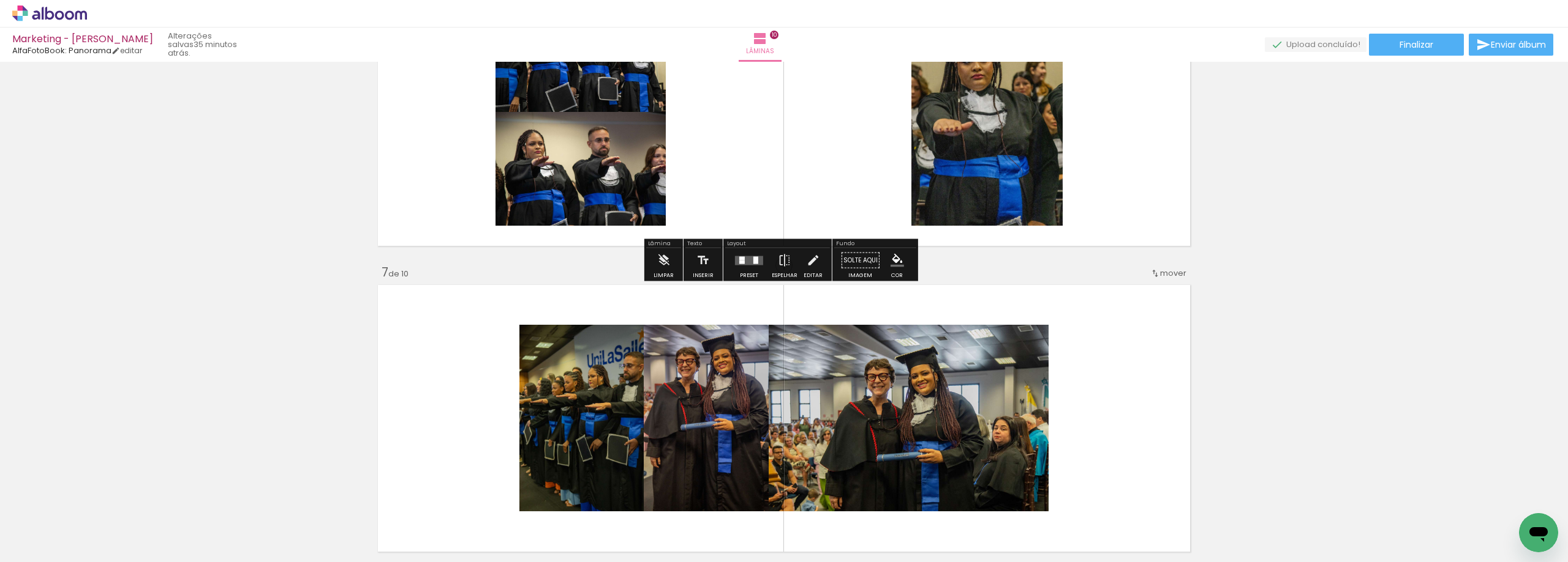
click at [743, 263] on quentale-layouter at bounding box center [748, 261] width 28 height 9
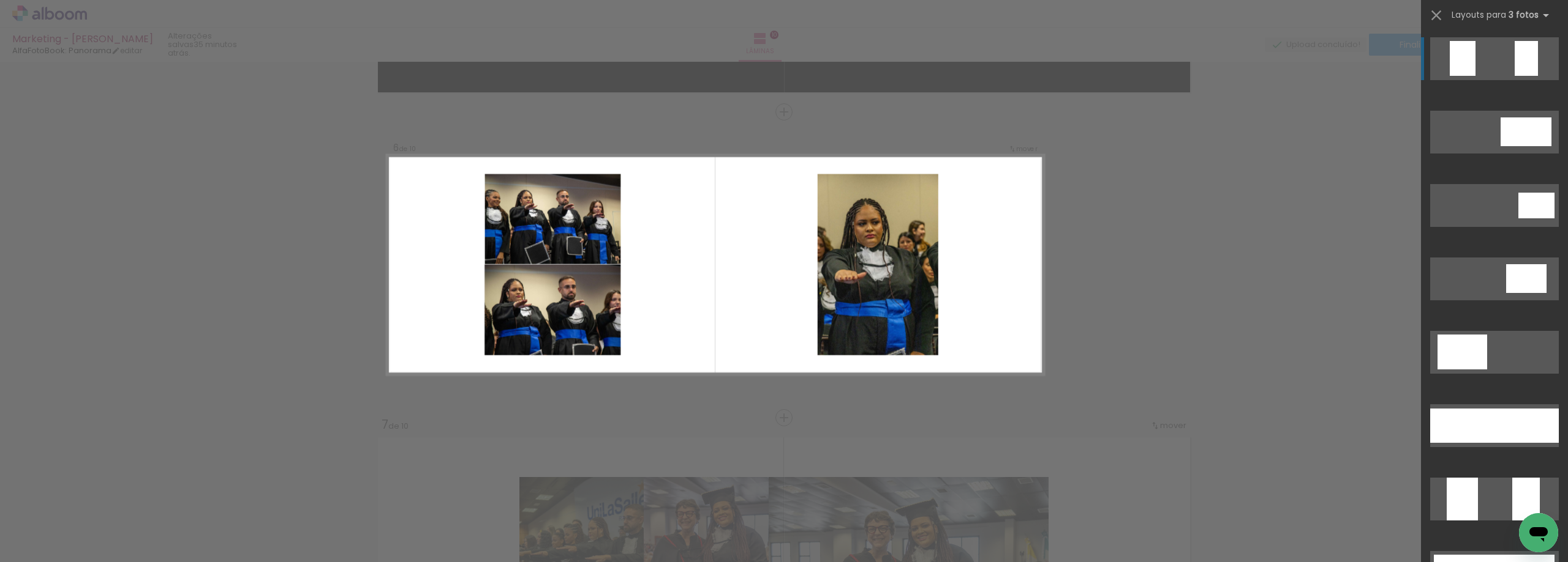
scroll to position [1491, 0]
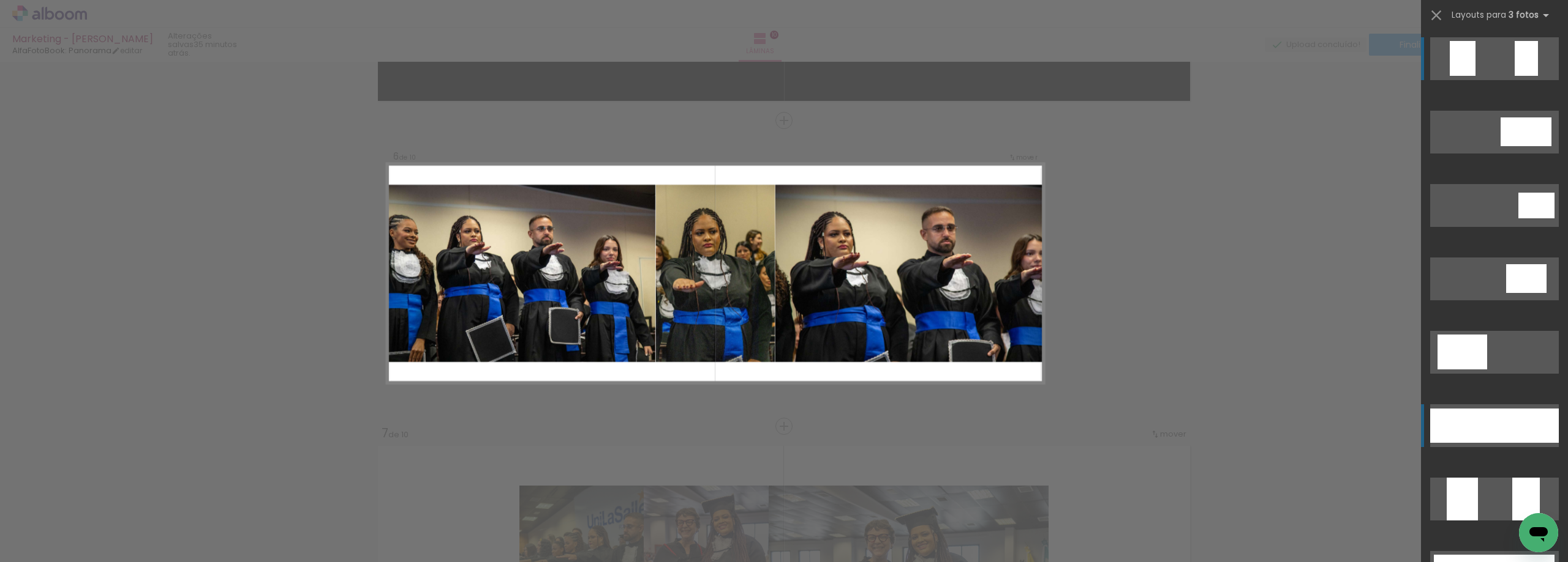
click at [1514, 431] on div at bounding box center [1532, 425] width 52 height 34
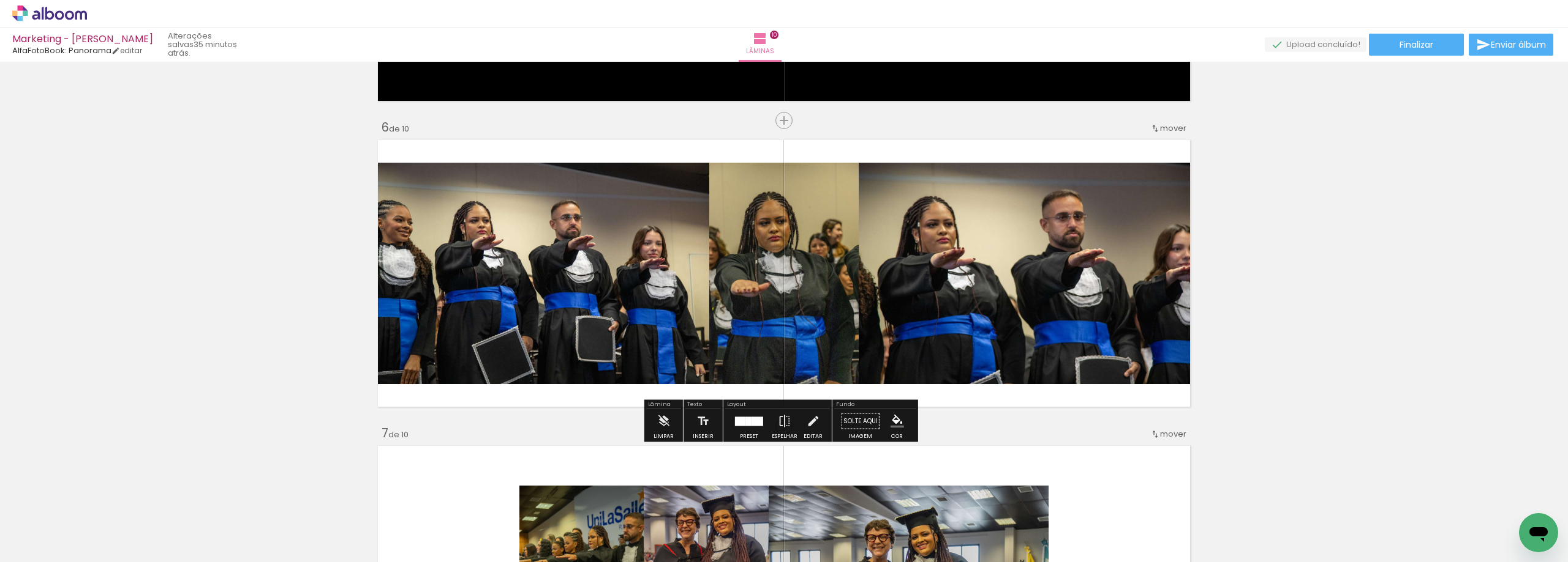
click at [747, 429] on div at bounding box center [749, 422] width 33 height 24
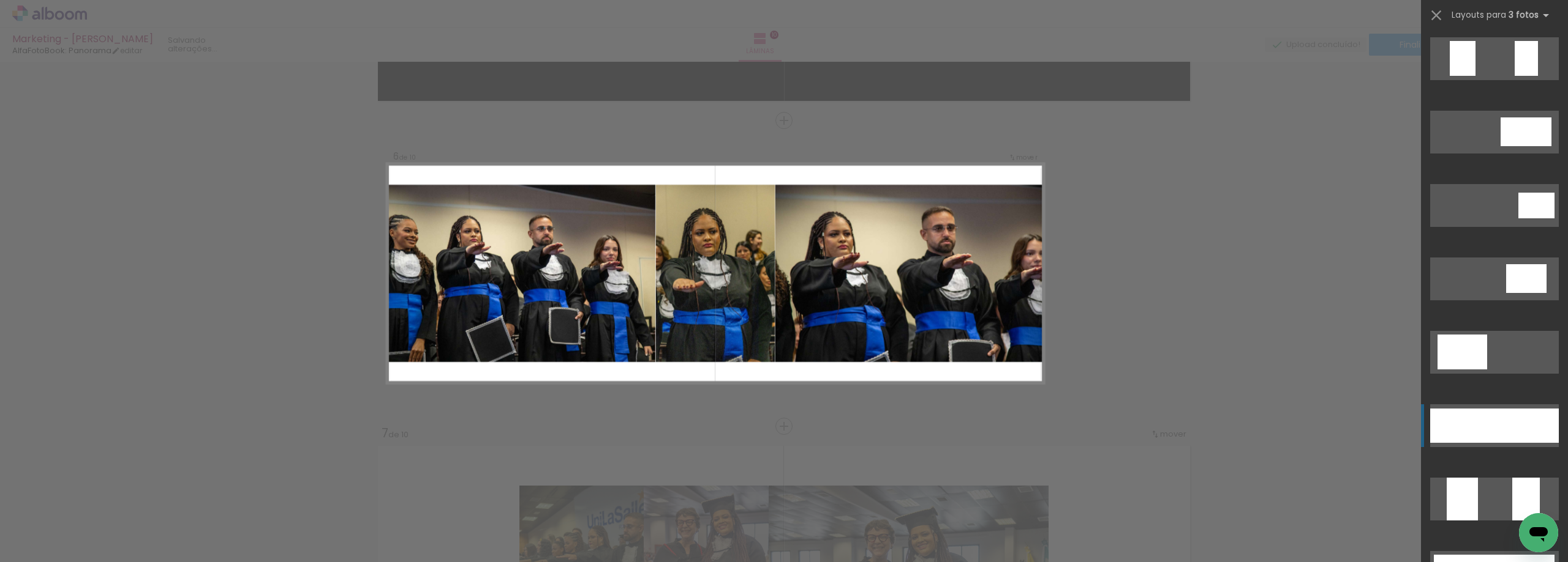
scroll to position [367, 0]
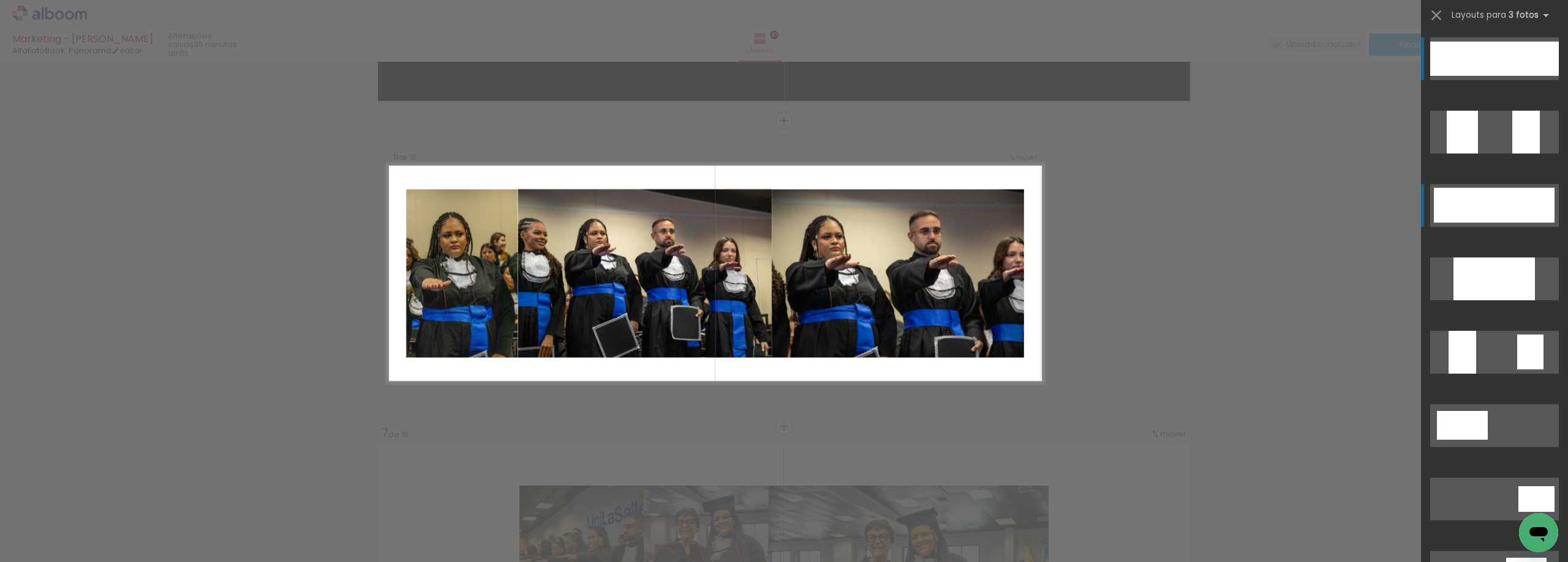
click at [1493, 202] on div at bounding box center [1480, 205] width 50 height 35
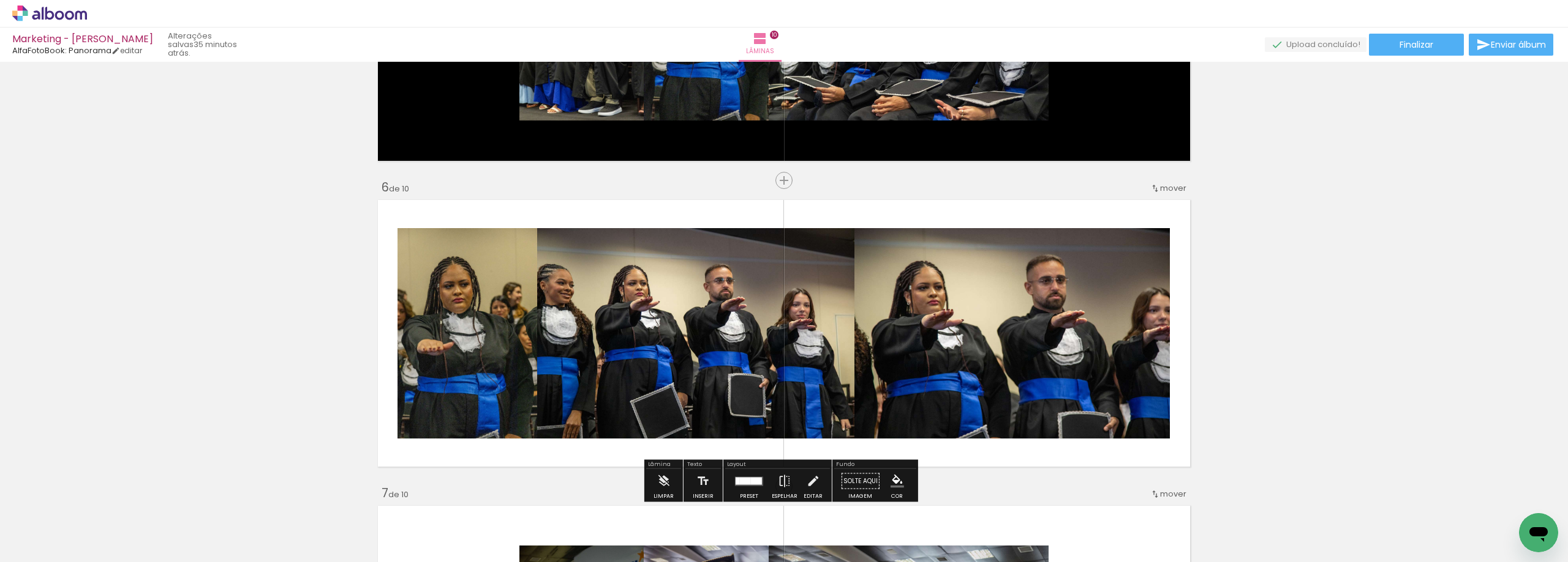
scroll to position [1246, 0]
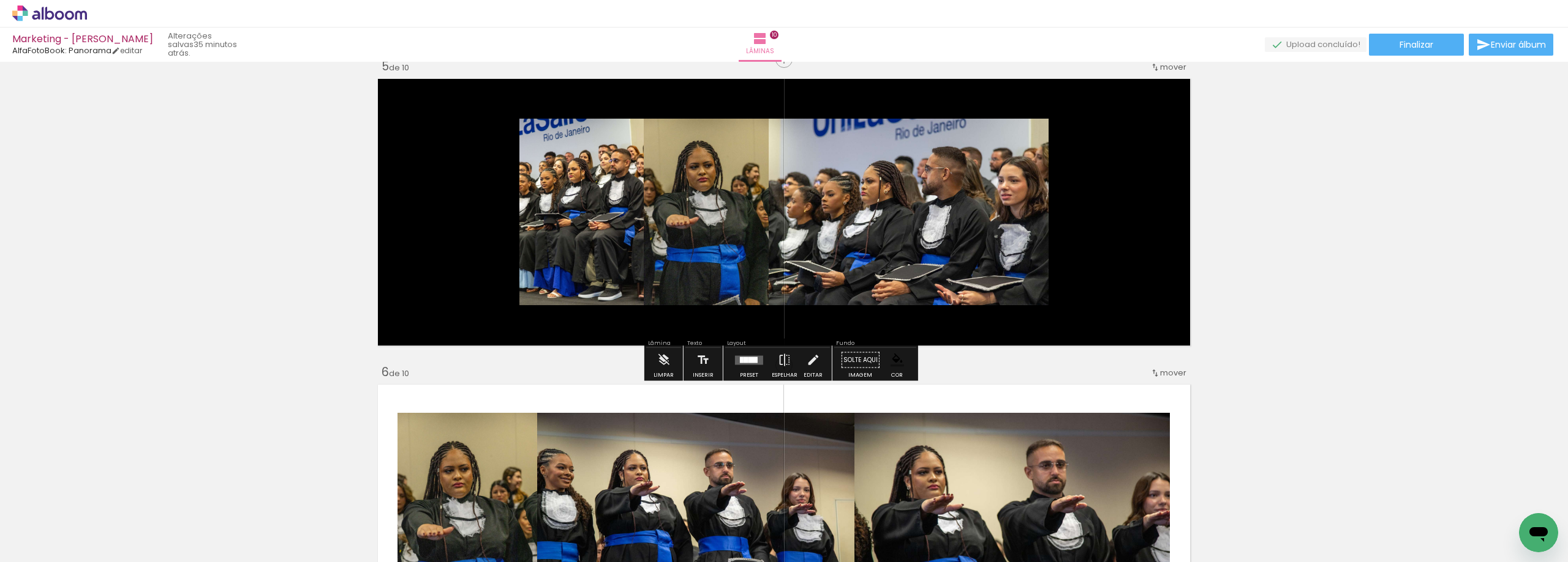
click at [743, 357] on div at bounding box center [745, 360] width 5 height 6
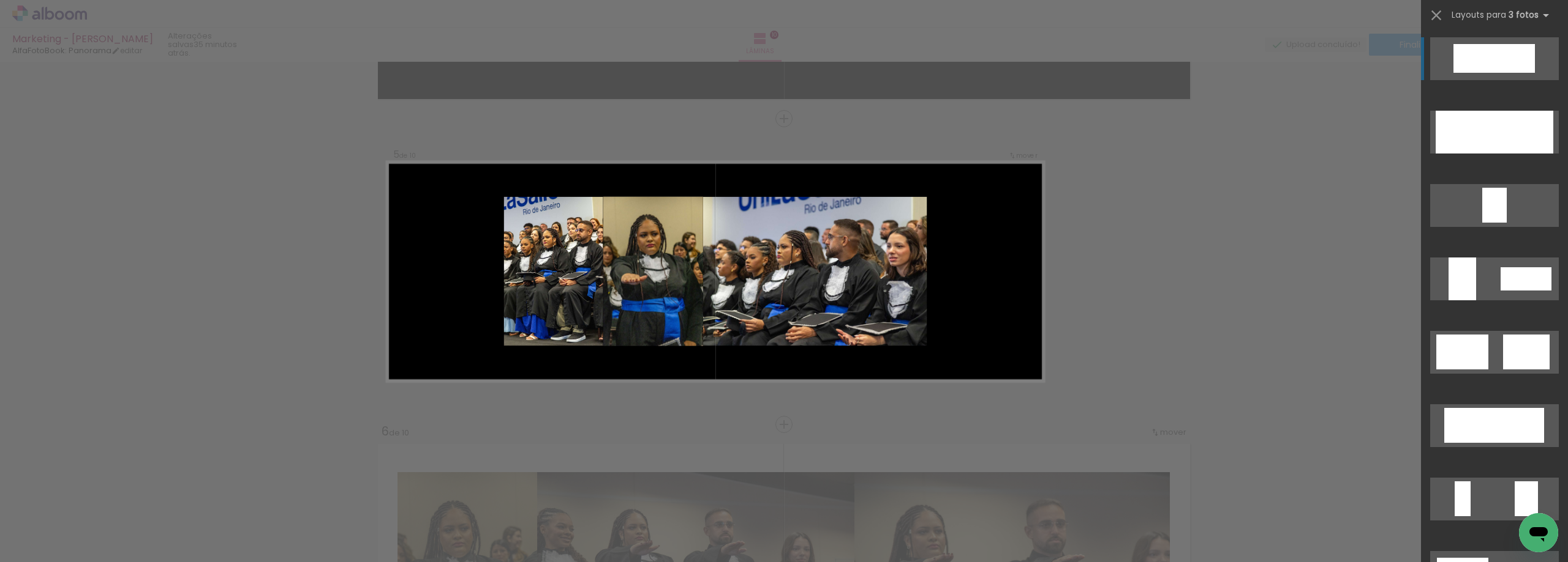
scroll to position [1185, 0]
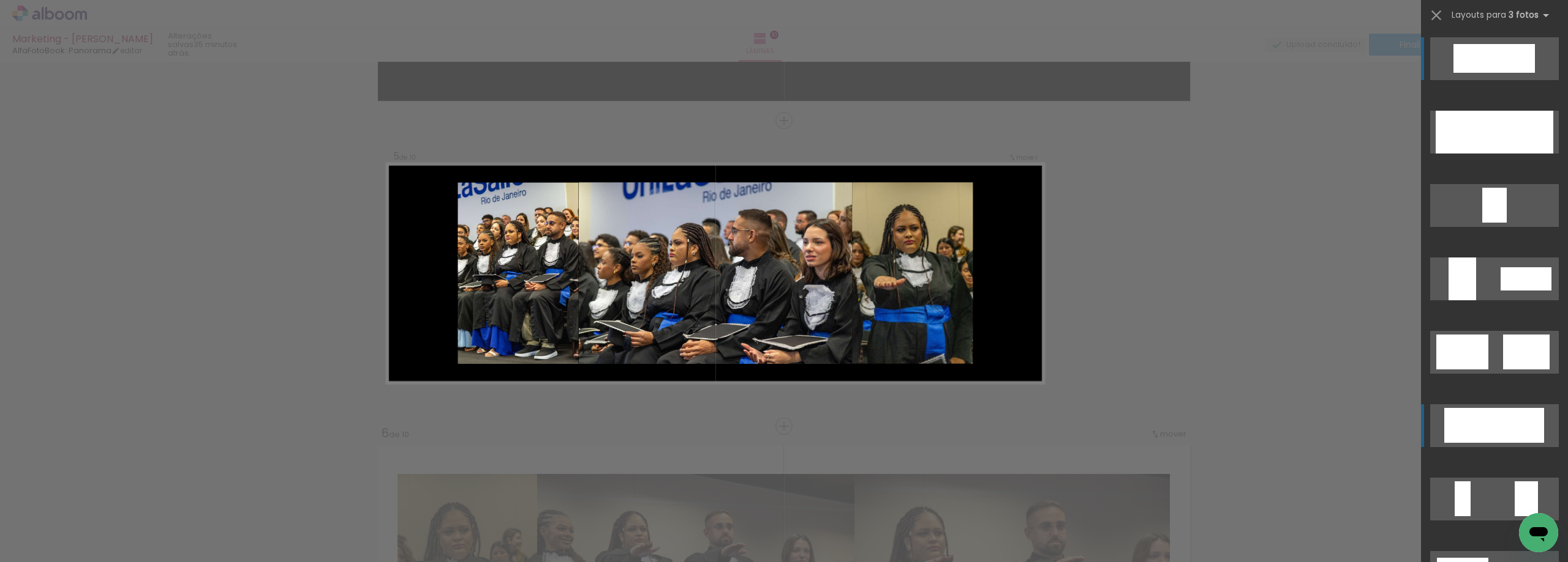
click at [1507, 413] on div at bounding box center [1494, 425] width 55 height 35
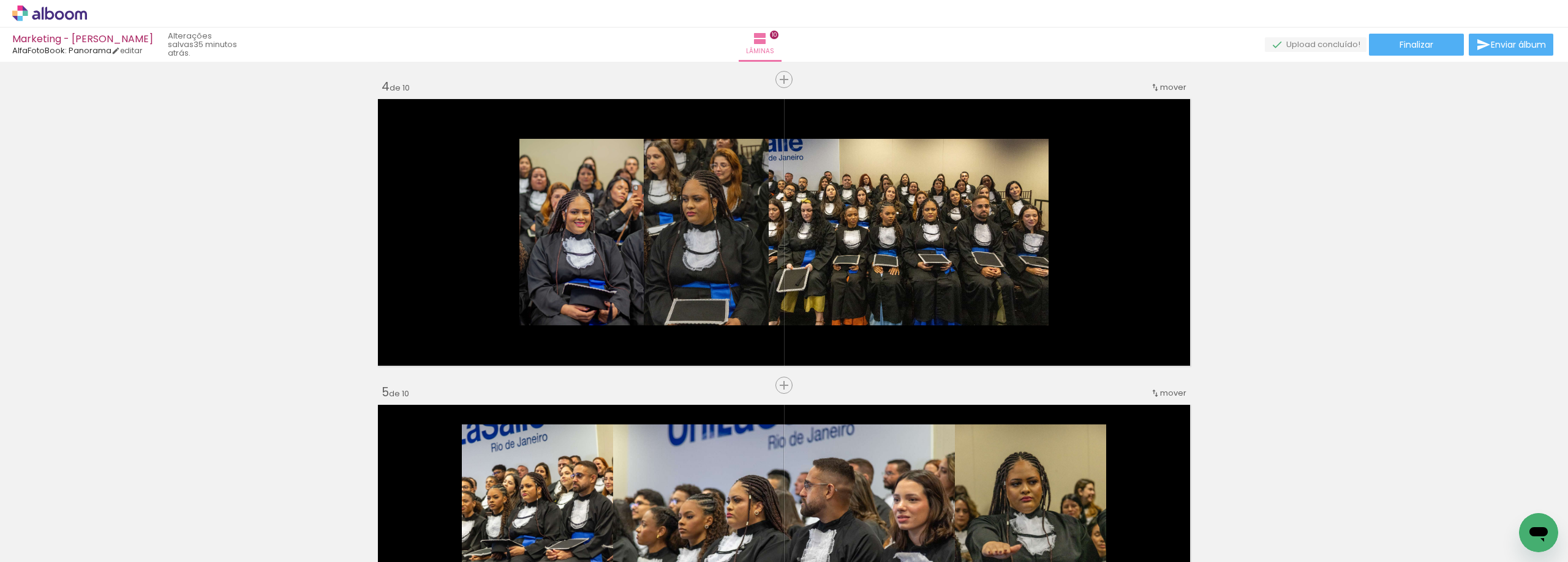
scroll to position [879, 0]
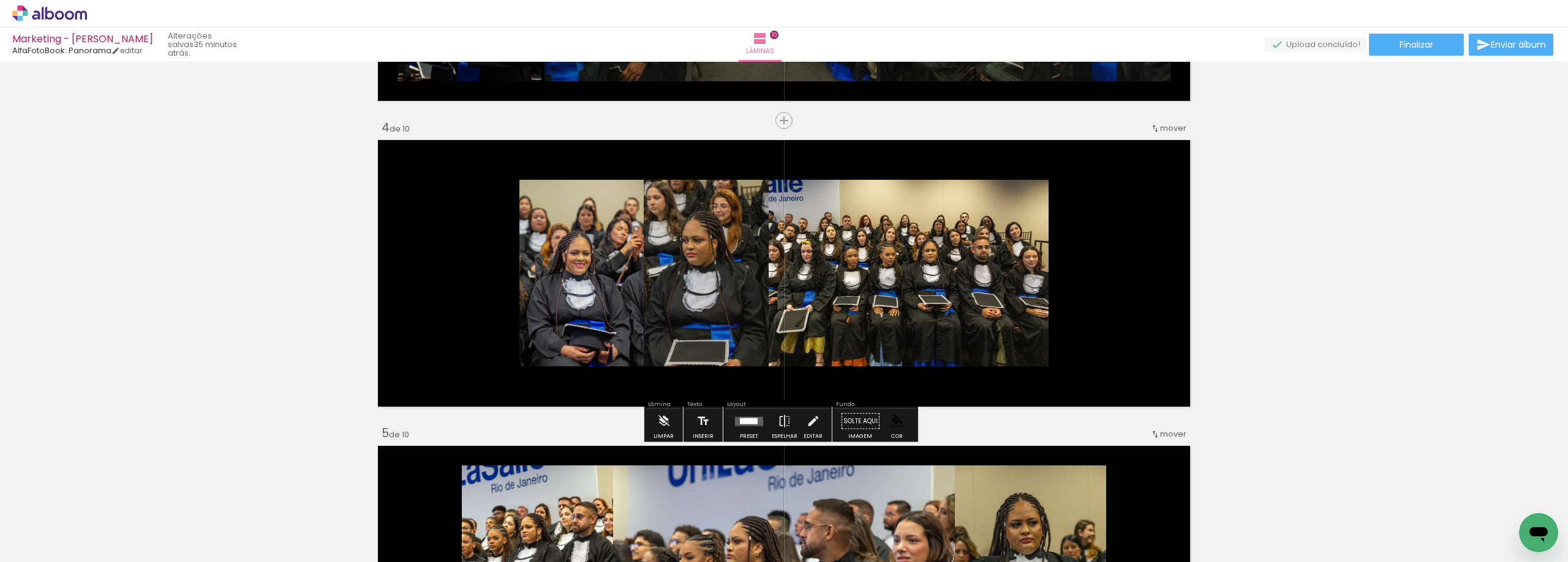
click at [748, 424] on div at bounding box center [753, 421] width 9 height 6
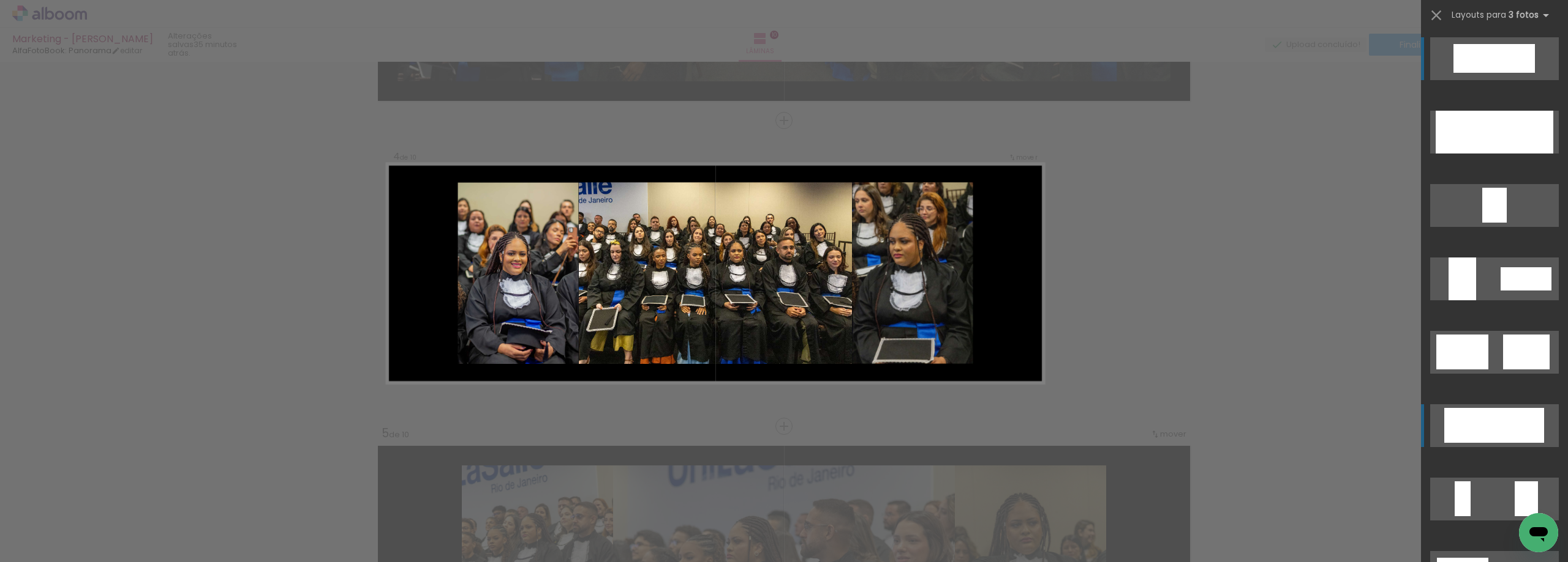
click at [1478, 428] on div at bounding box center [1494, 425] width 55 height 35
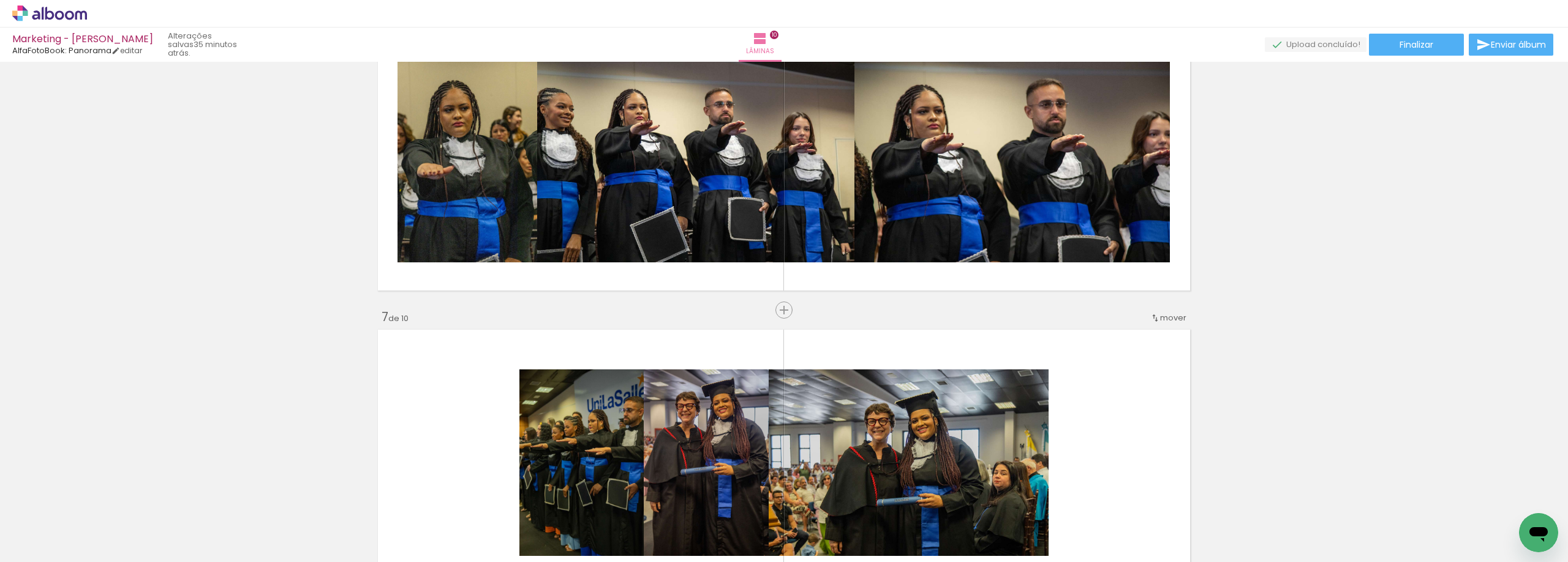
scroll to position [1613, 0]
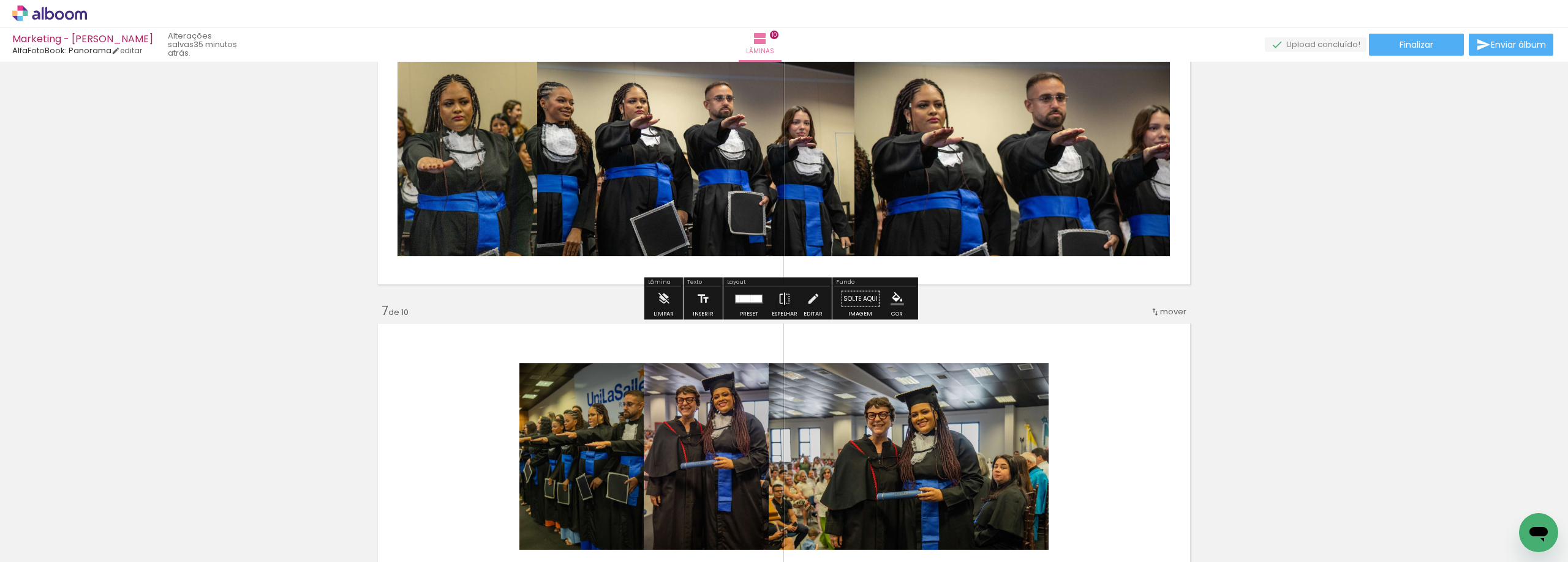
click at [900, 304] on iron-icon "color picker" at bounding box center [897, 299] width 14 height 14
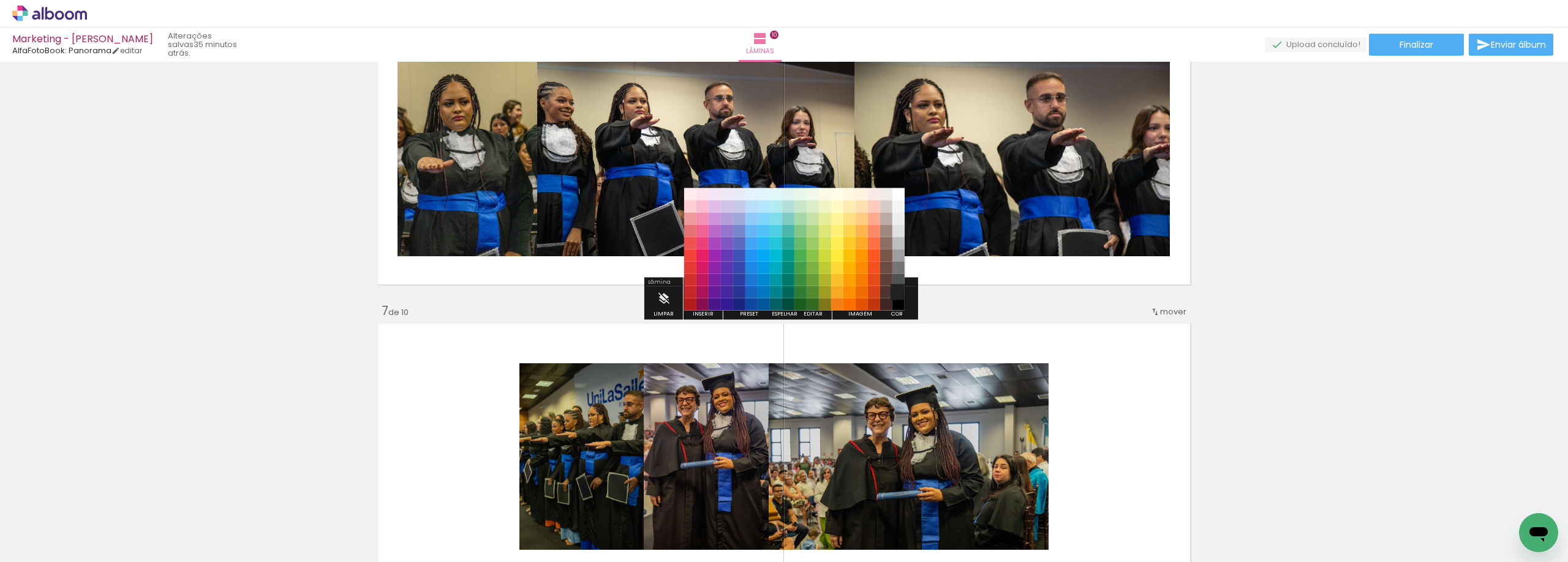
click at [898, 292] on paper-item "#212121" at bounding box center [898, 292] width 12 height 12
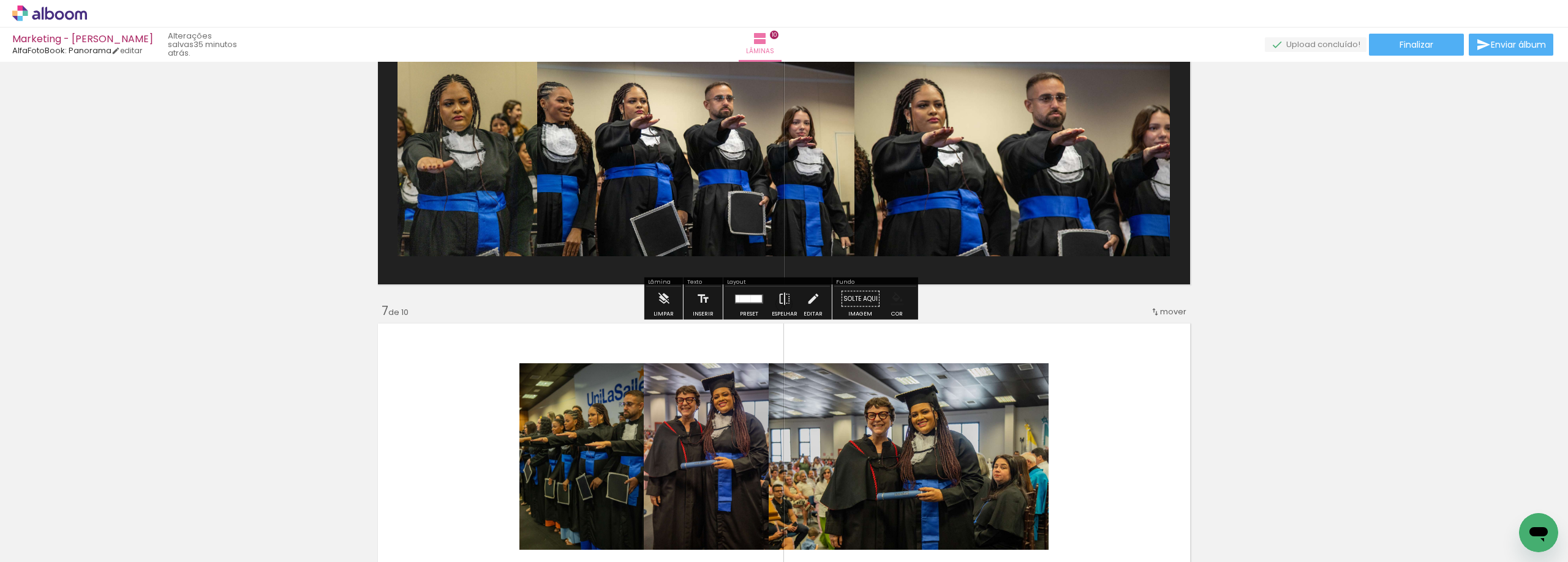
click at [894, 307] on paper-menu-button "#ffebee #ffcdd2 #ef9a9a #e57373 #ef5350 #f44336 #e53935 #d32f2f #c62828 #b71c1c…" at bounding box center [897, 299] width 23 height 23
click at [895, 299] on iron-icon "color picker" at bounding box center [897, 299] width 14 height 14
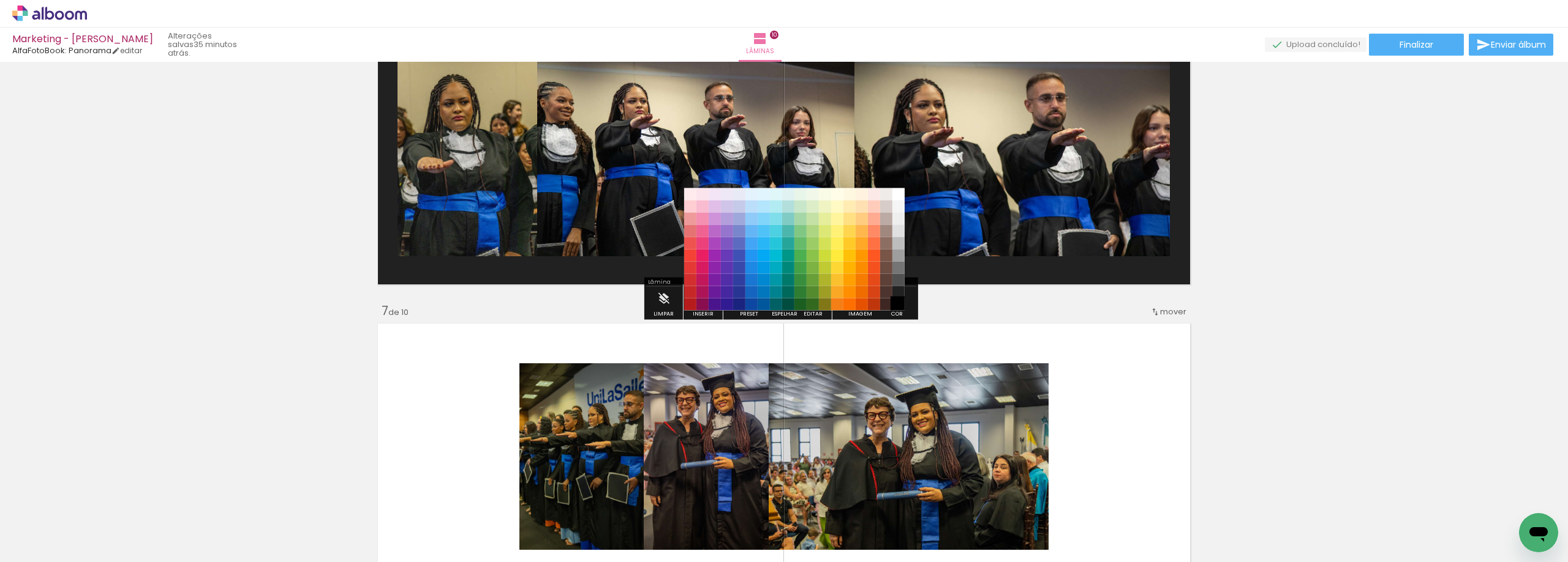
click at [892, 307] on paper-item "#000000" at bounding box center [898, 304] width 12 height 12
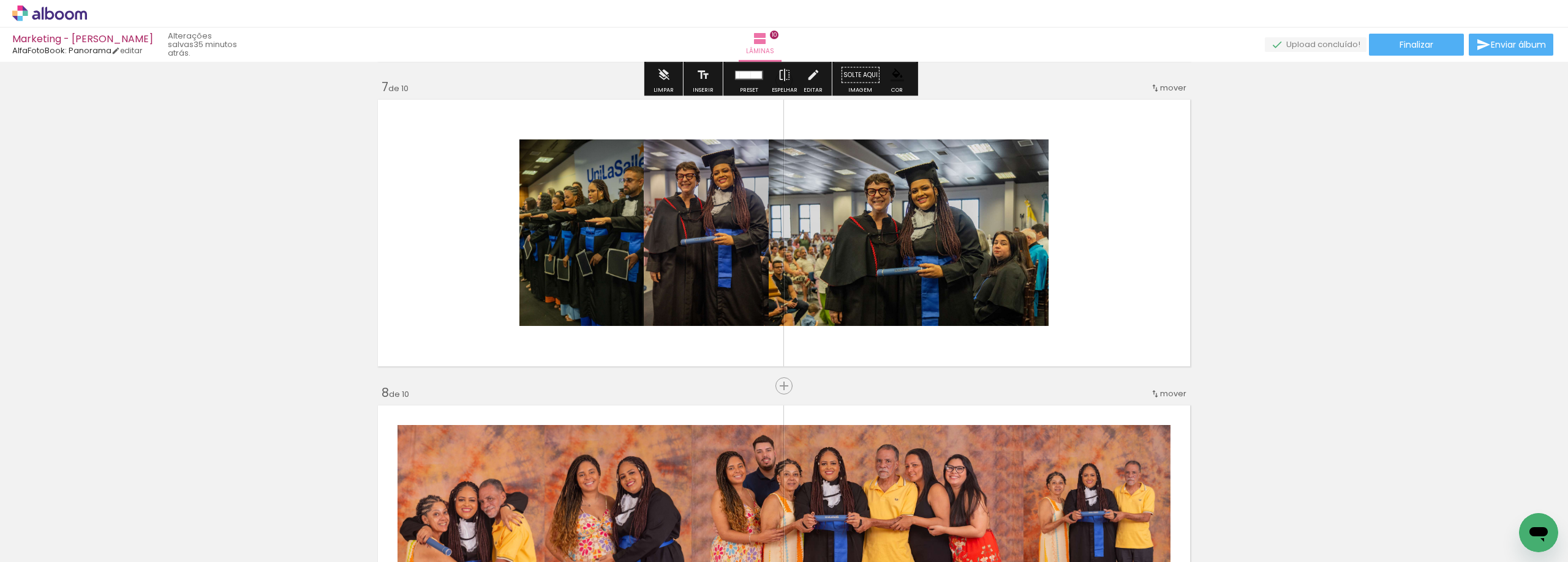
scroll to position [1858, 0]
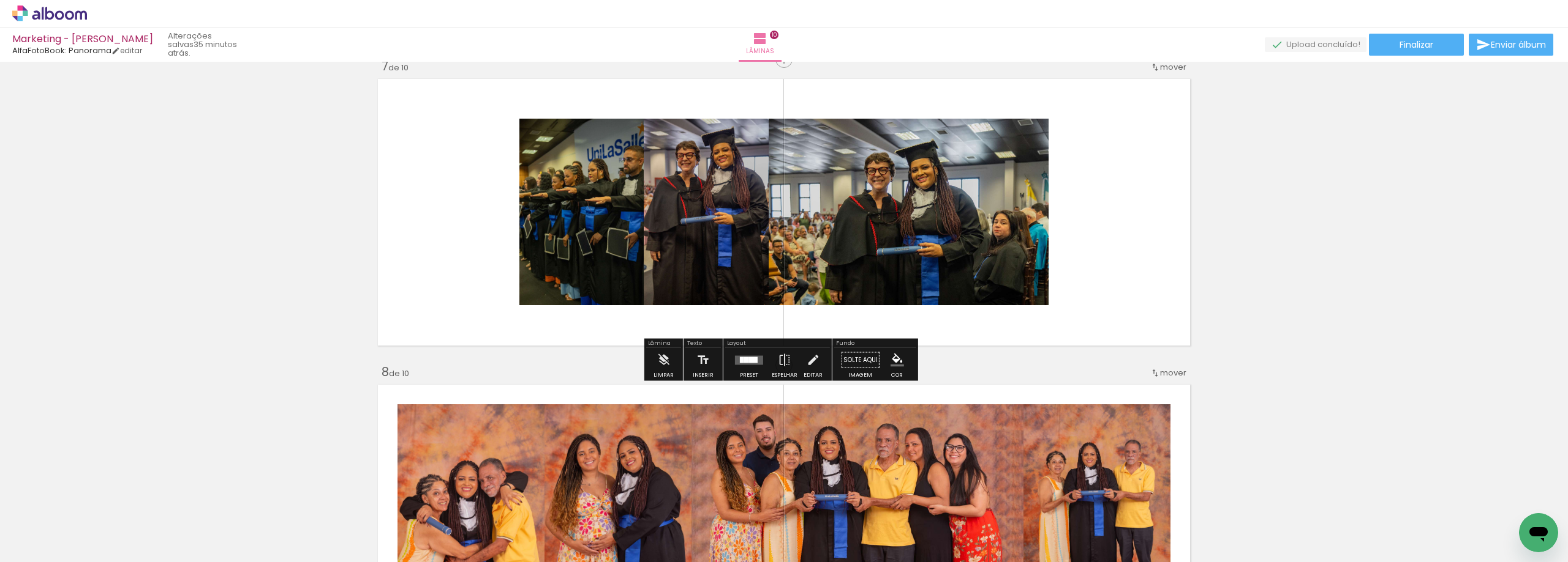
click at [736, 363] on quentale-layouter at bounding box center [748, 360] width 28 height 9
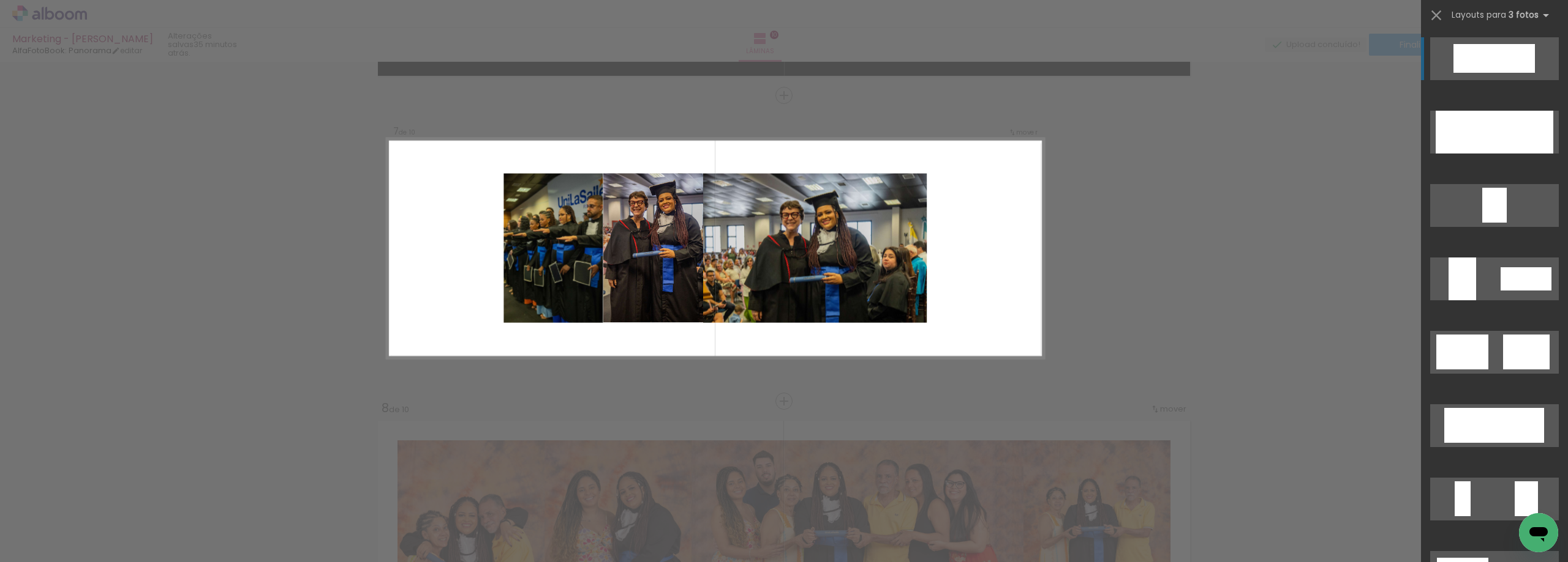
scroll to position [1797, 0]
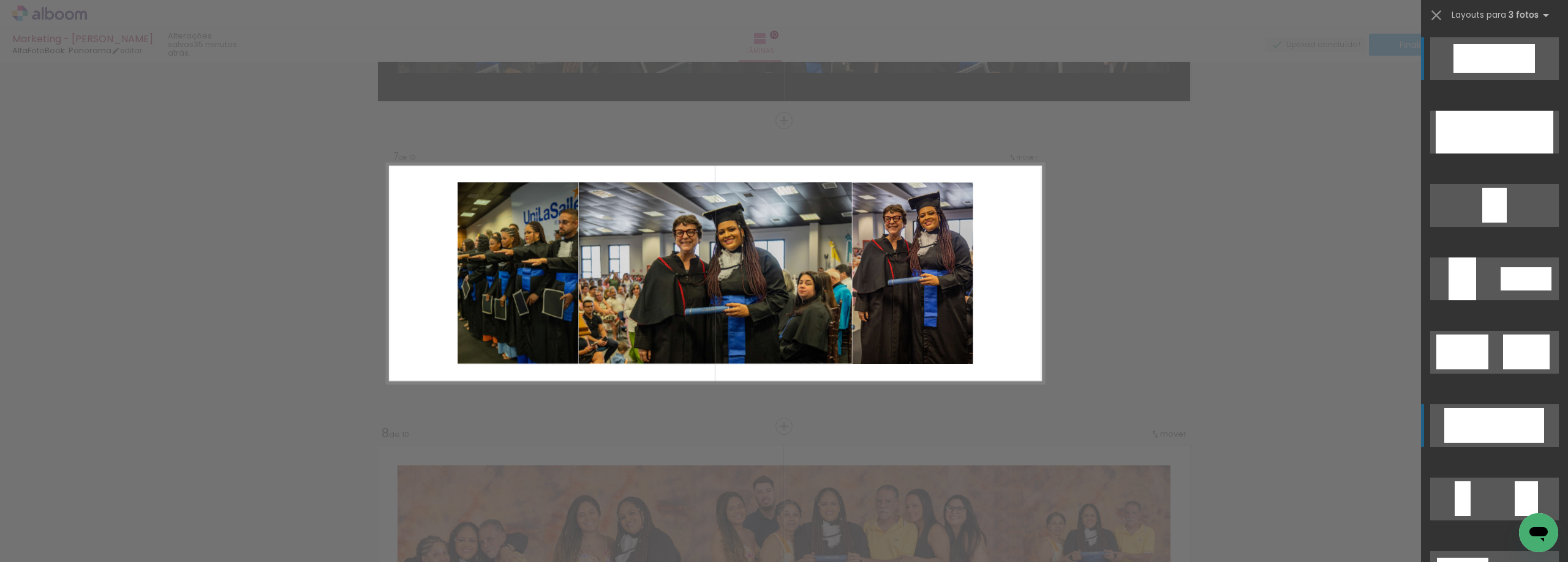
click at [1467, 429] on div at bounding box center [1494, 425] width 55 height 35
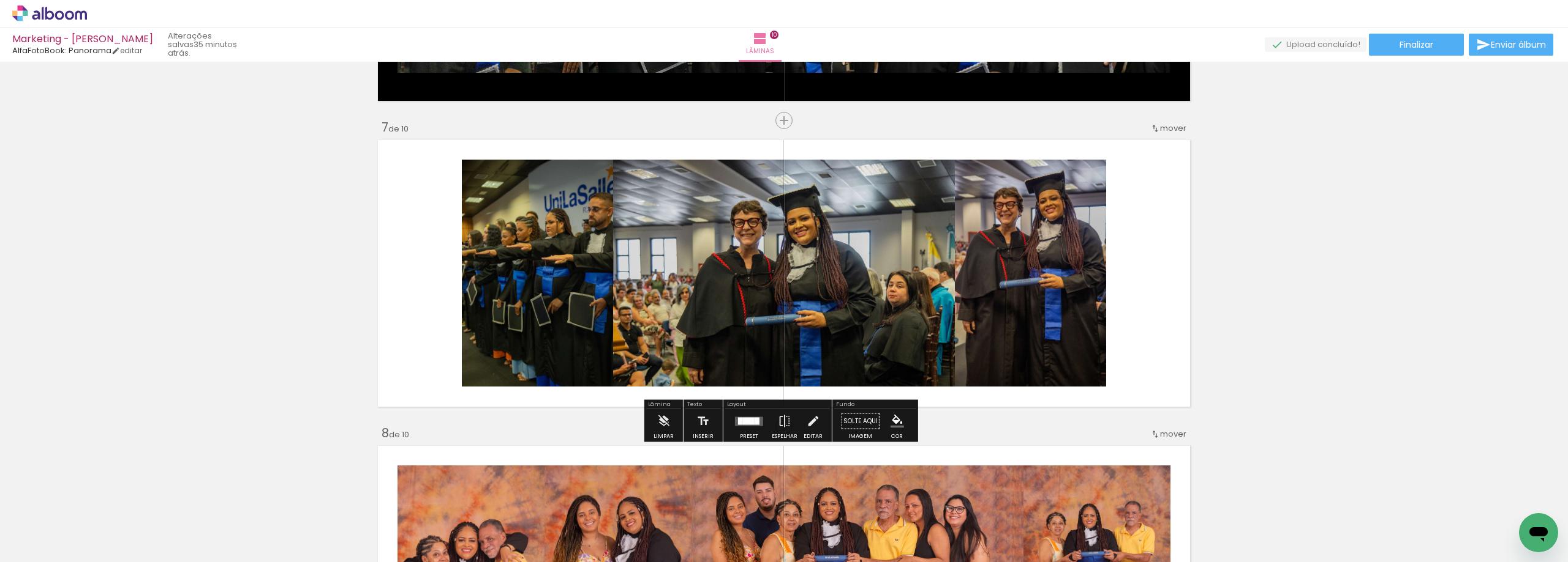
click at [897, 421] on iron-icon "color picker" at bounding box center [897, 422] width 14 height 14
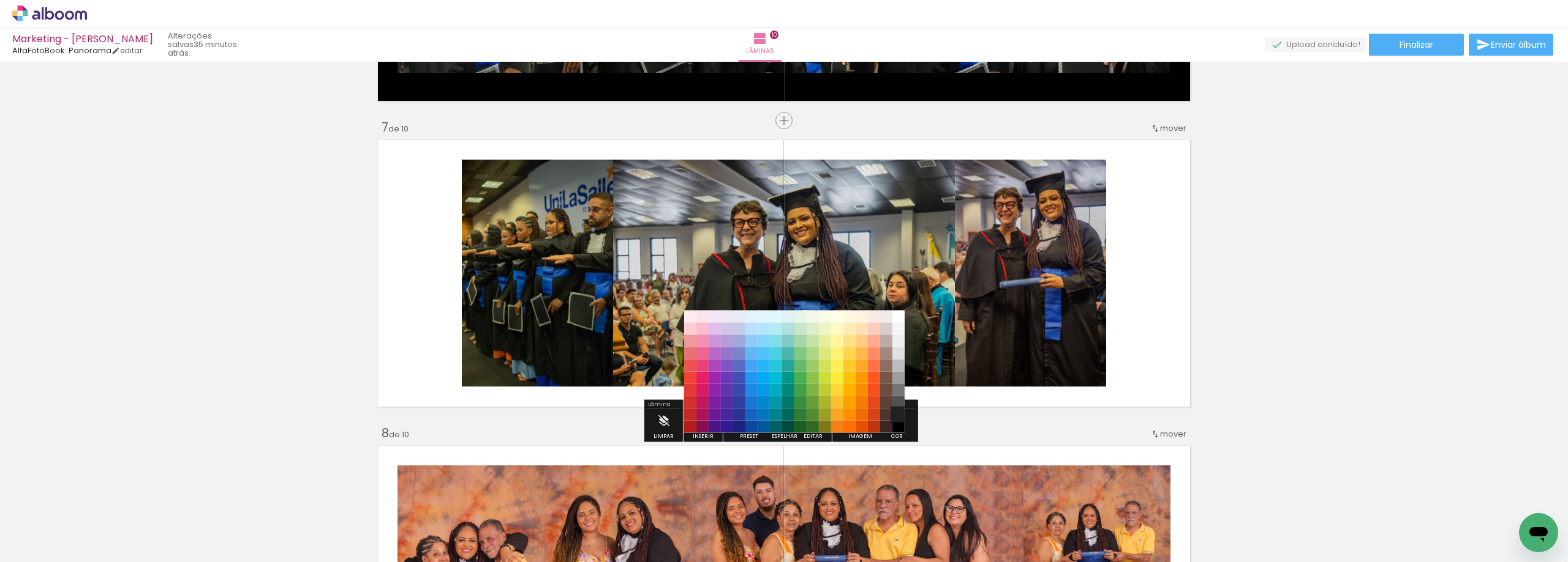
click at [900, 414] on paper-item "#212121" at bounding box center [898, 415] width 12 height 12
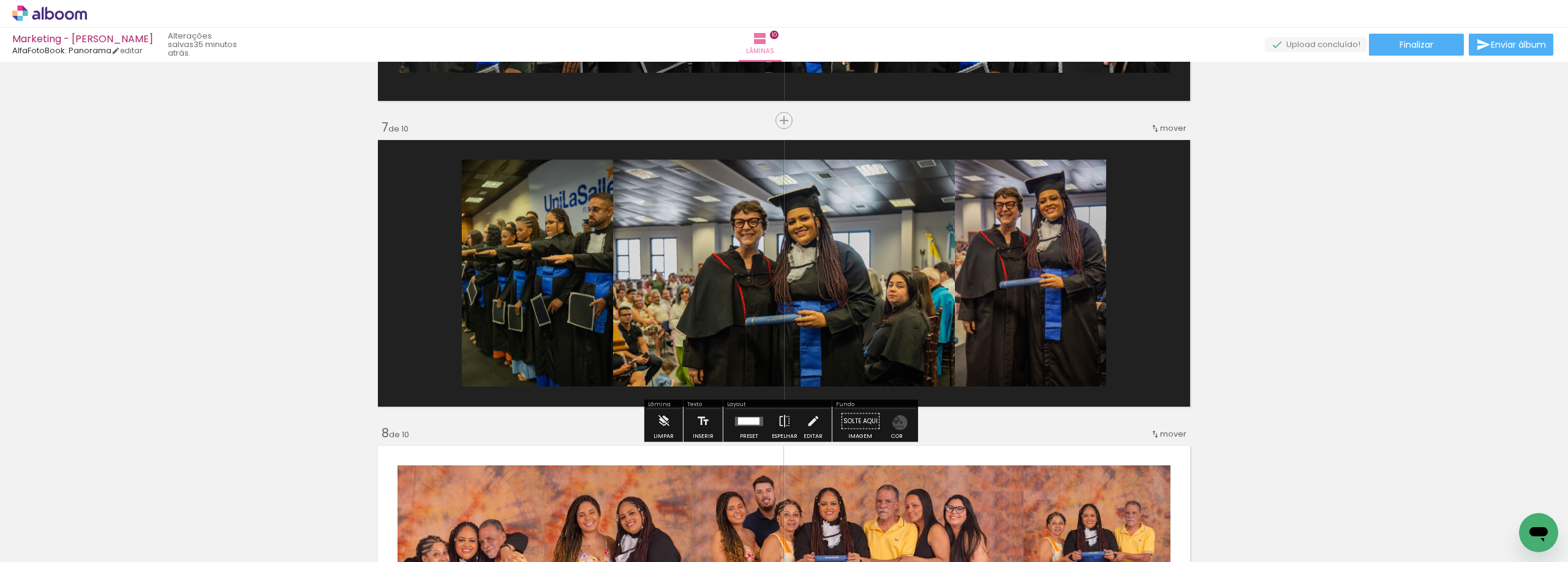
click at [895, 423] on iron-icon "color picker" at bounding box center [897, 422] width 14 height 14
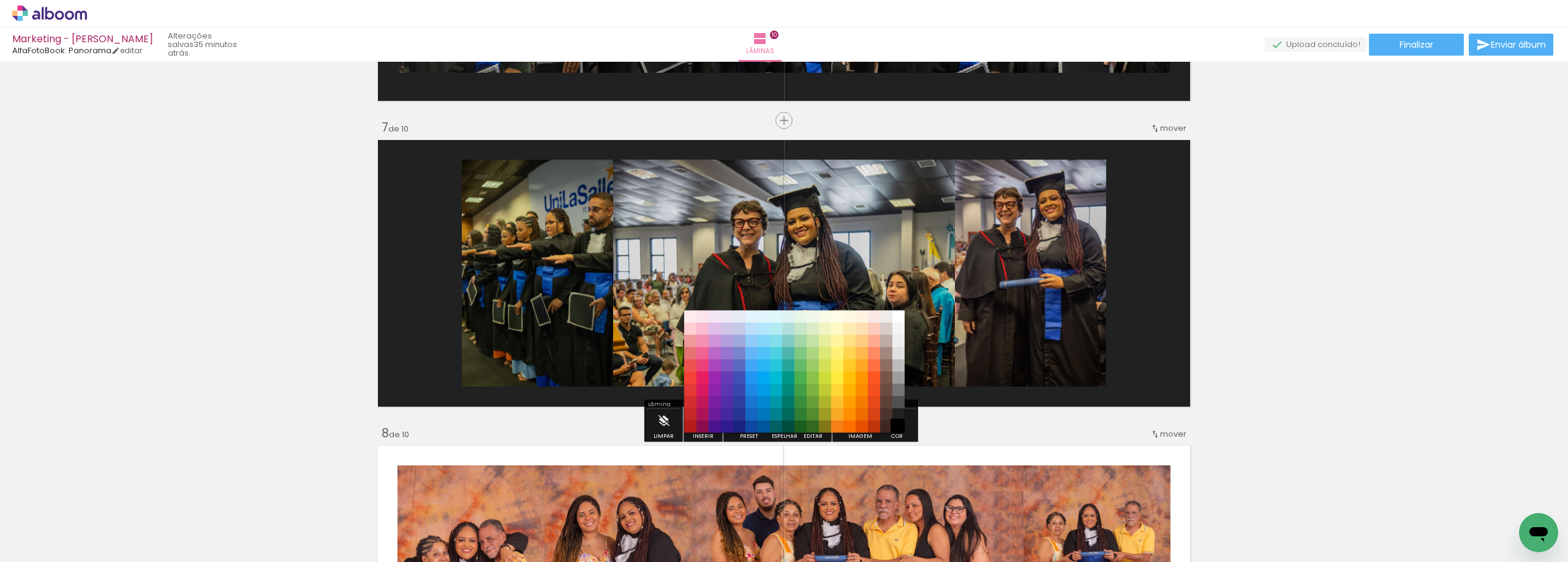
click at [894, 427] on paper-item "#000000" at bounding box center [898, 427] width 12 height 12
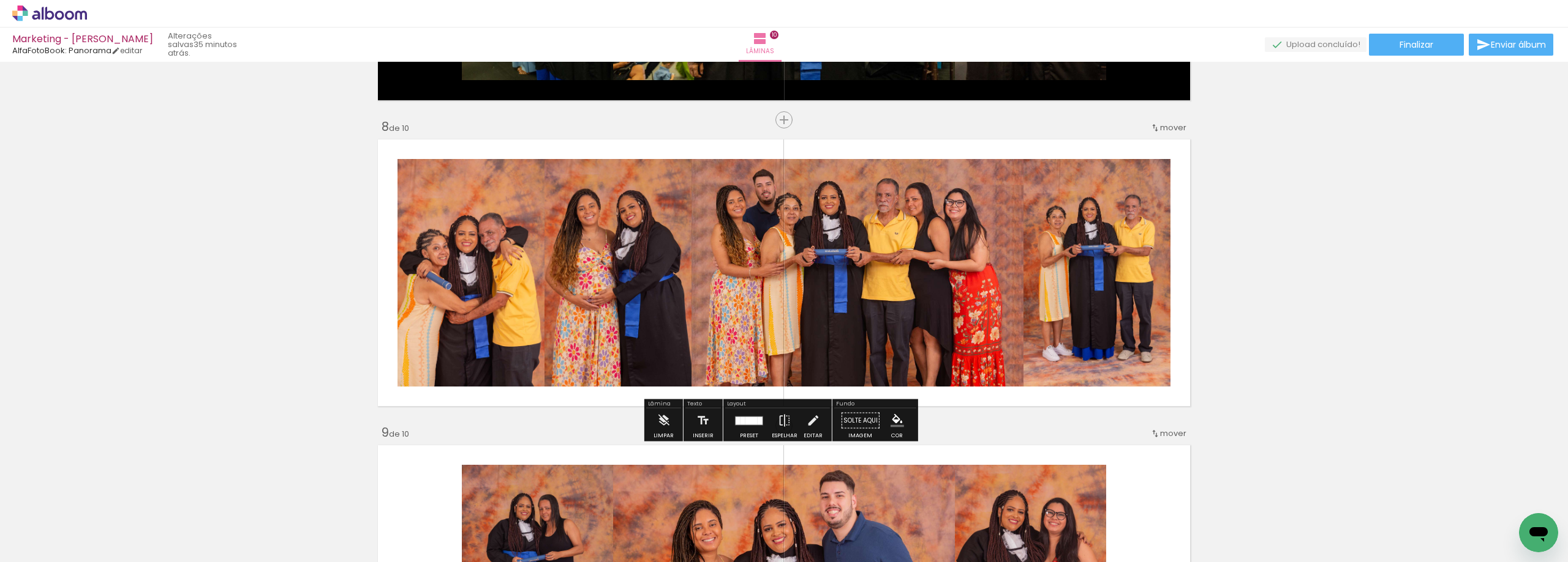
scroll to position [2103, 0]
click at [891, 424] on iron-icon "color picker" at bounding box center [897, 422] width 14 height 14
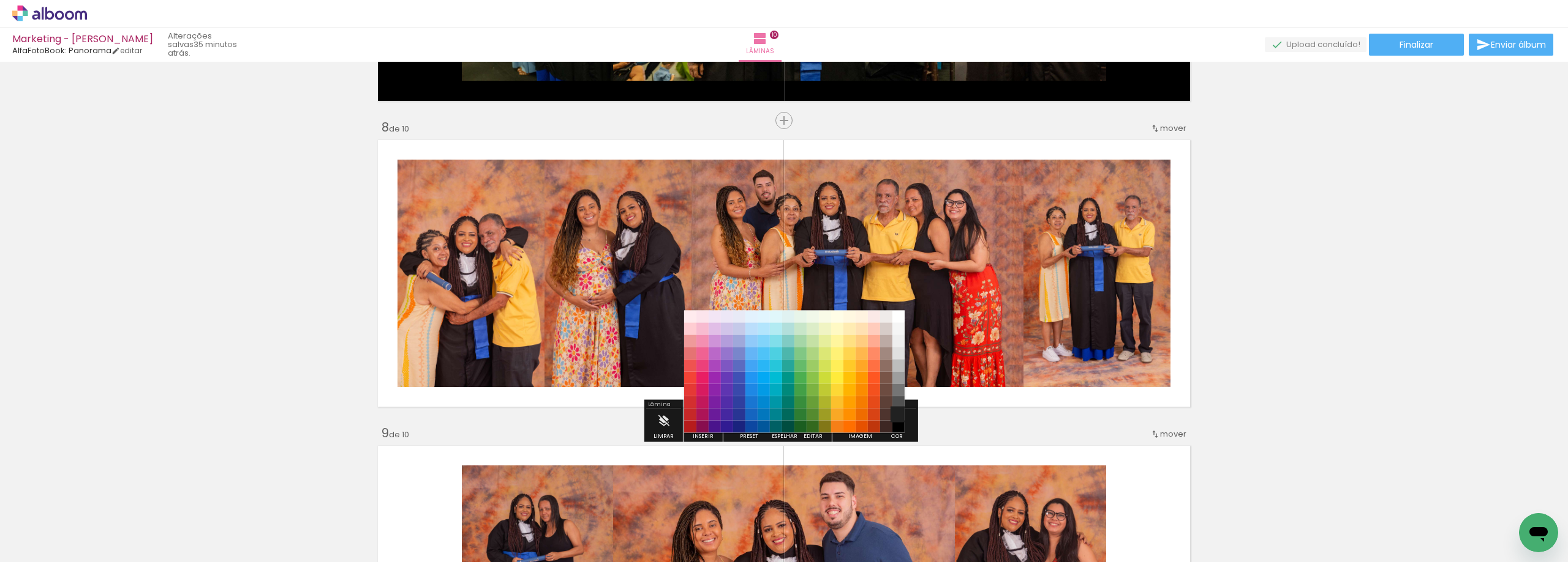
click at [897, 414] on paper-item "#212121" at bounding box center [898, 415] width 12 height 12
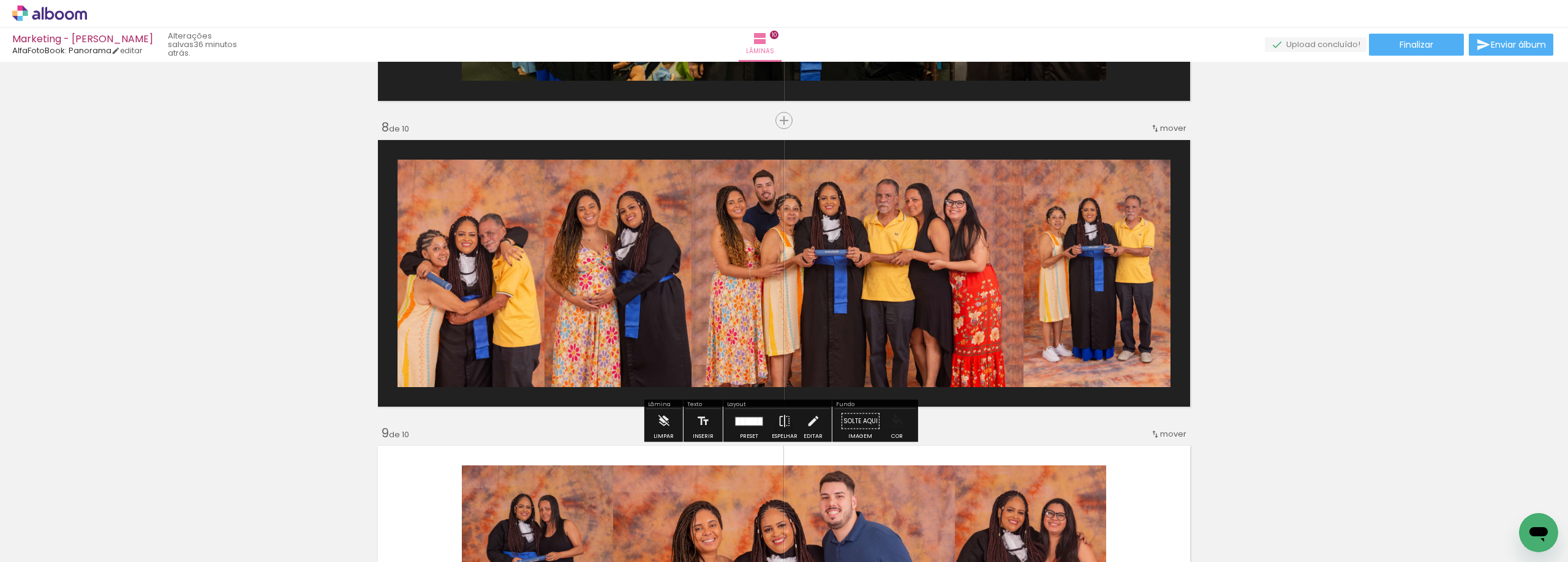
click at [892, 430] on paper-menu-button "#ffebee #ffcdd2 #ef9a9a #e57373 #ef5350 #f44336 #e53935 #d32f2f #c62828 #b71c1c…" at bounding box center [897, 422] width 23 height 23
click at [895, 424] on iron-icon "color picker" at bounding box center [897, 422] width 14 height 14
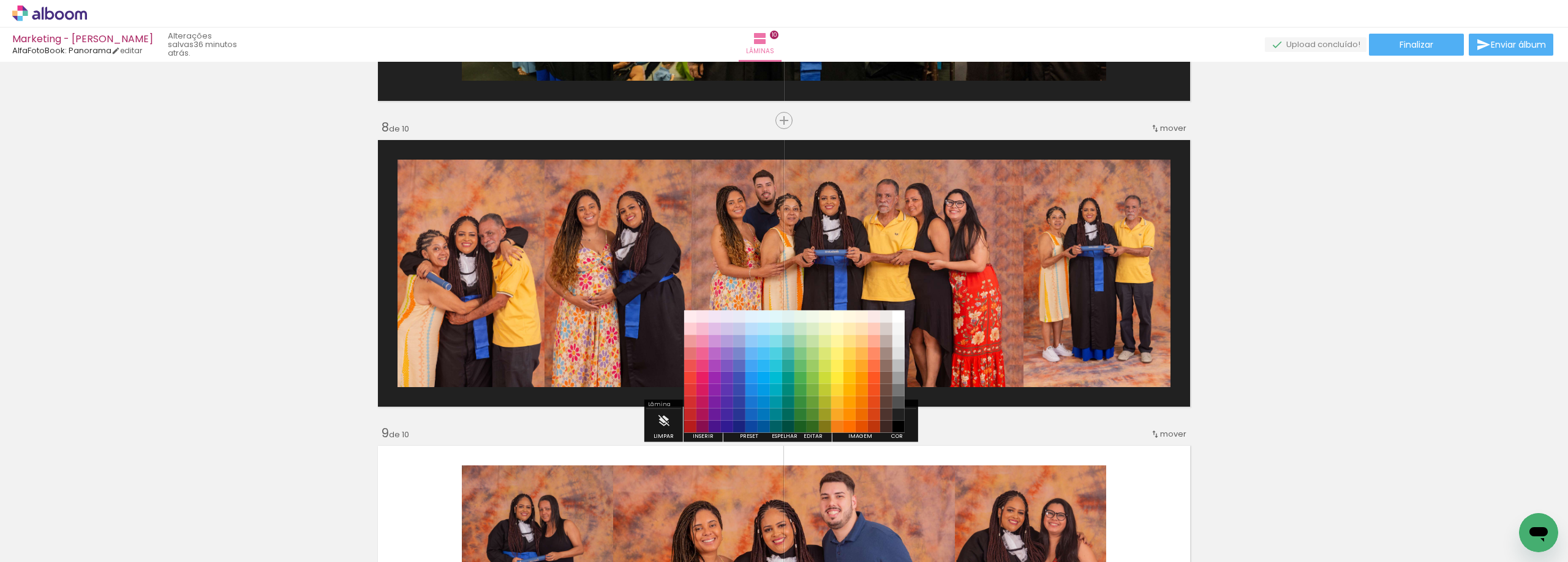
click at [895, 424] on paper-item "#000000" at bounding box center [898, 427] width 12 height 12
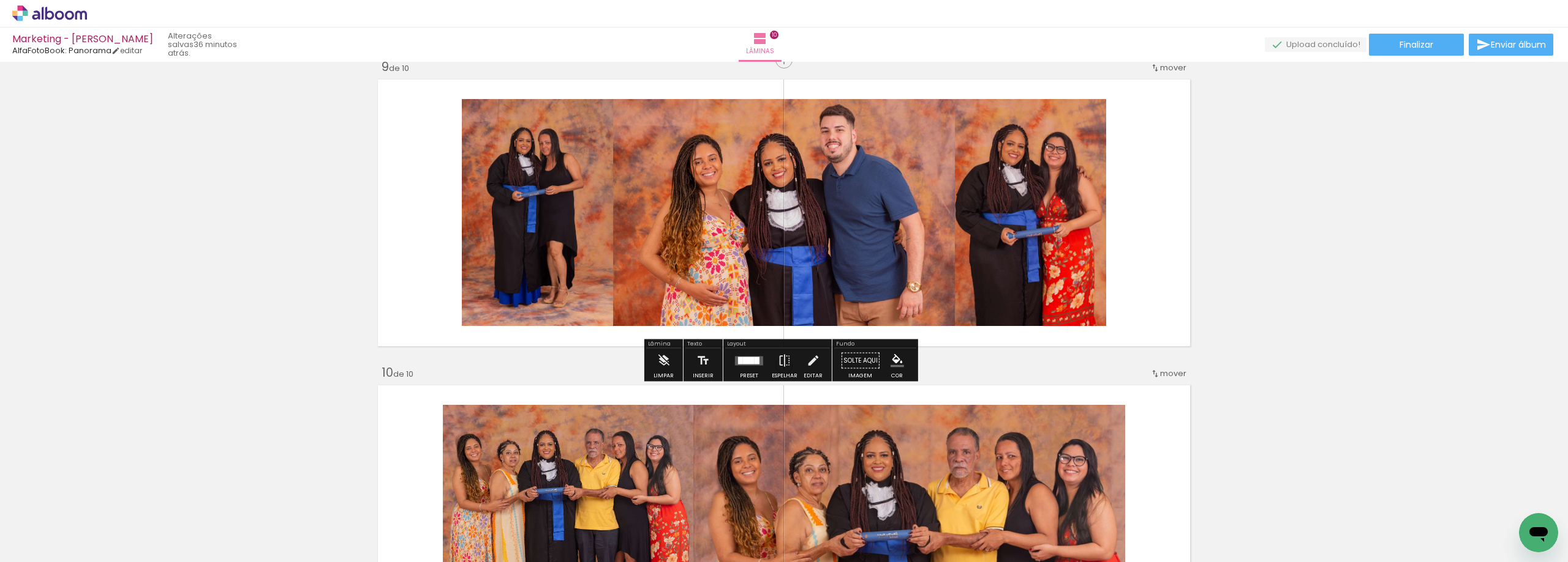
scroll to position [2470, 0]
click at [891, 355] on iron-icon "color picker" at bounding box center [897, 360] width 14 height 14
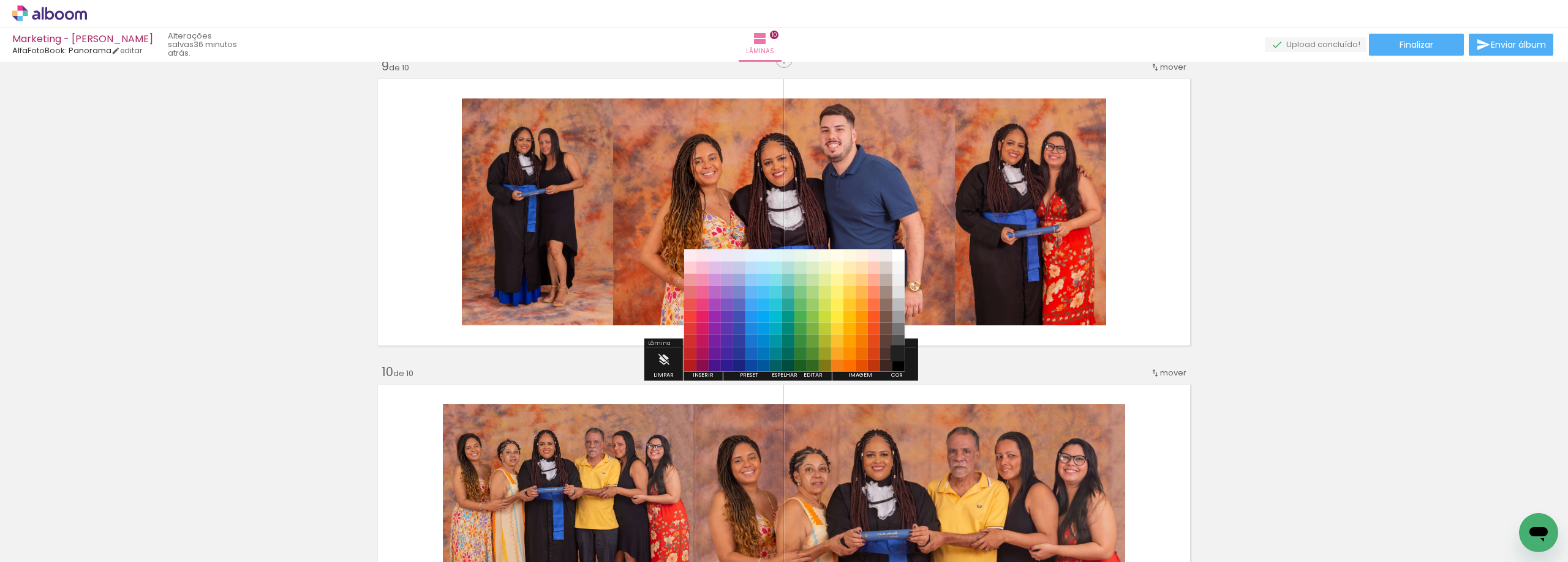
click at [903, 353] on paper-item "#212121" at bounding box center [898, 354] width 12 height 12
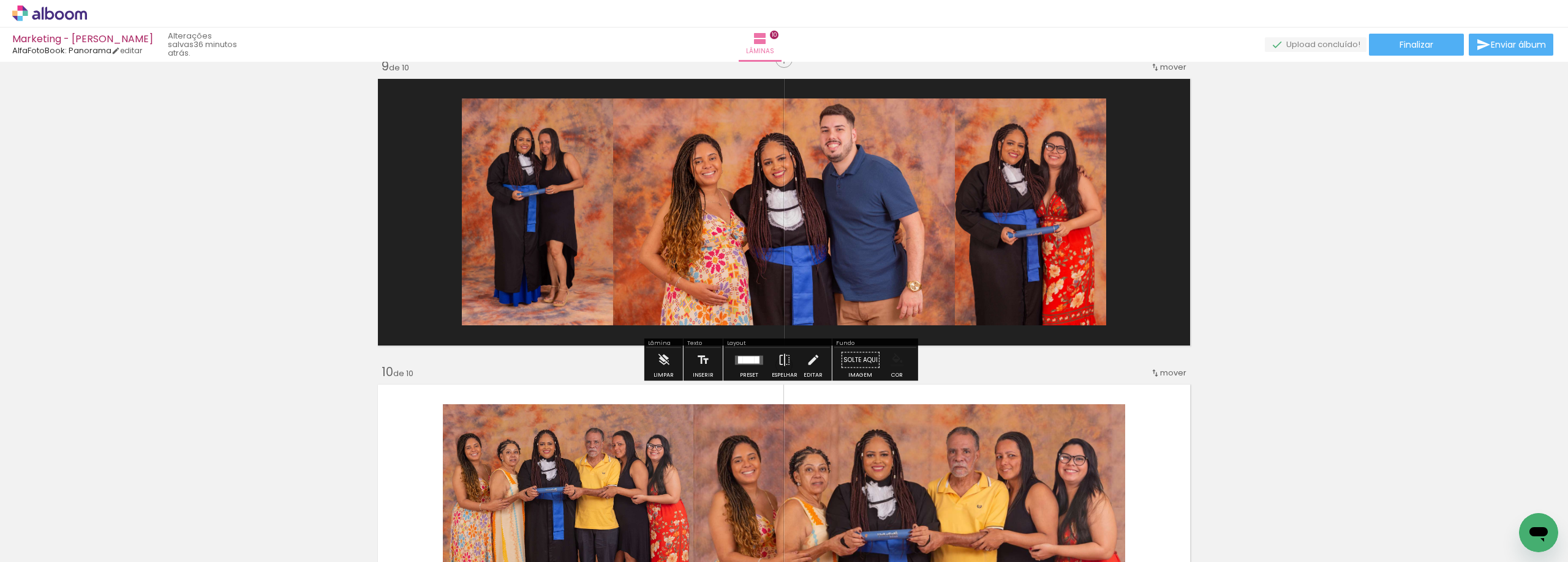
click at [892, 368] on paper-menu-button "#ffebee #ffcdd2 #ef9a9a #e57373 #ef5350 #f44336 #e53935 #d32f2f #c62828 #b71c1c…" at bounding box center [897, 360] width 23 height 23
click at [897, 357] on iron-icon "color picker" at bounding box center [897, 360] width 14 height 14
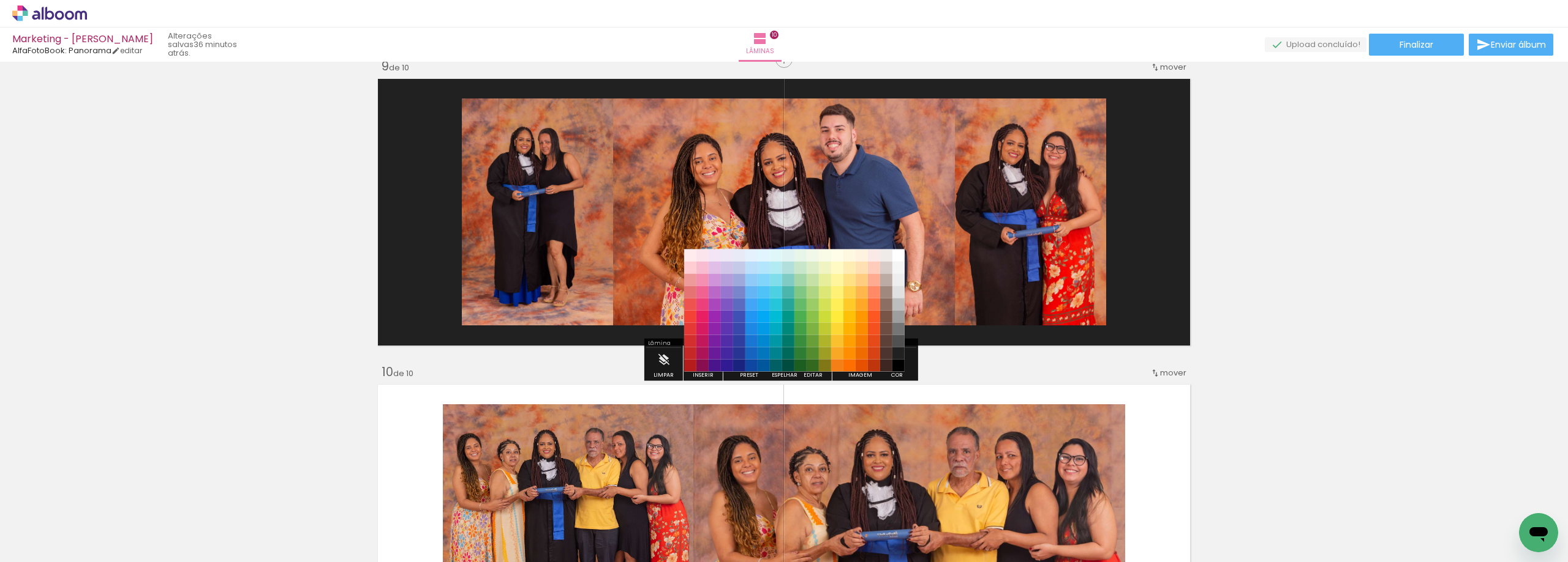
click at [895, 363] on paper-item "#000000" at bounding box center [898, 366] width 12 height 12
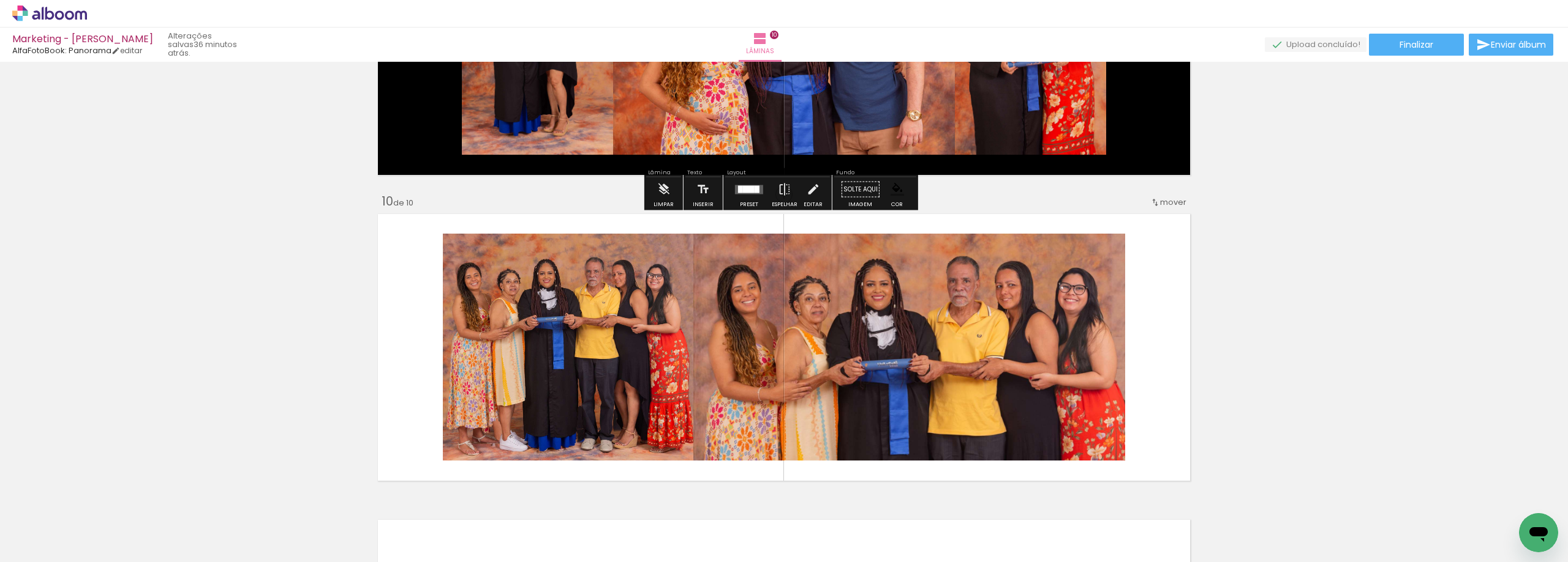
scroll to position [2715, 0]
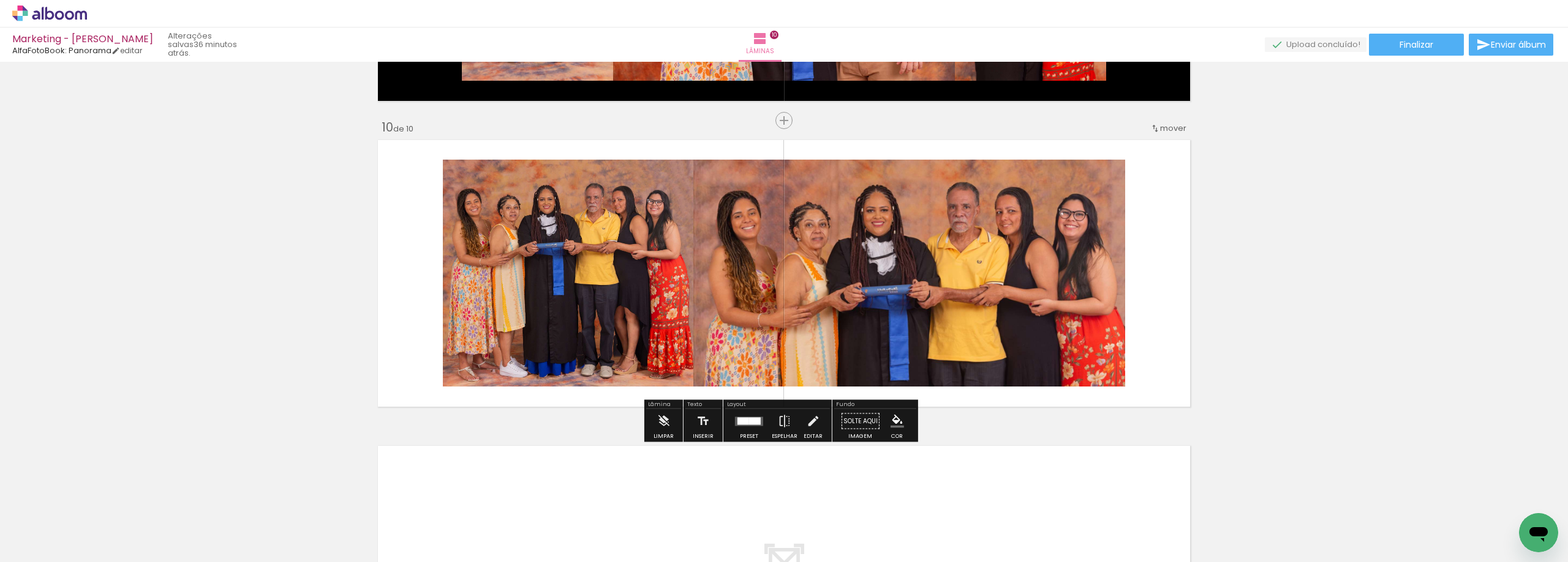
click at [891, 414] on paper-menu-button "#ffebee #ffcdd2 #ef9a9a #e57373 #ef5350 #f44336 #e53935 #d32f2f #c62828 #b71c1c…" at bounding box center [897, 422] width 23 height 23
click at [891, 422] on iron-icon "color picker" at bounding box center [897, 422] width 14 height 14
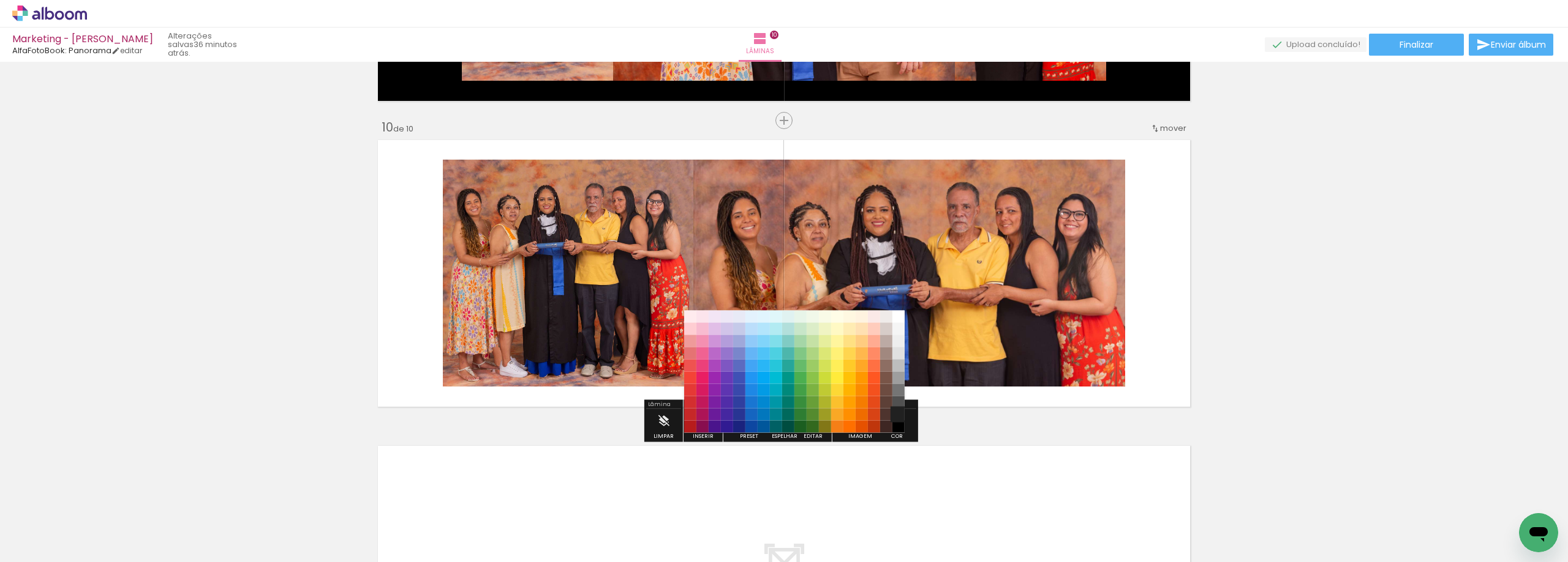
click at [895, 416] on paper-item "#212121" at bounding box center [898, 415] width 12 height 12
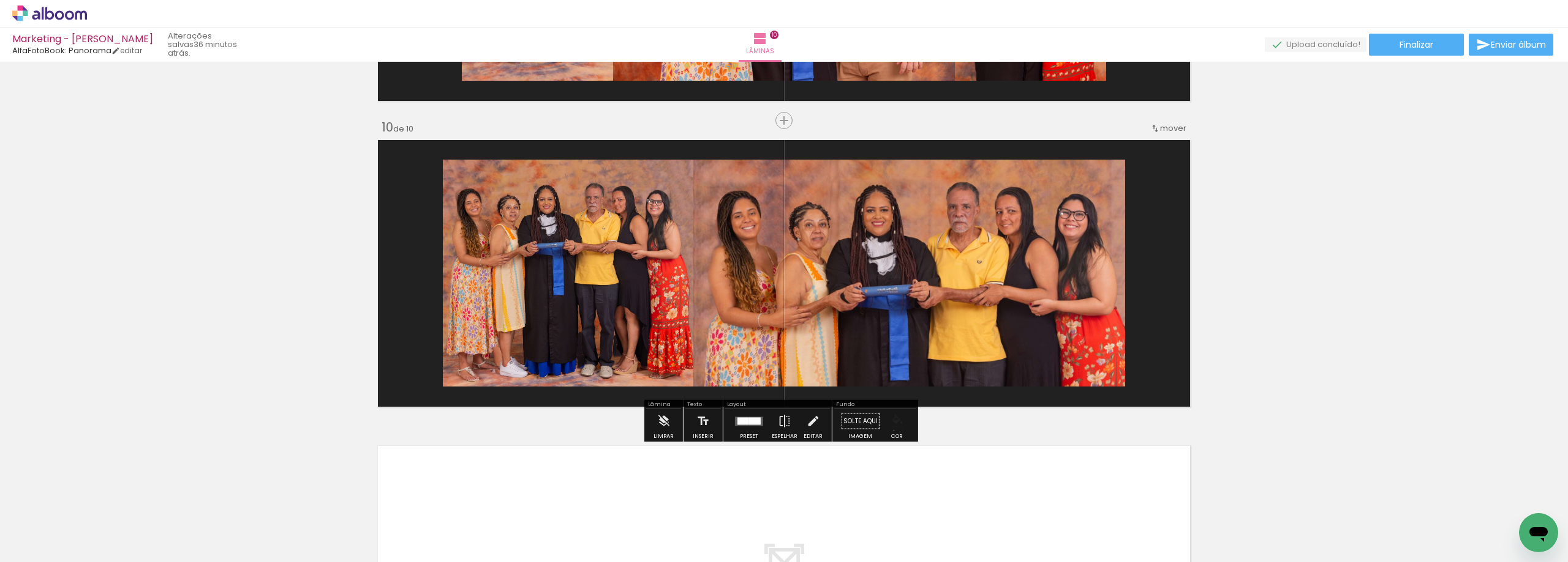
click at [889, 431] on paper-menu-button "#ffebee #ffcdd2 #ef9a9a #e57373 #ef5350 #f44336 #e53935 #d32f2f #c62828 #b71c1c…" at bounding box center [897, 422] width 23 height 23
click at [891, 422] on iron-icon "color picker" at bounding box center [897, 422] width 14 height 14
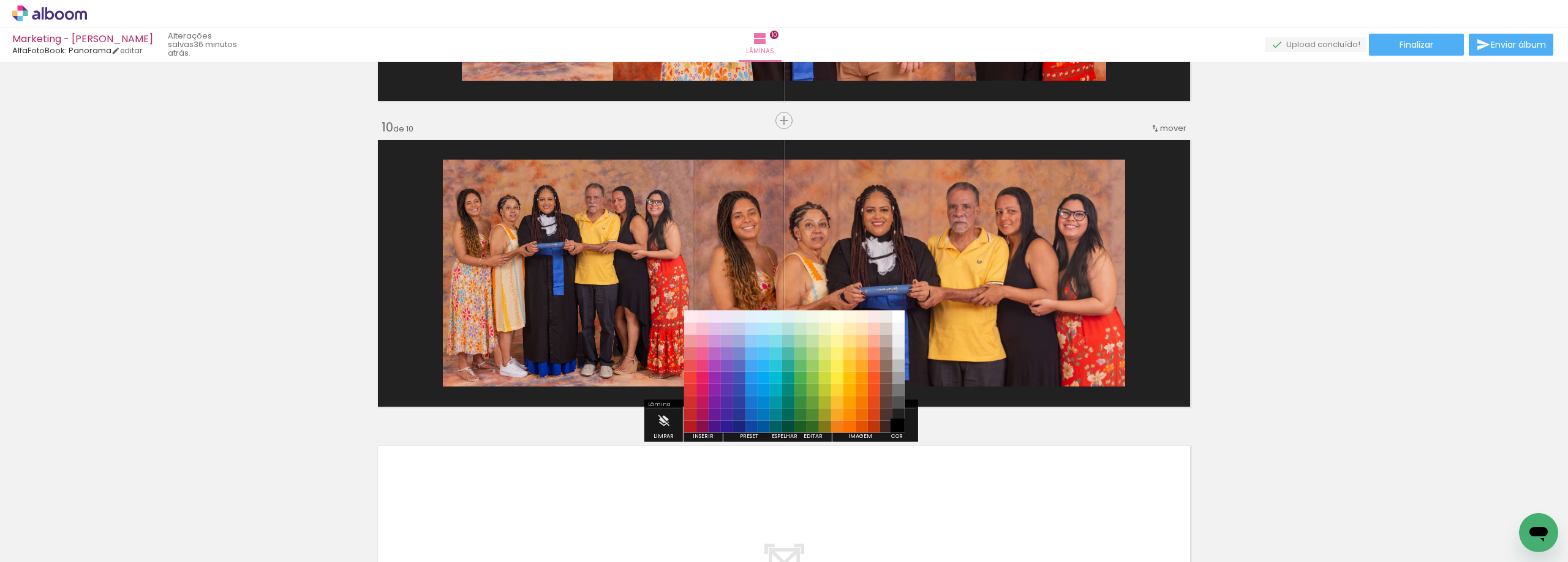
click at [897, 424] on paper-item "#000000" at bounding box center [898, 427] width 12 height 12
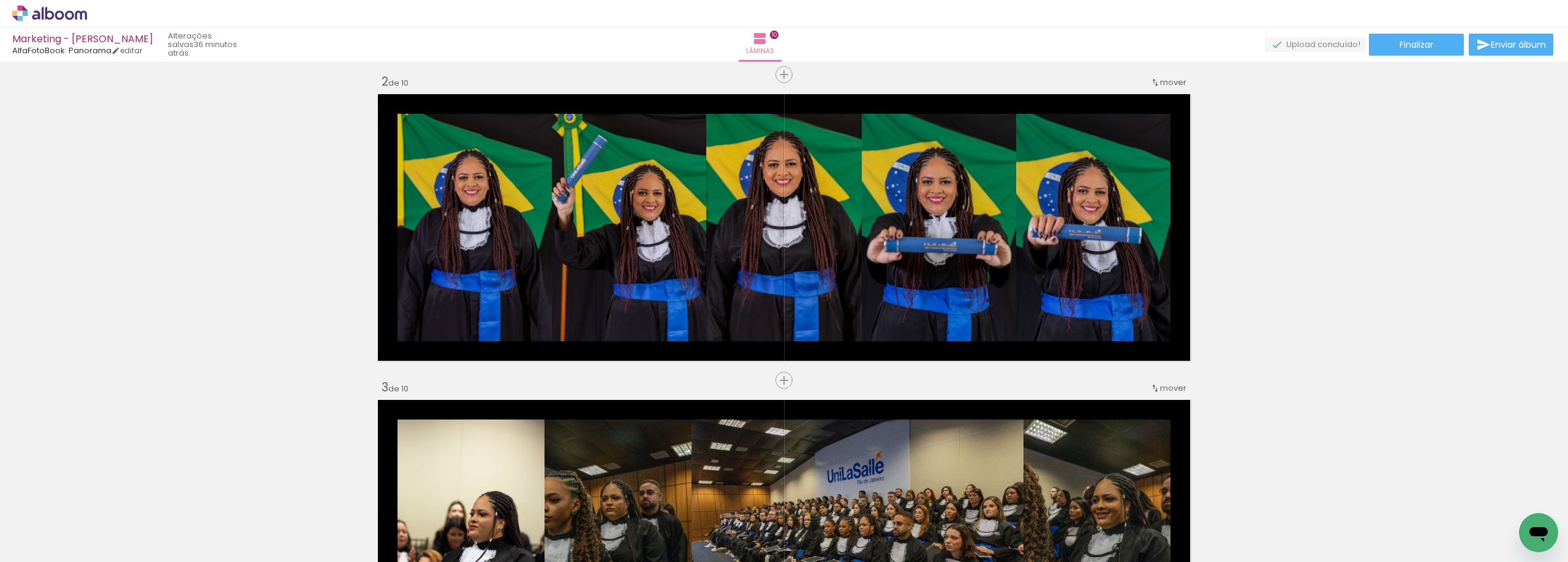
scroll to position [0, 0]
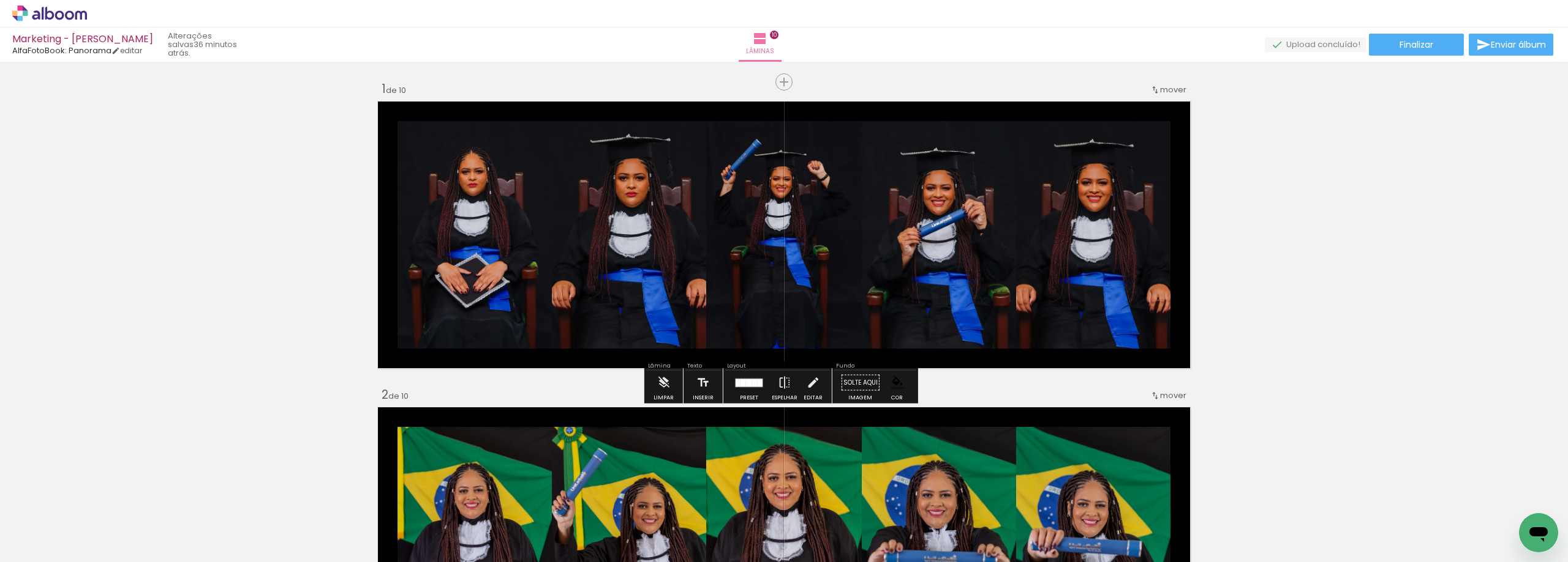
click at [1412, 27] on div "Marketing - Claudia Austin AlfaFotoBook: Panorama editar 36 minutos atrás. Lâmi…" at bounding box center [784, 31] width 1568 height 62
click at [1411, 44] on span "Finalizar" at bounding box center [1416, 44] width 34 height 8
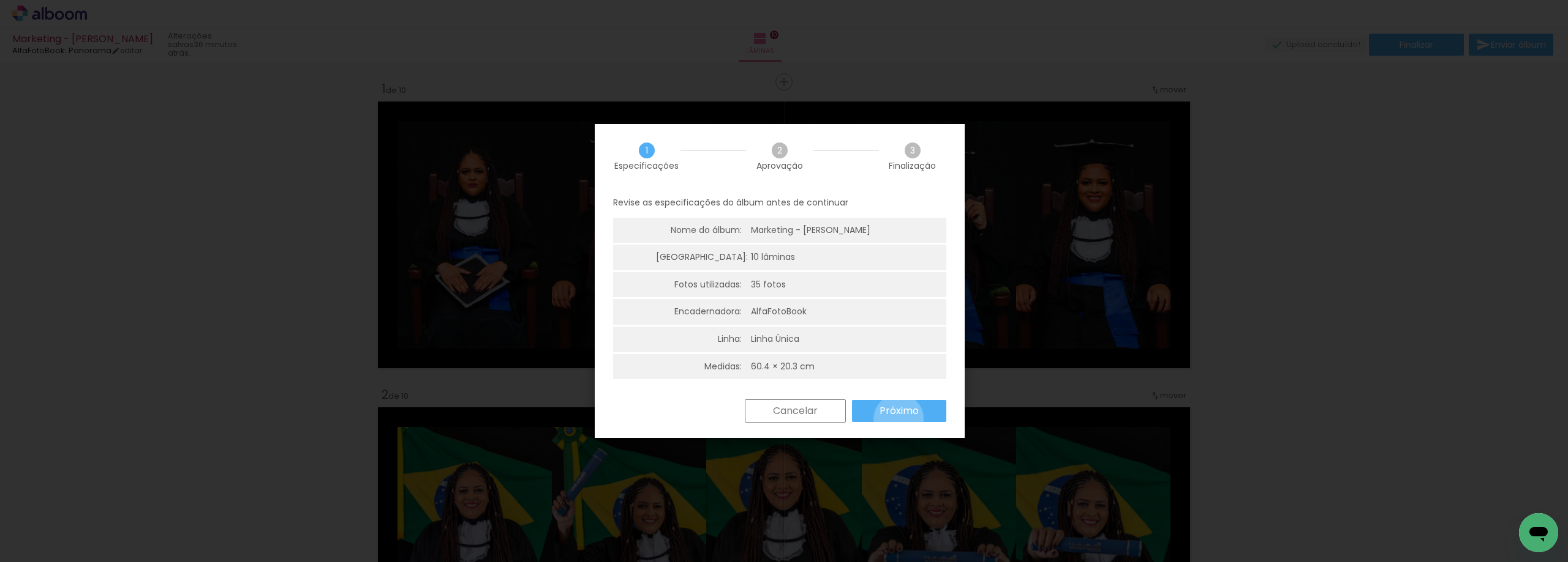
click at [898, 419] on paper-button "Próximo" at bounding box center [899, 411] width 95 height 22
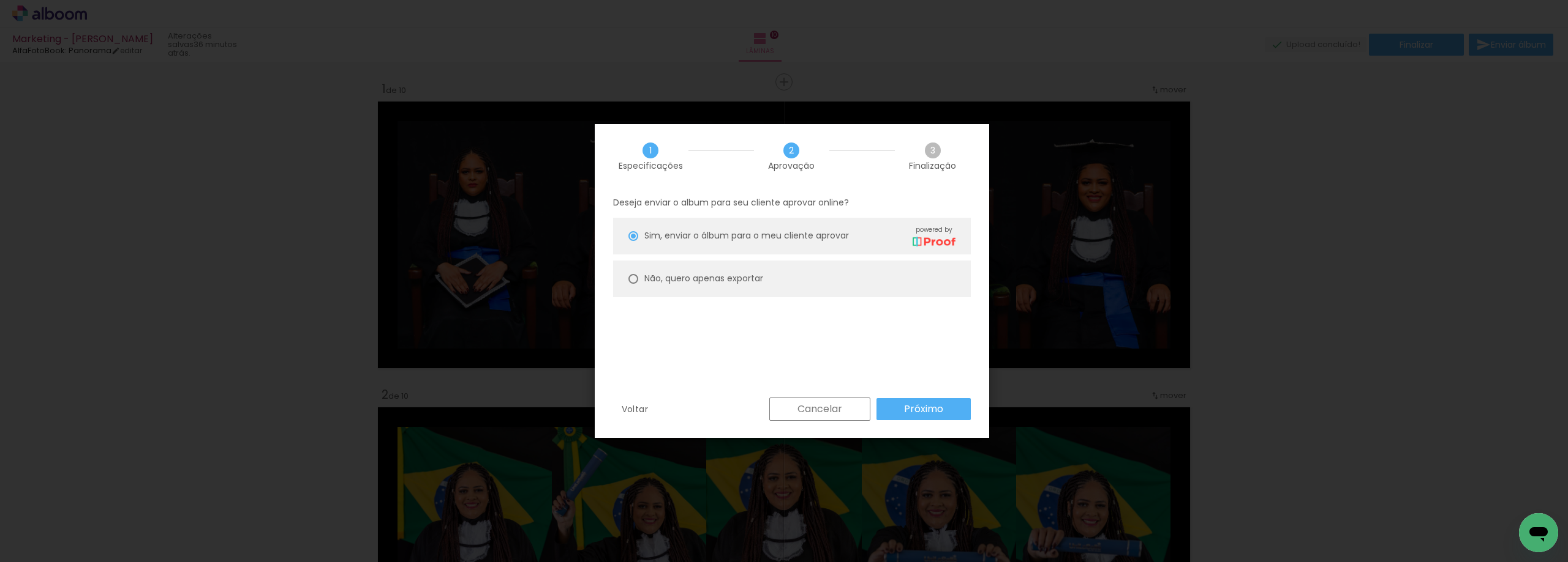
click at [898, 419] on paper-button "Próximo" at bounding box center [923, 409] width 95 height 22
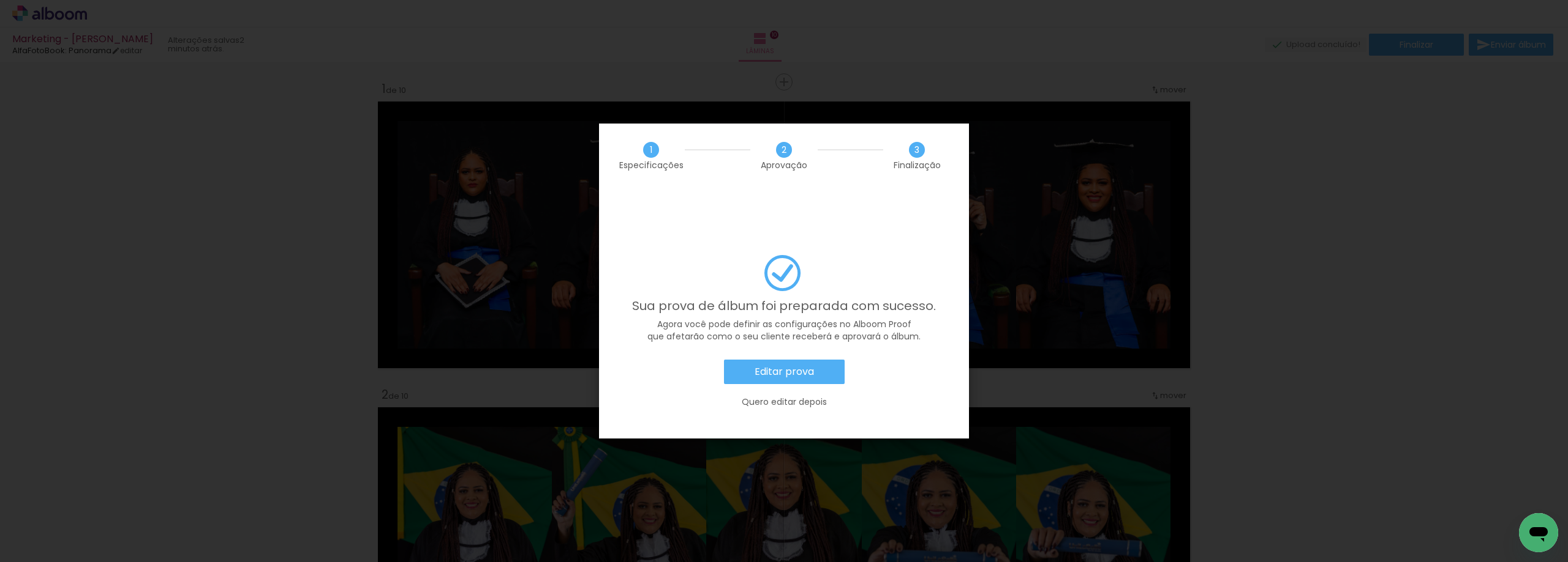
scroll to position [0, 662]
click at [0, 0] on slot "Editar prova" at bounding box center [0, 0] width 0 height 0
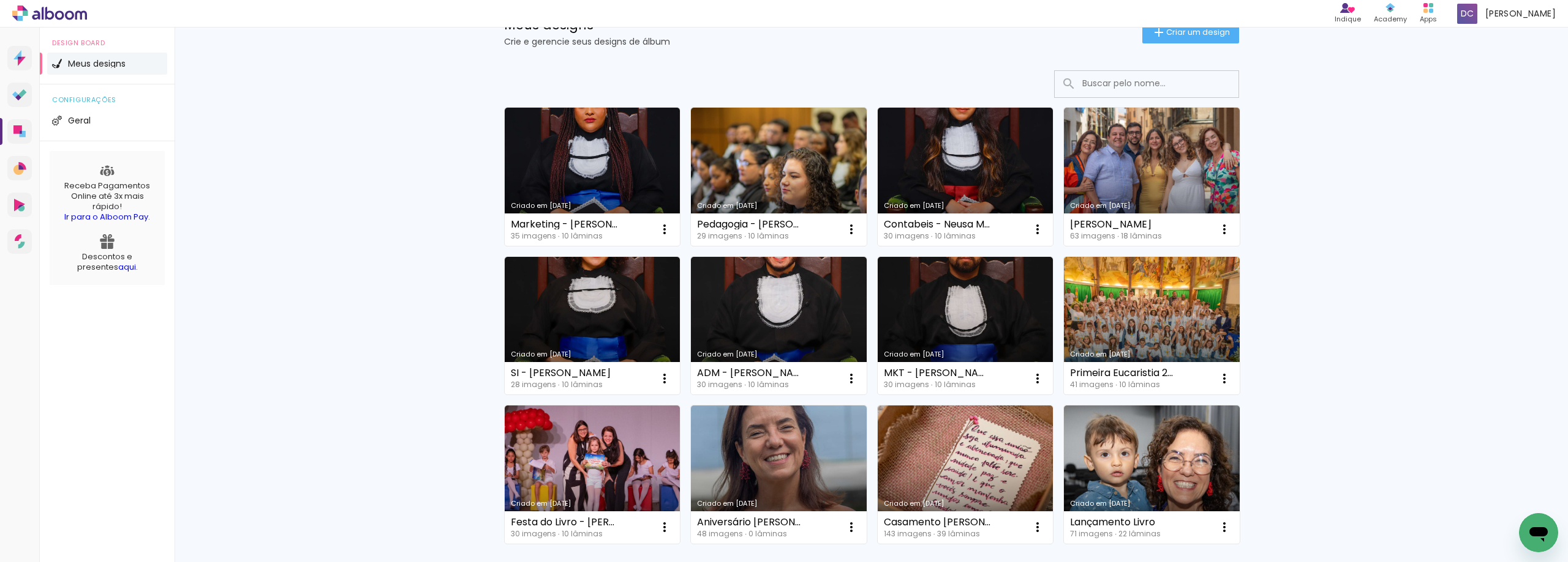
scroll to position [122, 0]
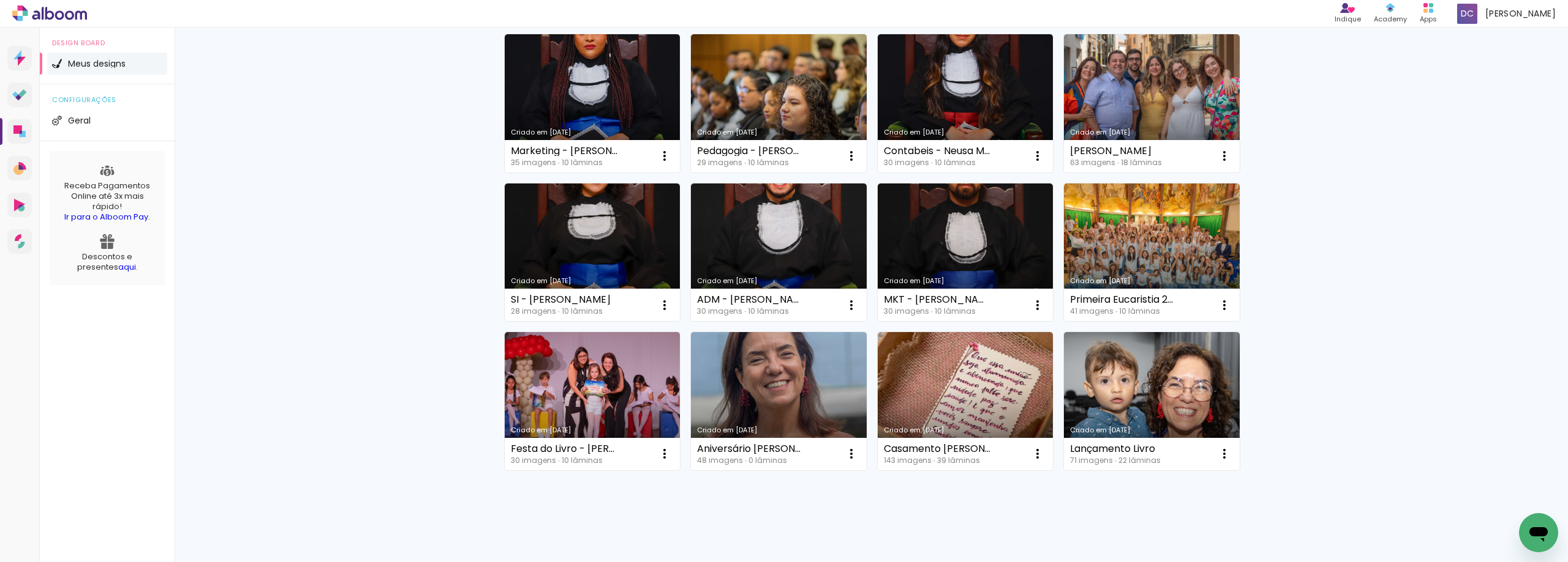
click at [91, 14] on div "Indique Indique e ganhe Conteúdo que inspira Academy Produtos Alboom Apps [PERS…" at bounding box center [784, 14] width 1568 height 27
click at [39, 14] on icon at bounding box center [36, 15] width 8 height 9
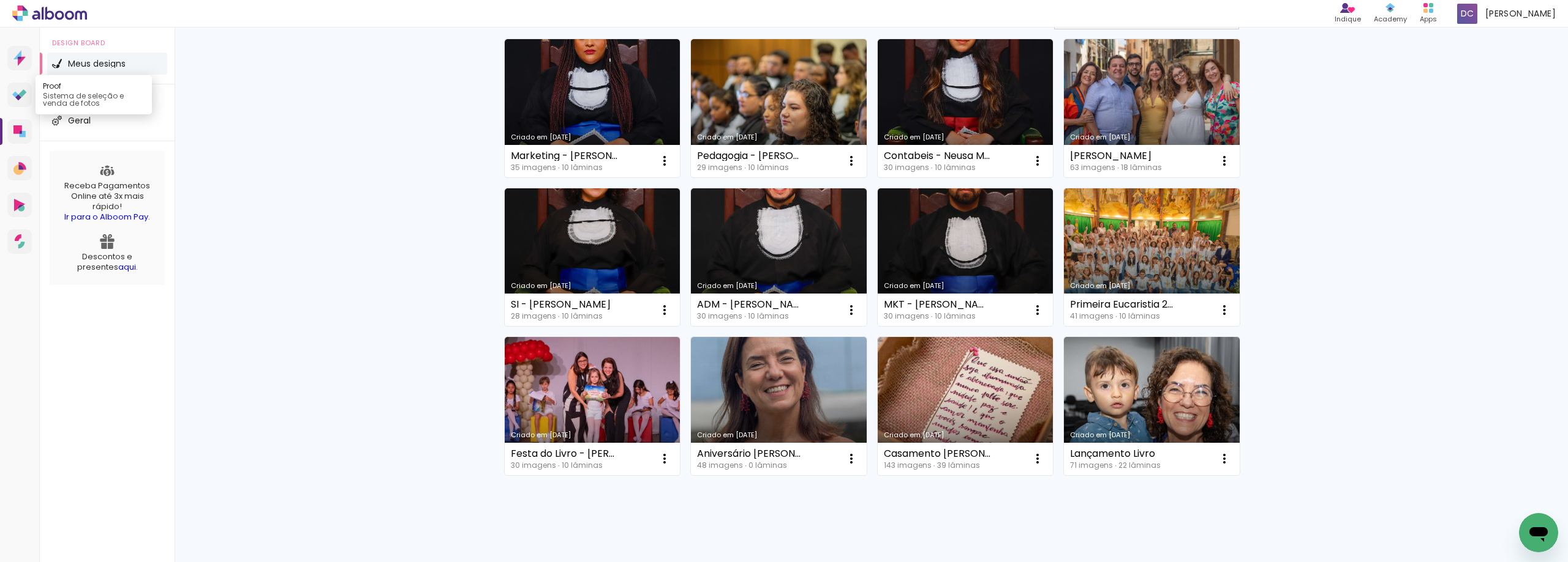
click at [24, 95] on icon at bounding box center [19, 94] width 14 height 11
